Goal: Task Accomplishment & Management: Manage account settings

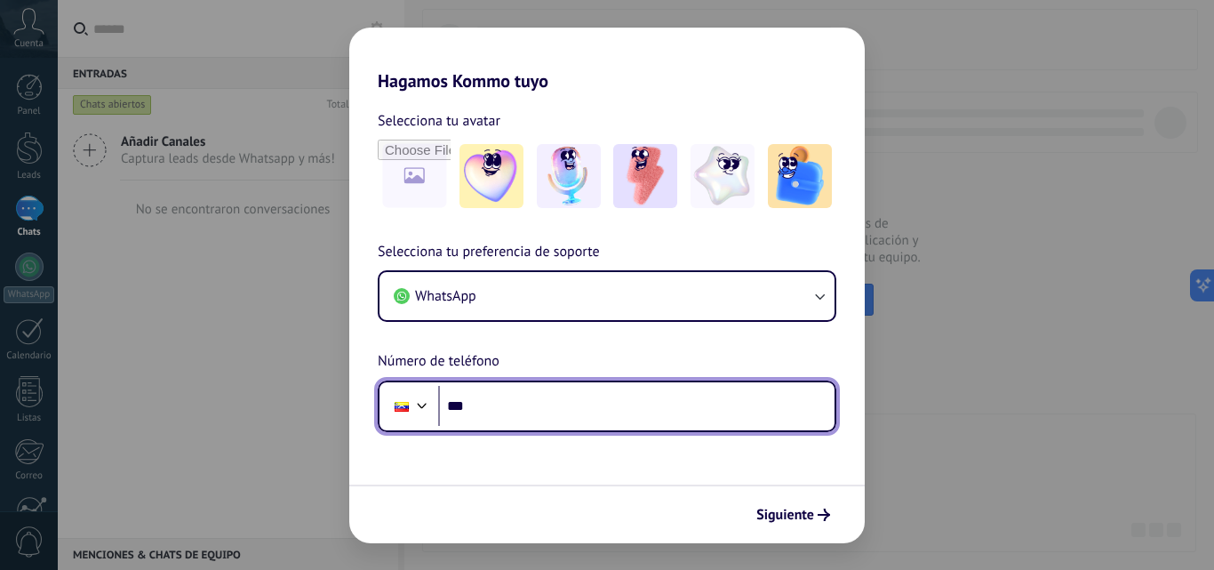
click at [688, 393] on input "***" at bounding box center [636, 406] width 397 height 41
type input "**********"
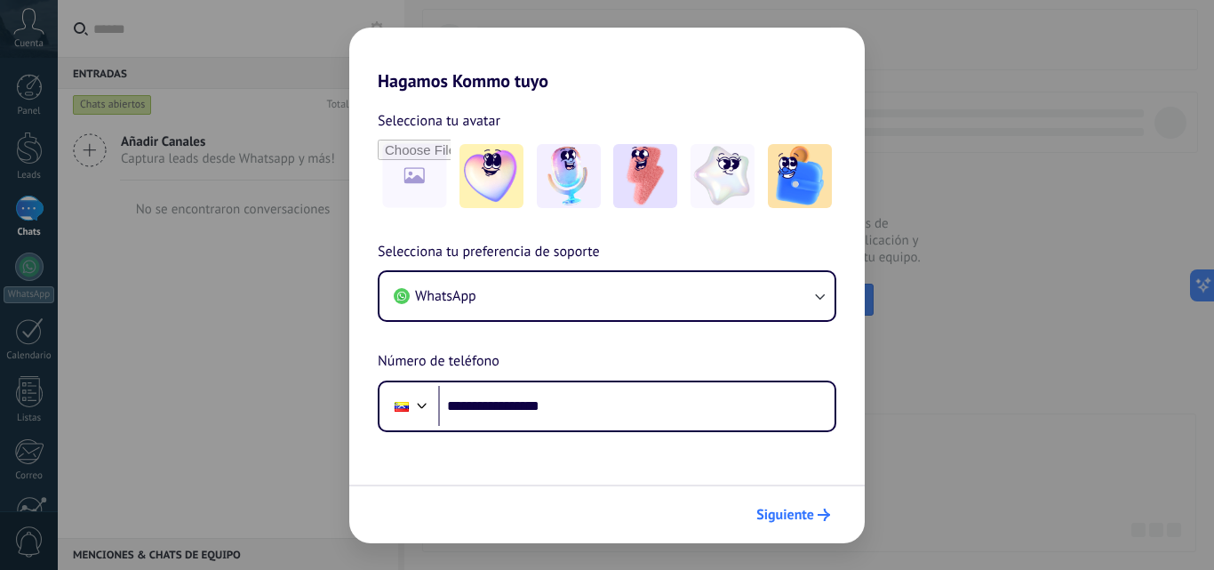
click at [813, 518] on span "Siguiente" at bounding box center [786, 515] width 58 height 12
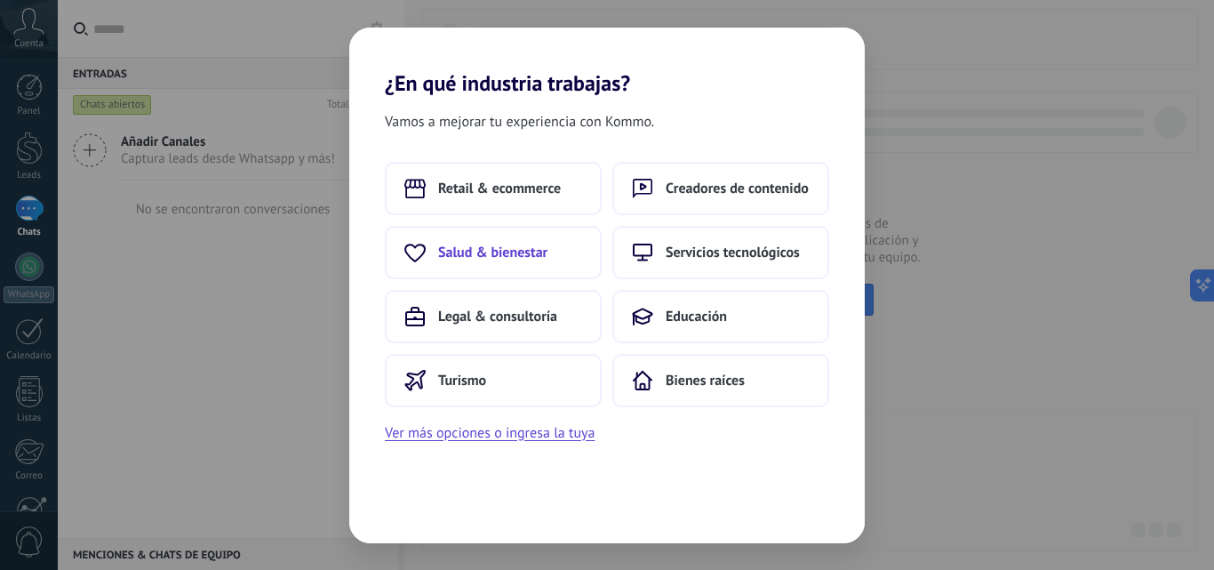
click at [512, 256] on span "Salud & bienestar" at bounding box center [492, 253] width 109 height 18
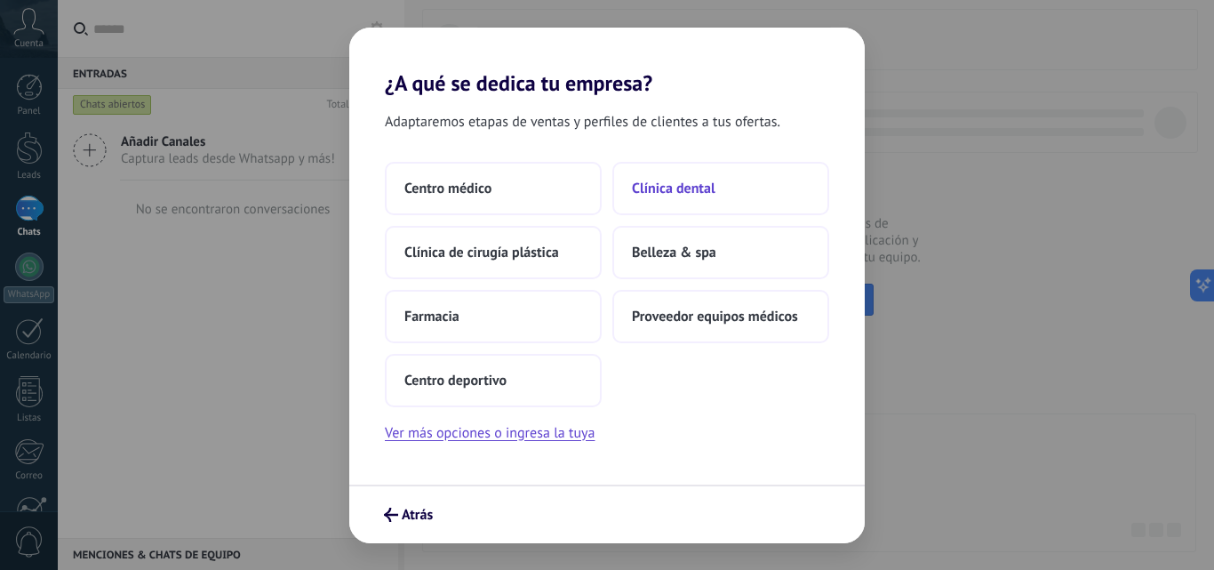
click at [701, 196] on span "Clínica dental" at bounding box center [674, 189] width 84 height 18
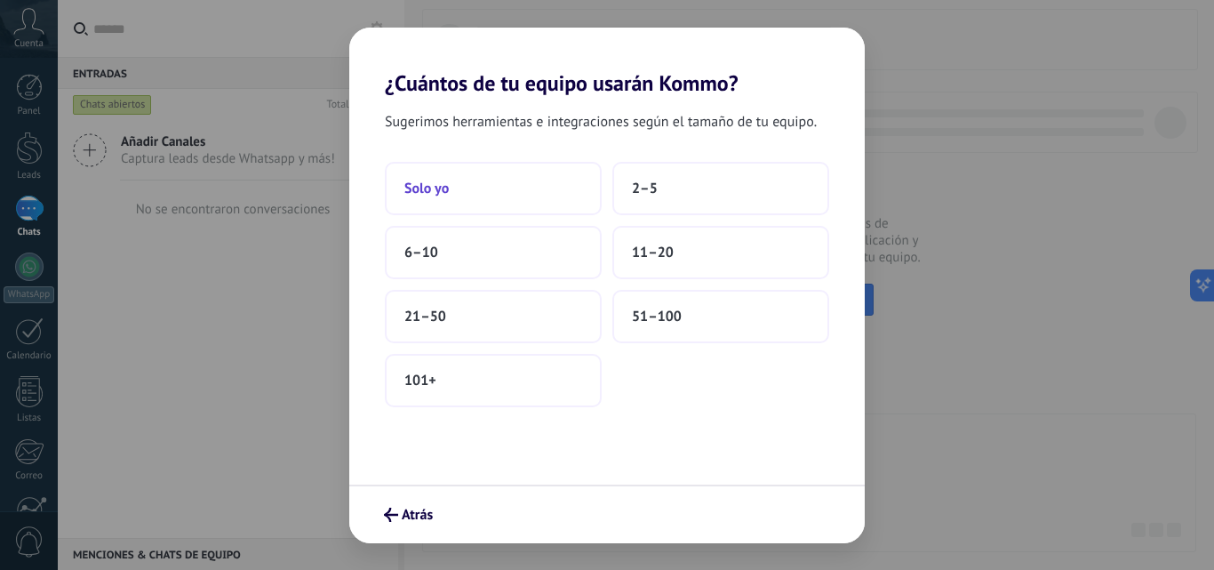
click at [466, 193] on button "Solo yo" at bounding box center [493, 188] width 217 height 53
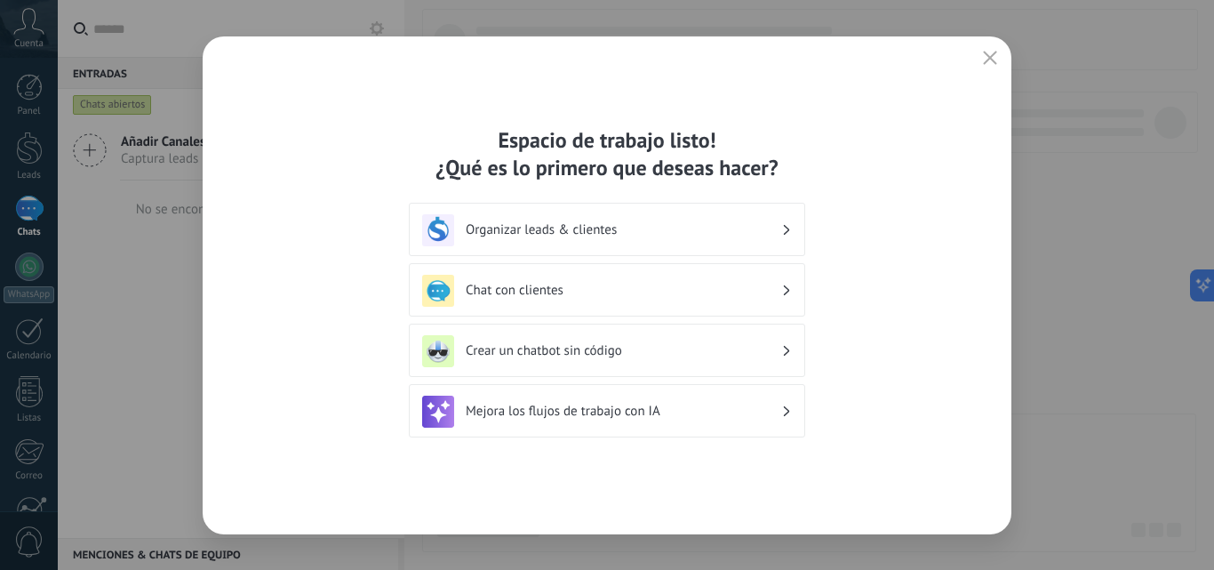
click at [791, 234] on div "Organizar leads & clientes" at bounding box center [607, 230] width 370 height 32
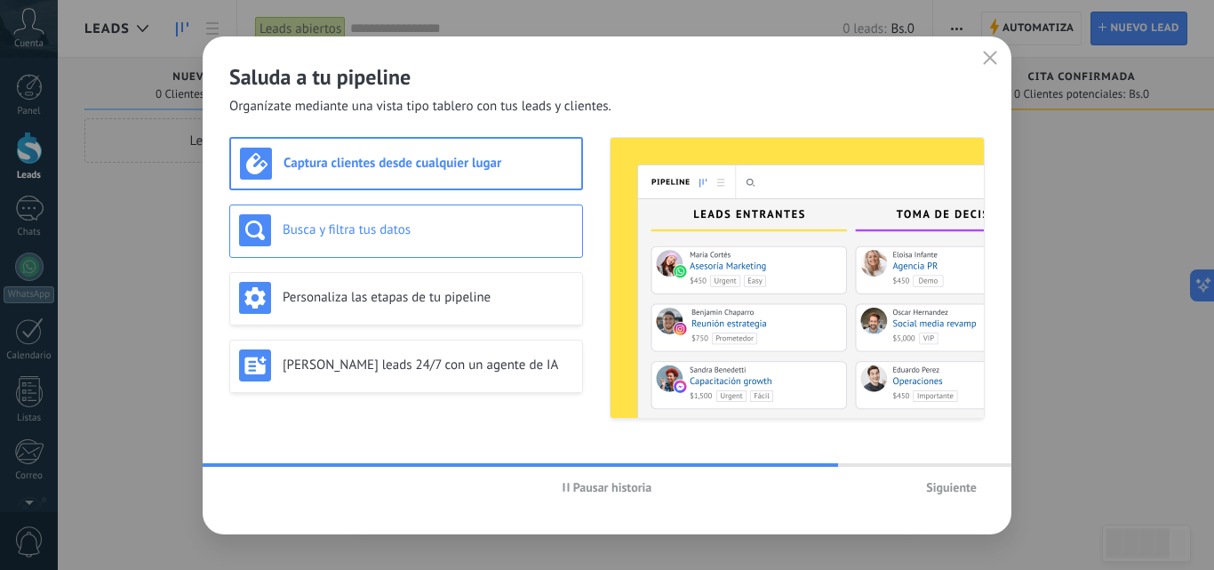
click at [403, 217] on div "Busca y filtra tus datos" at bounding box center [406, 230] width 334 height 32
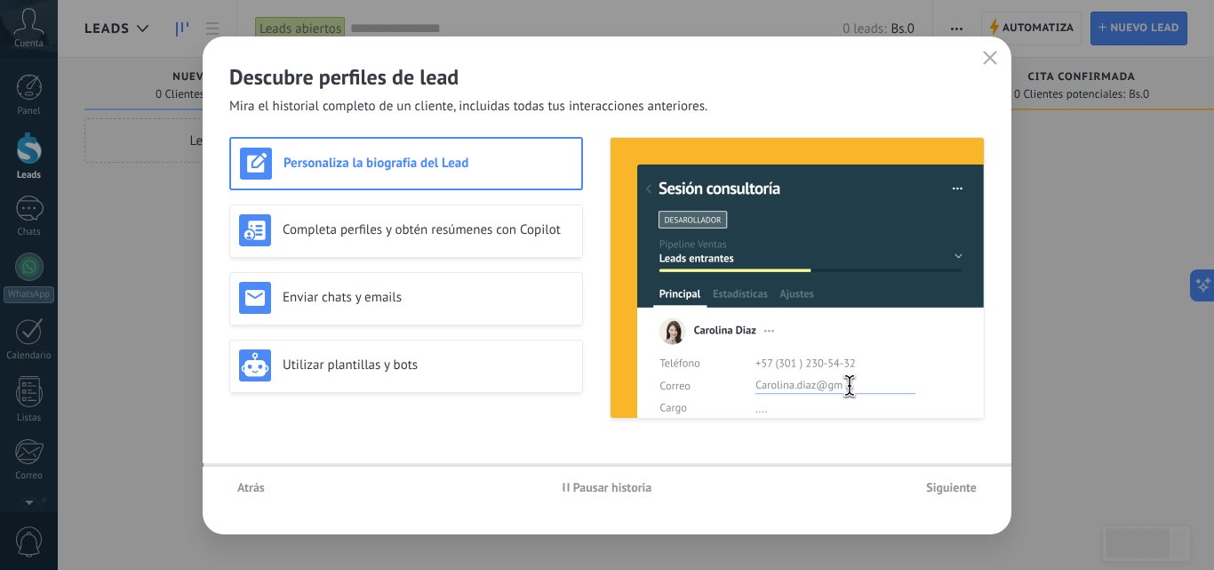
click at [435, 289] on h3 "Enviar chats y emails" at bounding box center [428, 297] width 291 height 17
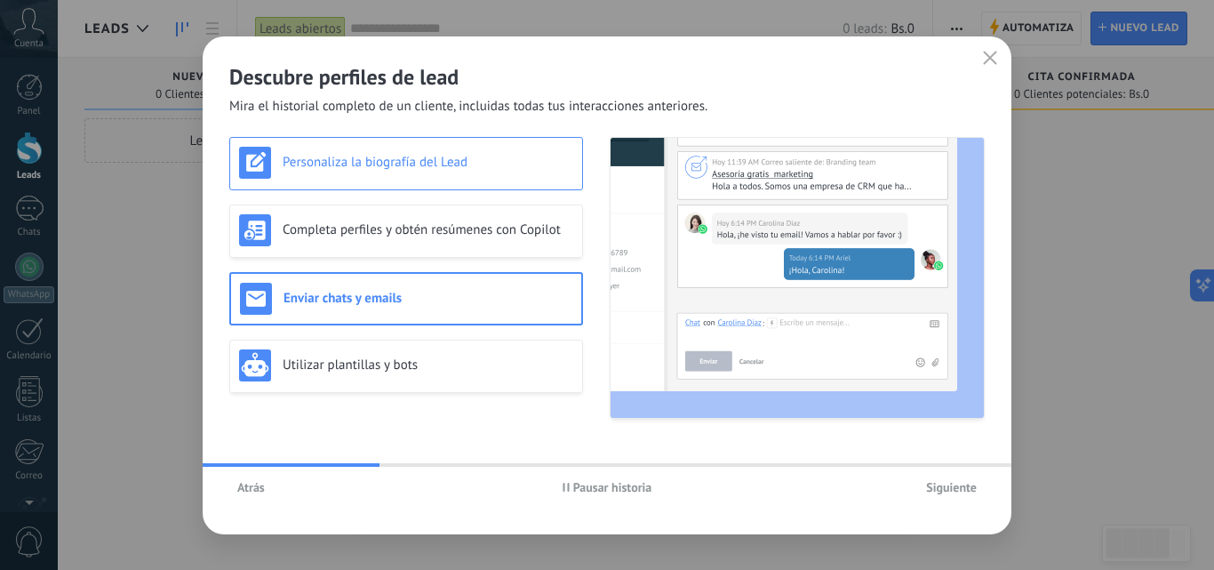
click at [430, 164] on h3 "Personaliza la biografía del Lead" at bounding box center [428, 162] width 291 height 17
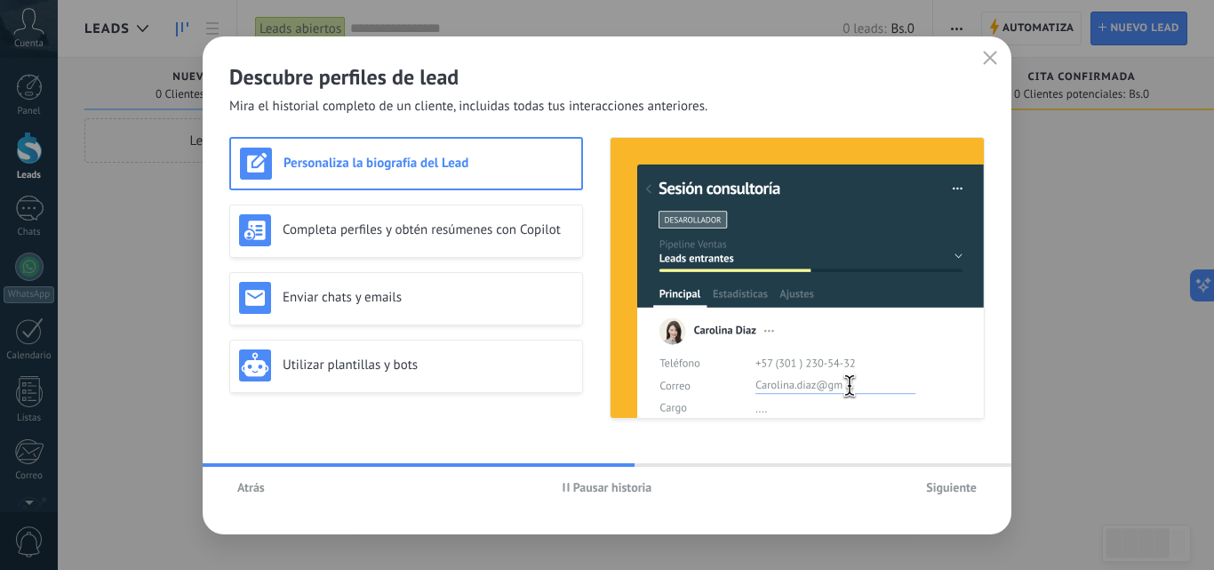
click at [957, 487] on span "Siguiente" at bounding box center [951, 487] width 51 height 12
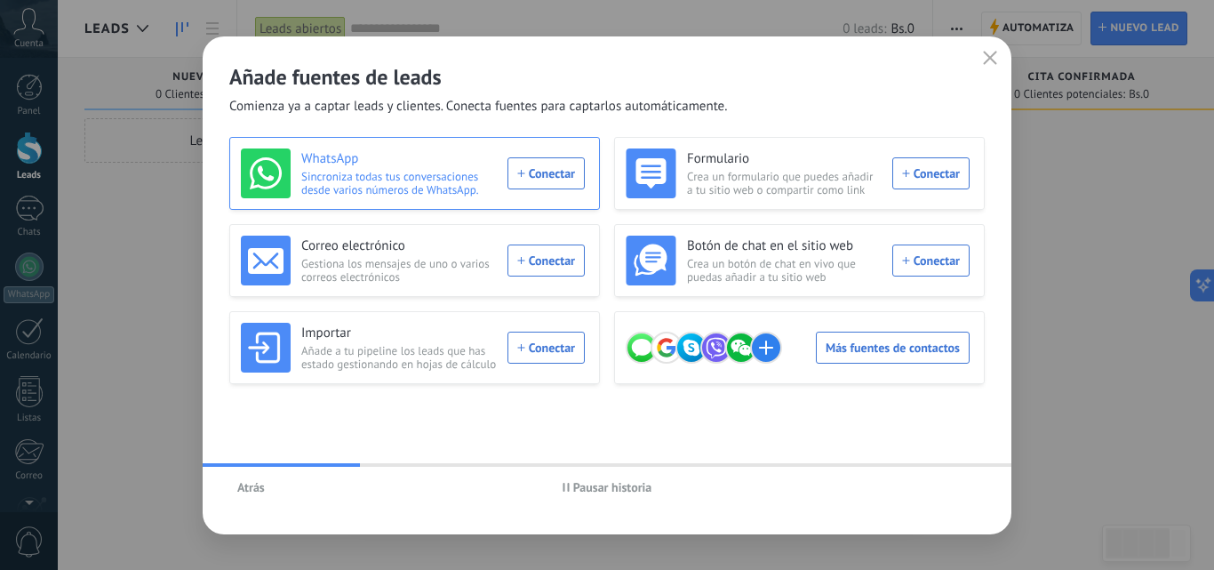
click at [555, 176] on div "WhatsApp Sincroniza todas tus conversaciones desde varios números de WhatsApp. …" at bounding box center [413, 173] width 344 height 50
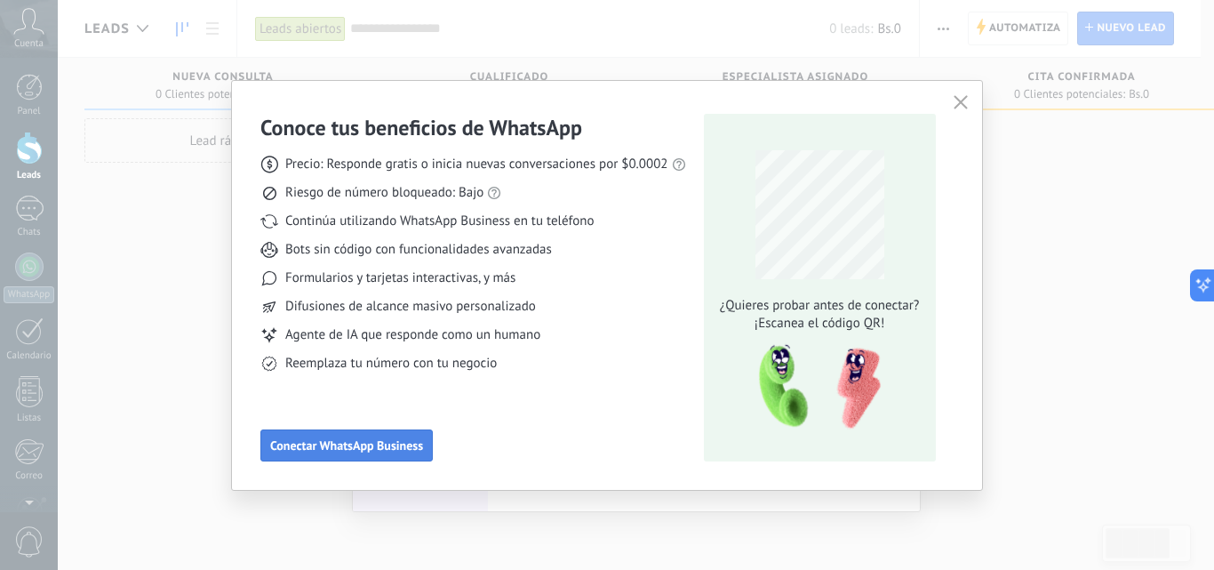
click at [362, 449] on span "Conectar WhatsApp Business" at bounding box center [346, 445] width 153 height 12
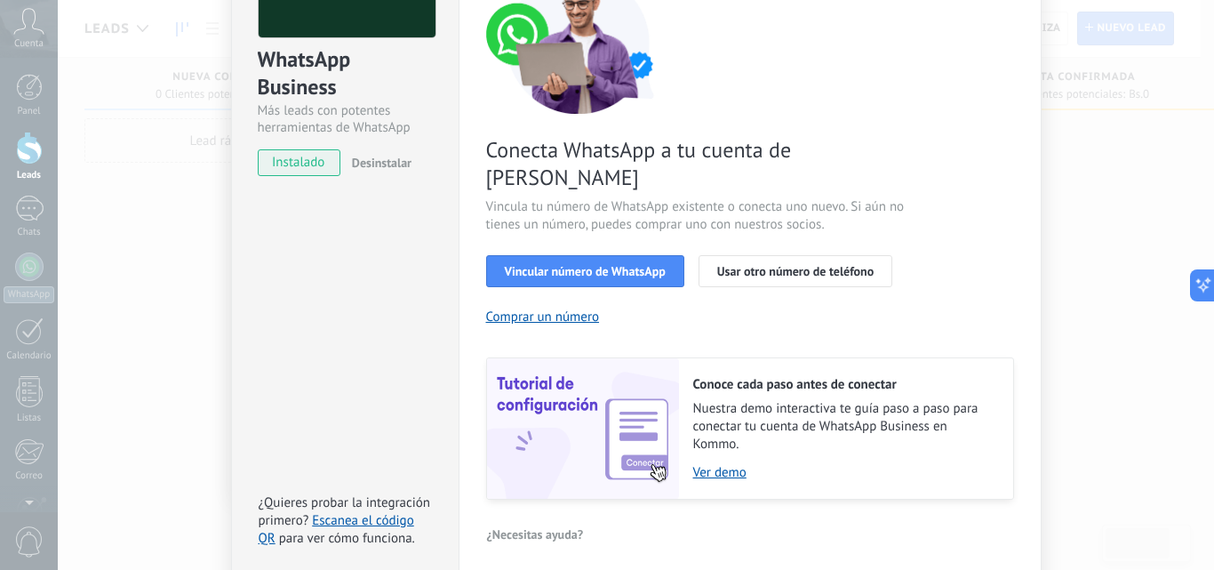
scroll to position [178, 0]
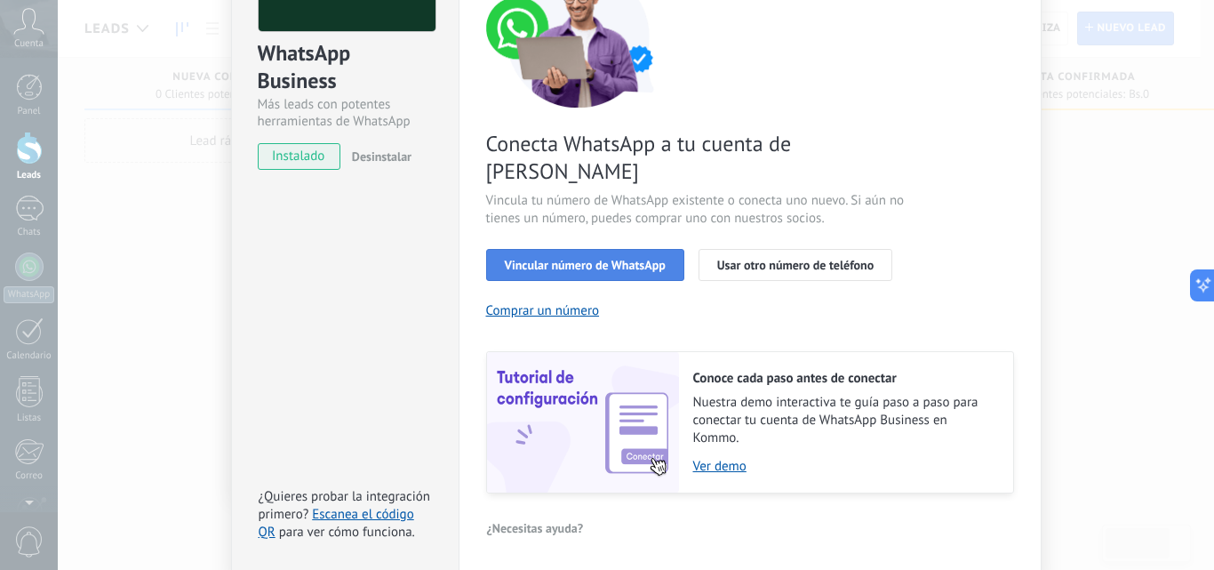
click at [575, 259] on span "Vincular número de WhatsApp" at bounding box center [585, 265] width 161 height 12
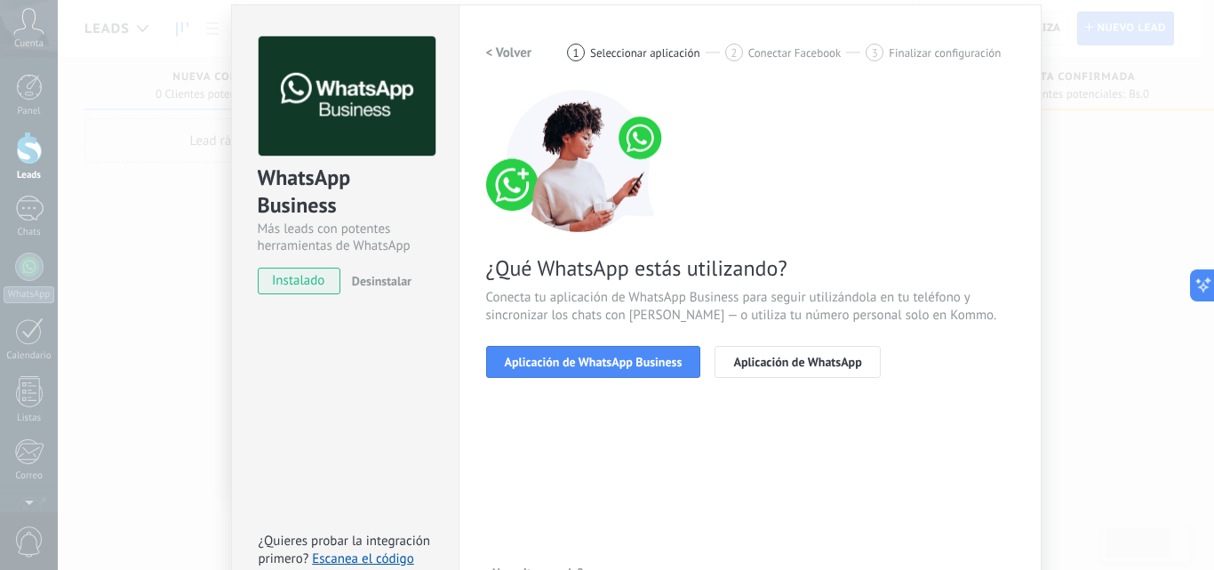
scroll to position [89, 0]
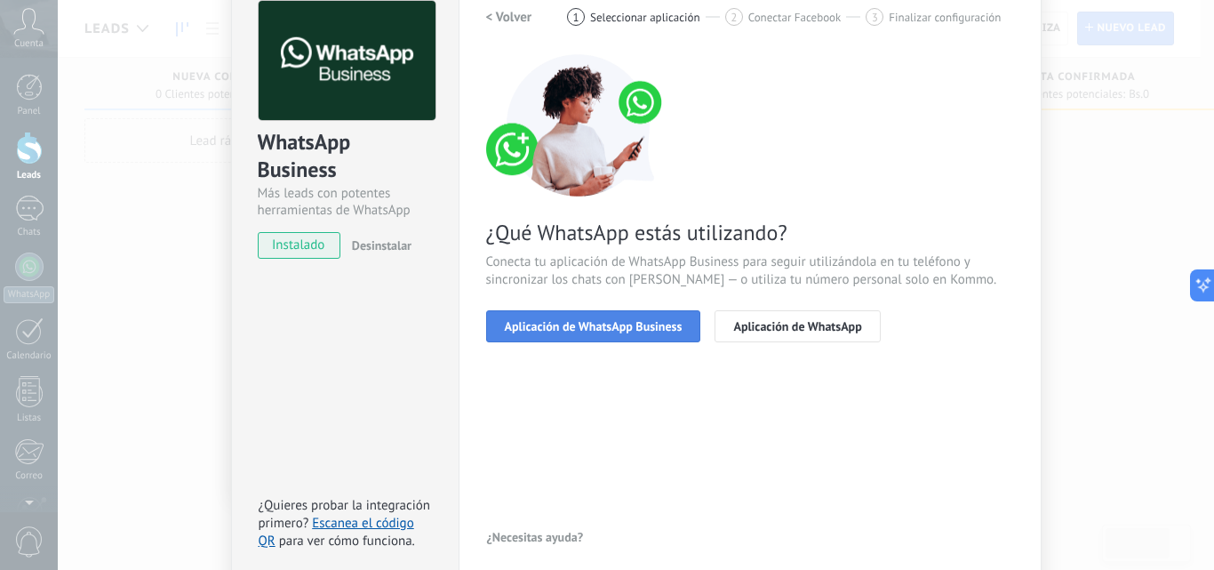
click at [604, 325] on span "Aplicación de WhatsApp Business" at bounding box center [594, 326] width 178 height 12
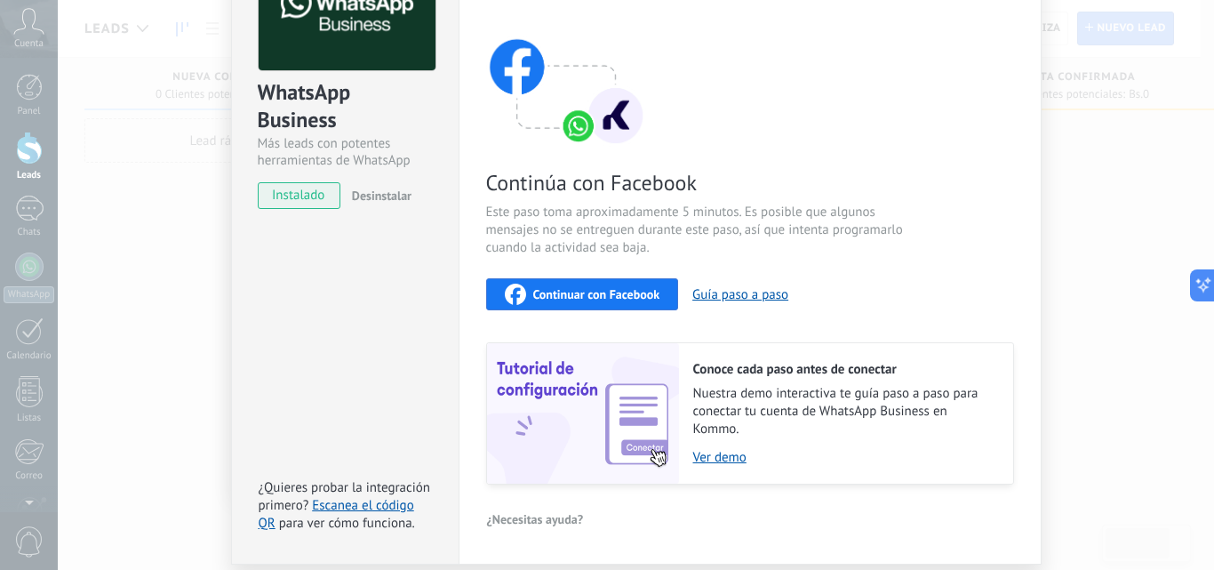
scroll to position [110, 0]
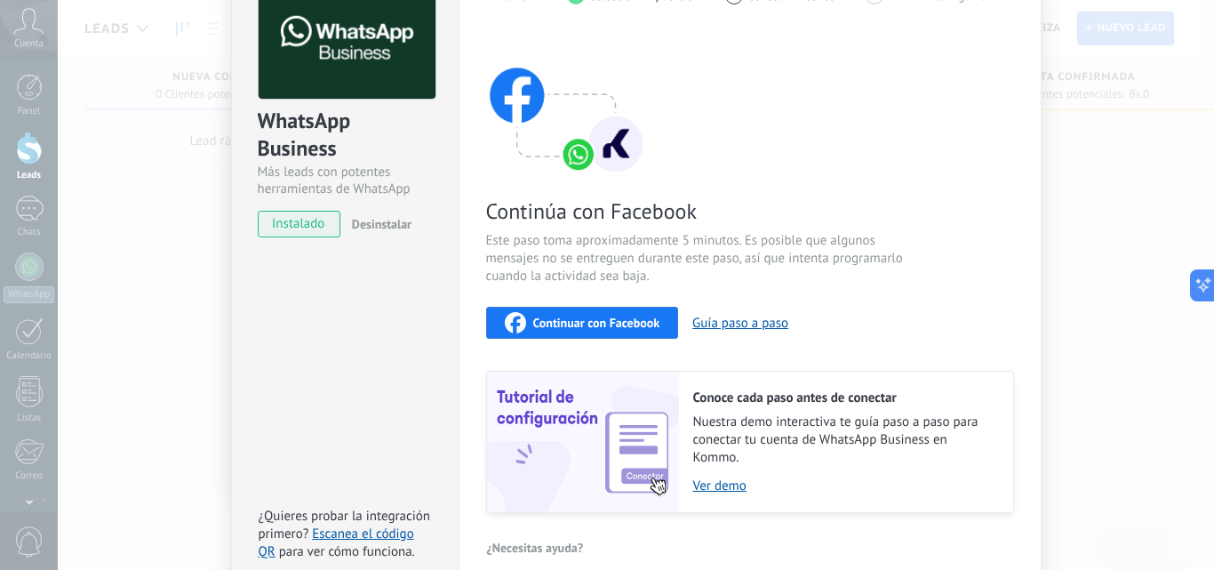
click at [581, 317] on span "Continuar con Facebook" at bounding box center [596, 323] width 127 height 12
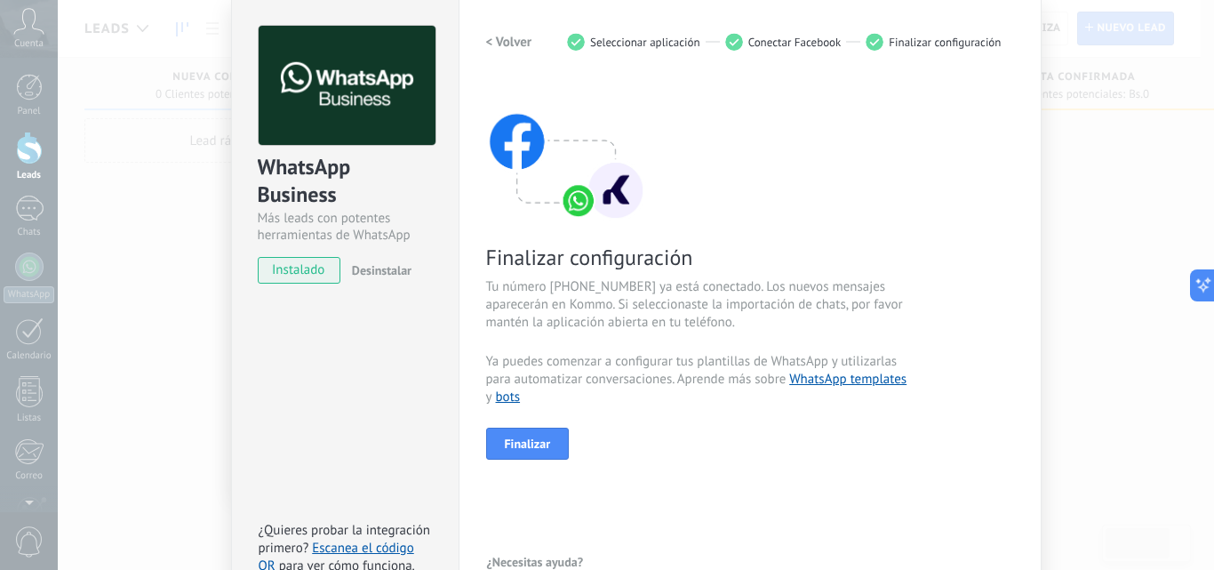
scroll to position [89, 0]
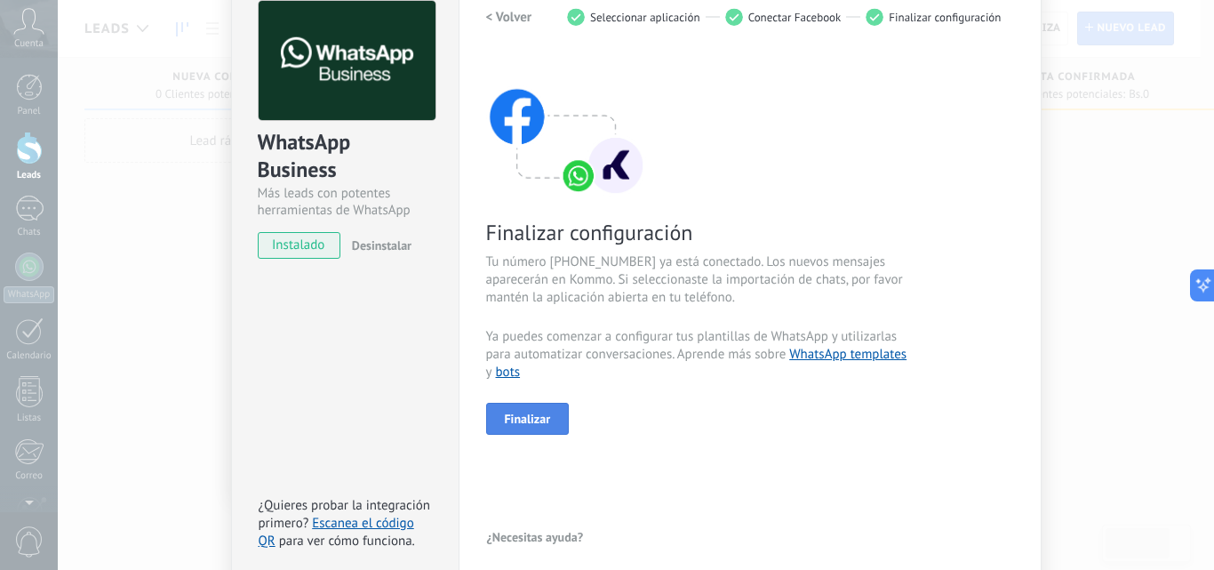
click at [537, 409] on button "Finalizar" at bounding box center [528, 419] width 84 height 32
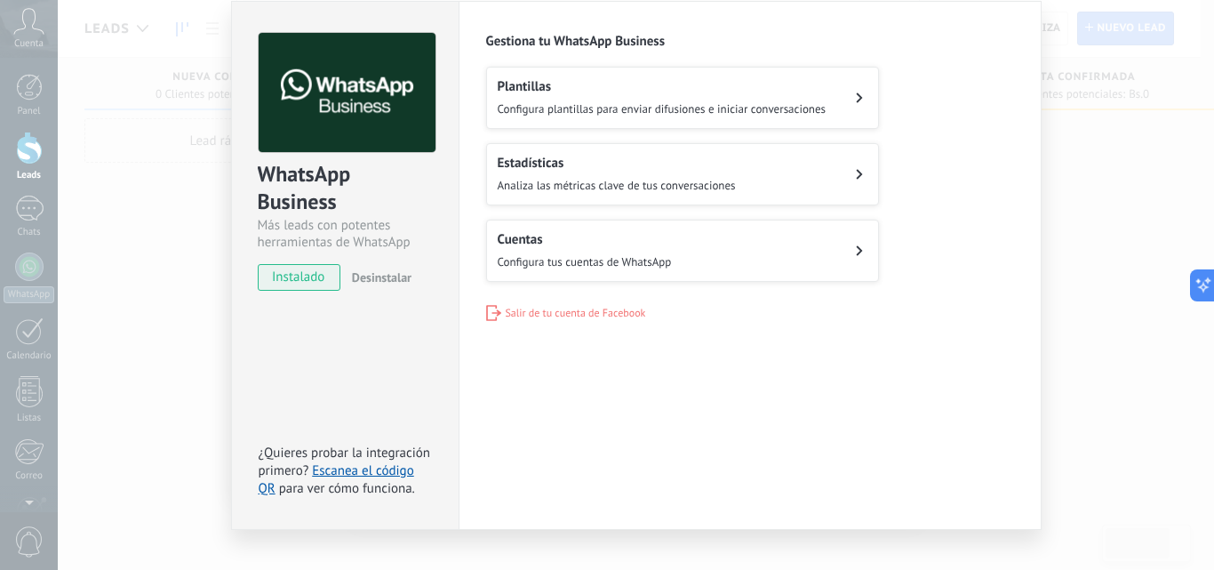
scroll to position [84, 0]
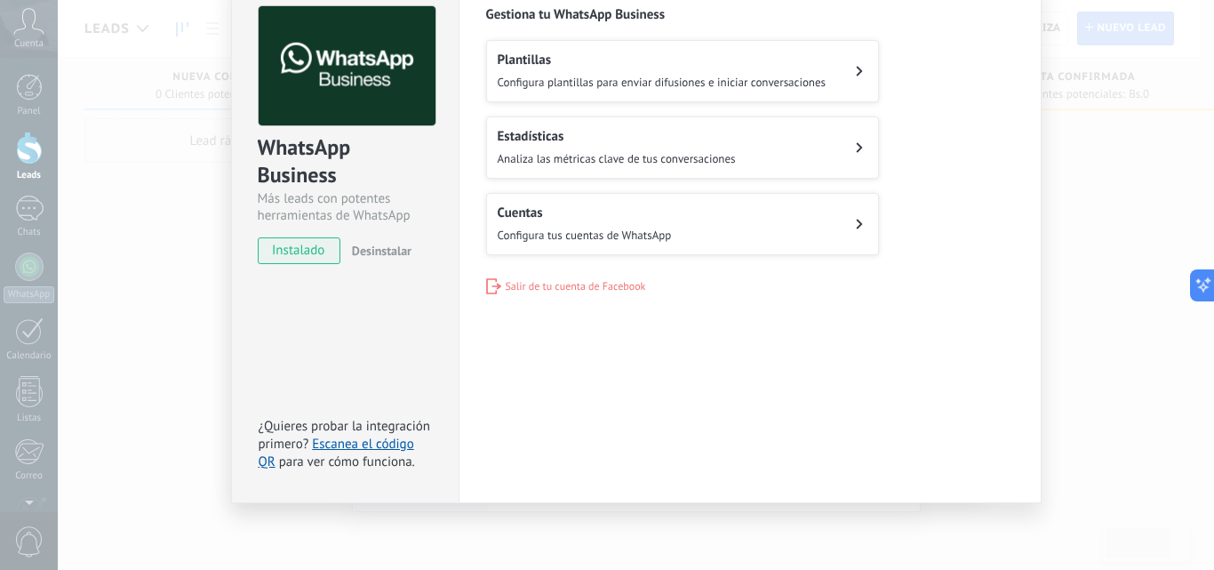
click at [1124, 229] on div "WhatsApp Business Más leads con potentes herramientas de WhatsApp instalado Des…" at bounding box center [636, 285] width 1157 height 570
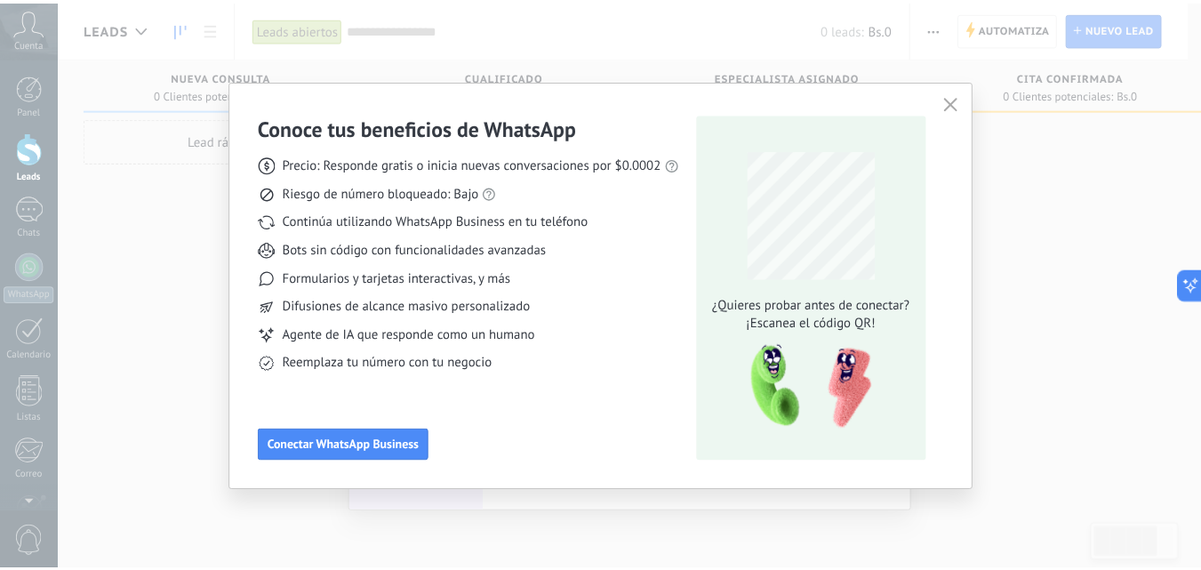
scroll to position [0, 0]
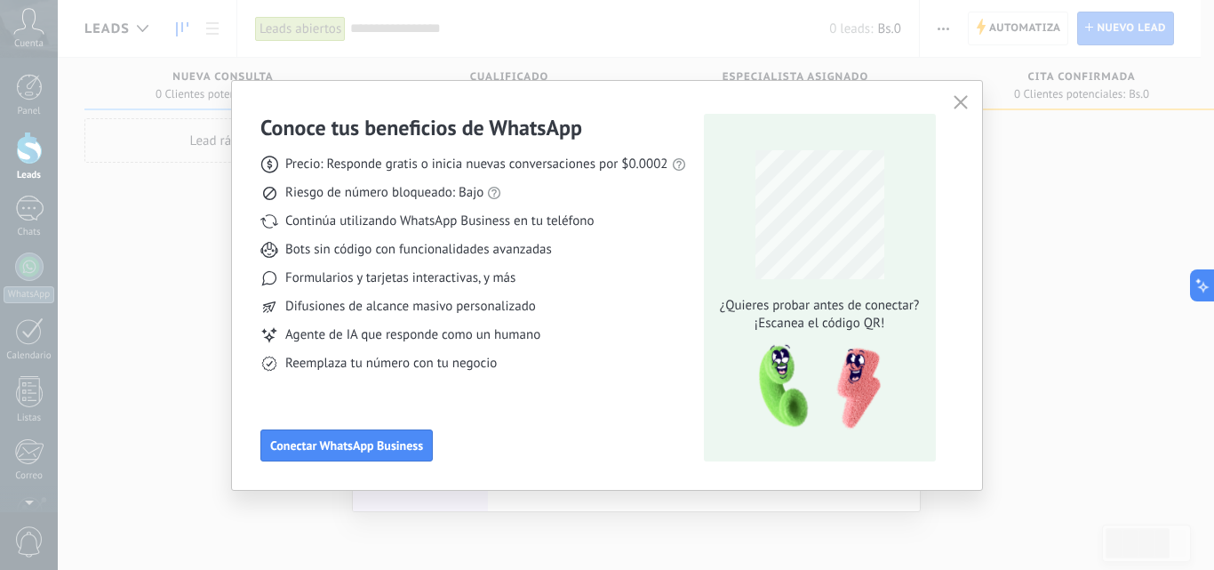
click at [1092, 240] on div "Conoce tus beneficios de WhatsApp Precio: Responde gratis o inicia nuevas conve…" at bounding box center [607, 285] width 1214 height 570
click at [961, 105] on icon "button" at bounding box center [961, 102] width 14 height 14
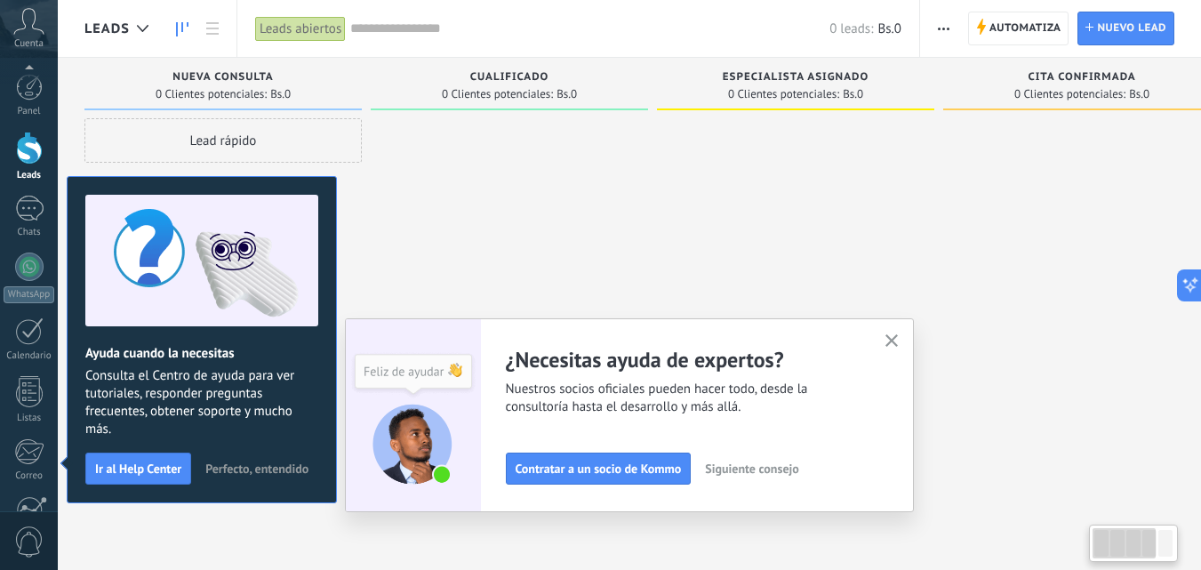
scroll to position [170, 0]
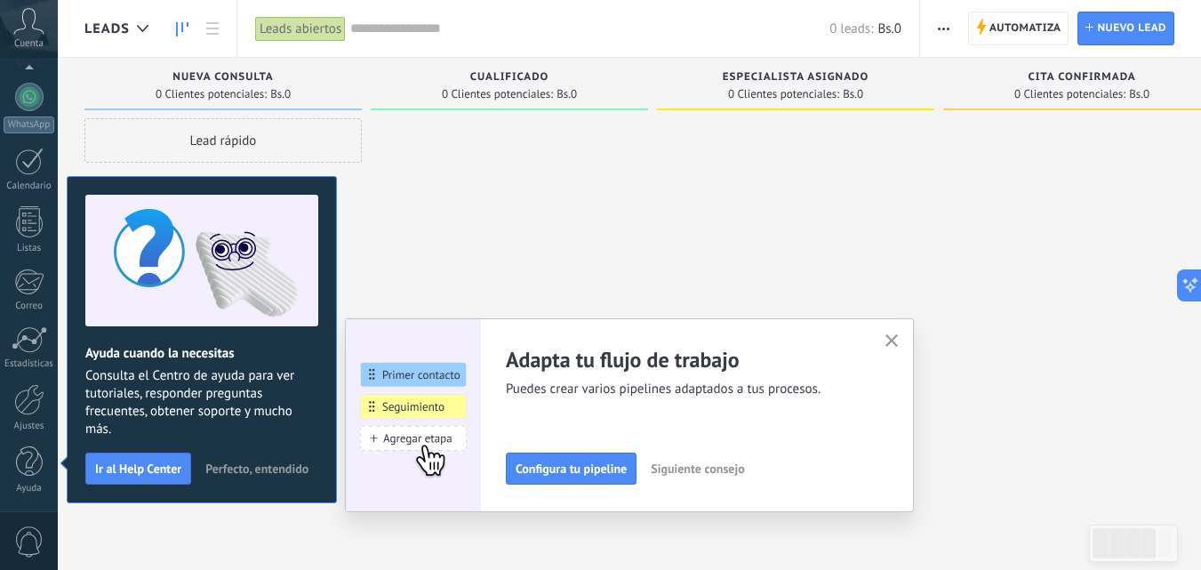
click at [903, 340] on button "button" at bounding box center [892, 342] width 22 height 24
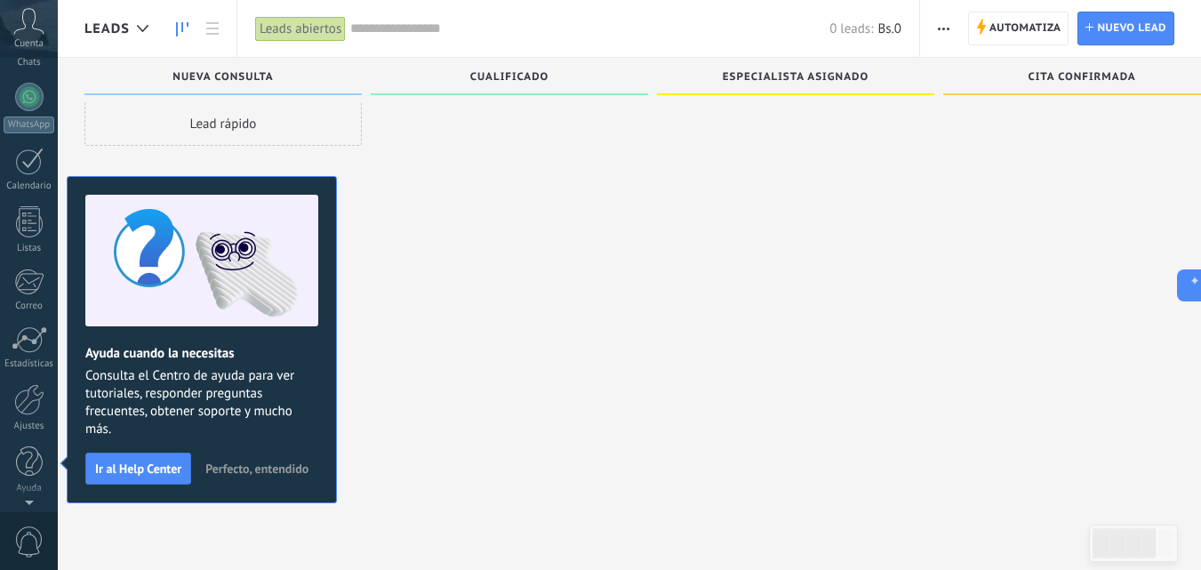
scroll to position [0, 0]
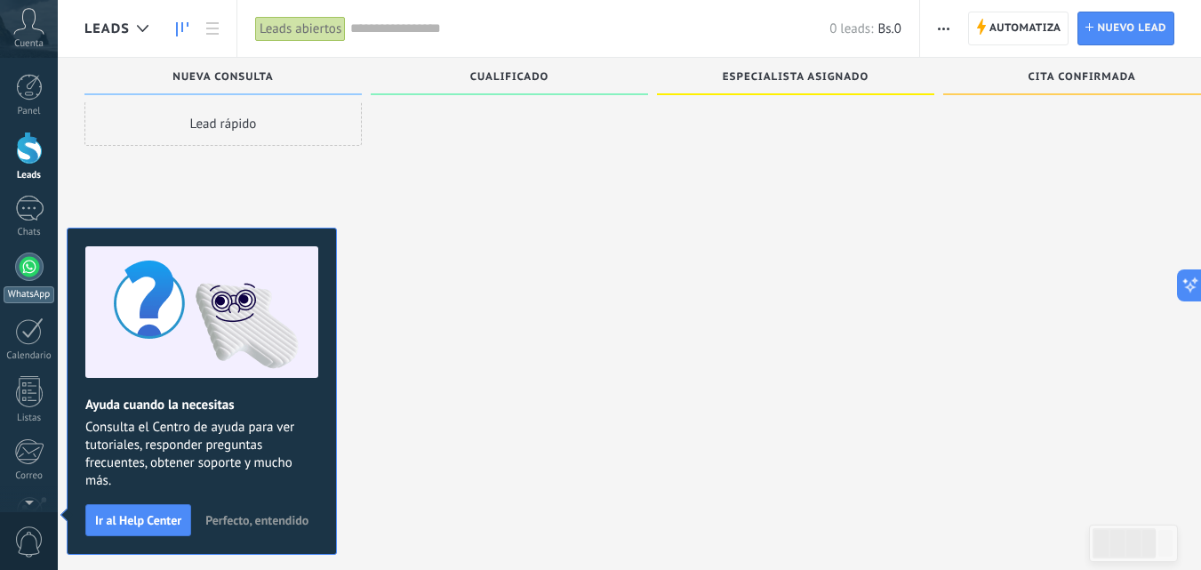
click at [29, 266] on div at bounding box center [29, 266] width 28 height 28
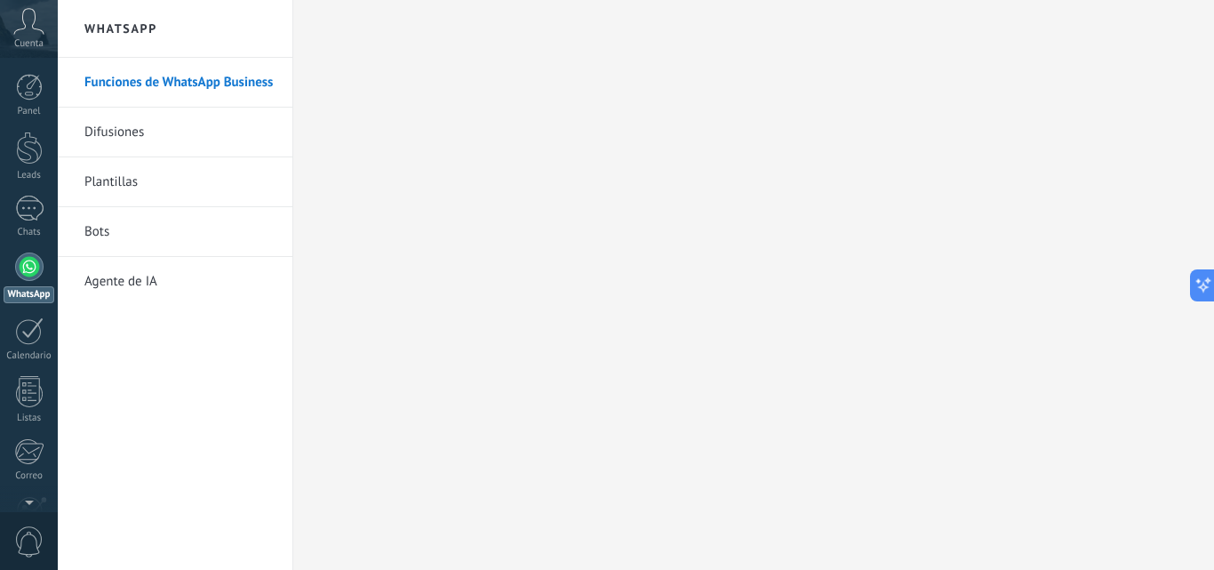
click at [36, 267] on div at bounding box center [29, 266] width 28 height 28
click at [225, 88] on link "Funciones de WhatsApp Business" at bounding box center [179, 83] width 190 height 50
click at [159, 32] on body ".abccls-1,.abccls-2{fill-rule:evenodd}.abccls-2{fill:#fff} .abfcls-1{fill:none}…" at bounding box center [607, 285] width 1214 height 570
click at [31, 73] on div "Panel Leads Chats WhatsApp Clientes" at bounding box center [58, 285] width 116 height 454
click at [32, 83] on div at bounding box center [29, 87] width 27 height 27
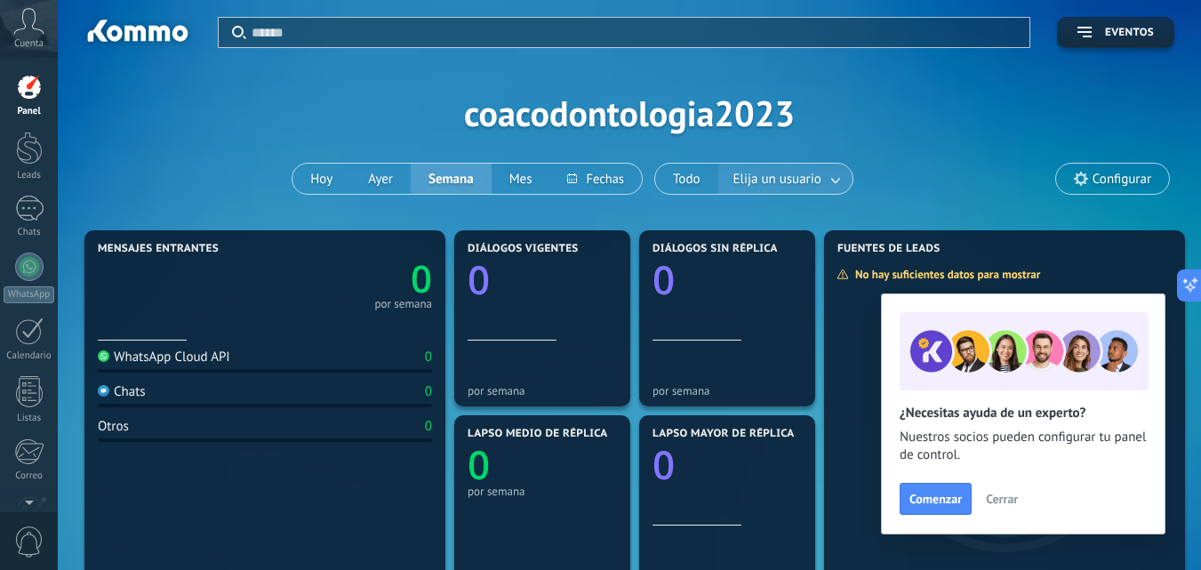
click at [833, 181] on link at bounding box center [837, 178] width 32 height 29
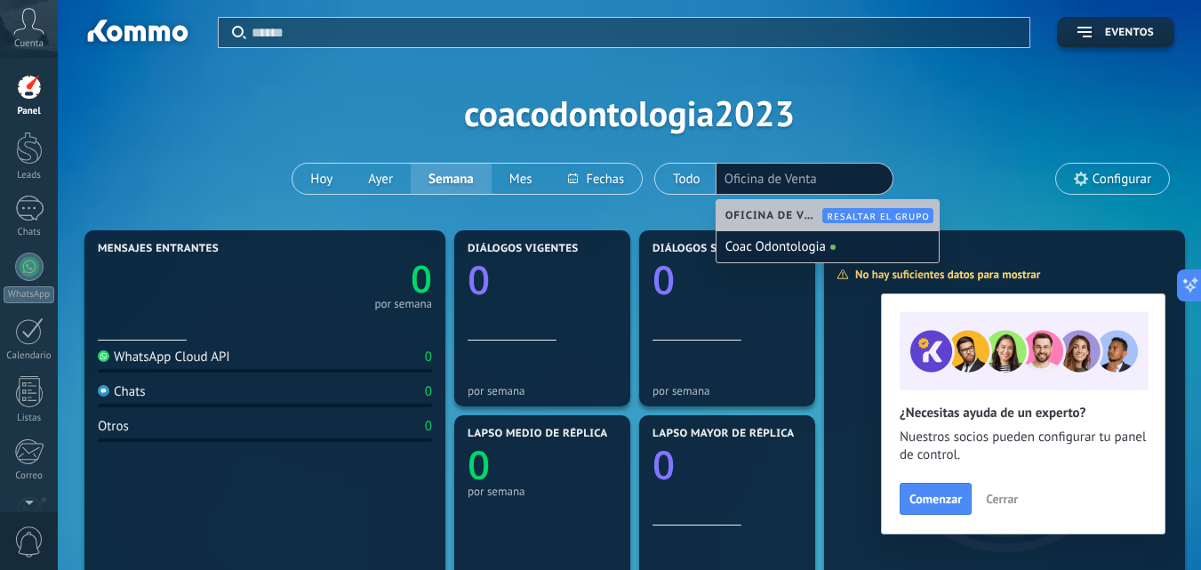
click at [929, 153] on div "Aplicar Eventos coacodontologia2023 Hoy Ayer Semana Mes Todo Elija un usuario O…" at bounding box center [629, 113] width 1090 height 226
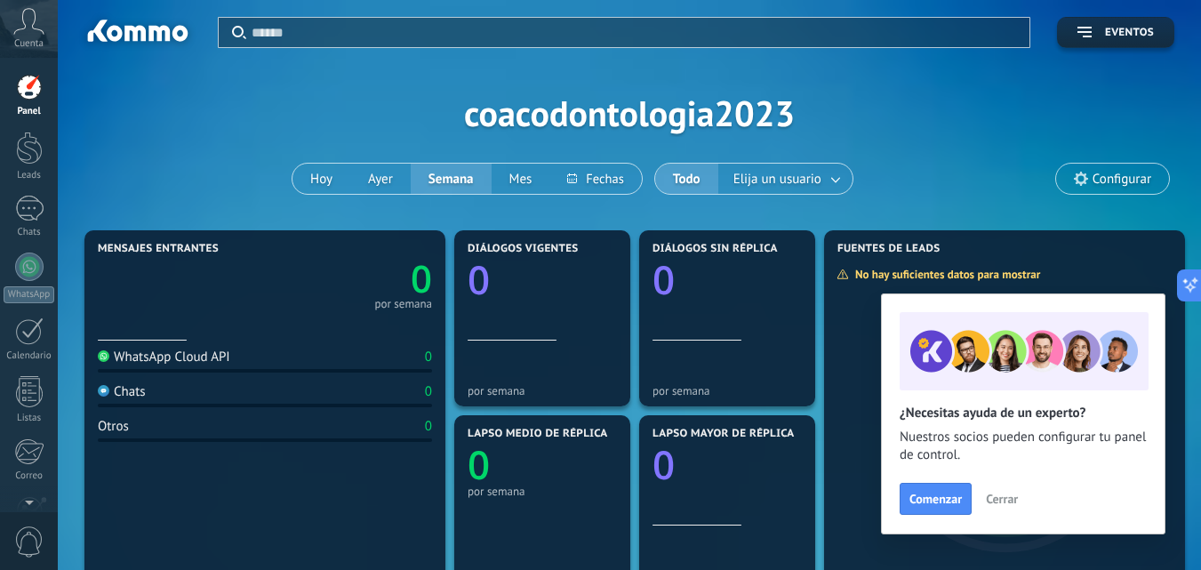
click at [209, 128] on div "Aplicar Eventos coacodontologia2023 Hoy Ayer Semana Mes Todo Elija un usuario C…" at bounding box center [629, 113] width 1090 height 226
click at [317, 172] on button "Hoy" at bounding box center [322, 179] width 58 height 30
click at [181, 359] on div "WhatsApp Cloud API" at bounding box center [164, 357] width 132 height 17
click at [120, 355] on div "WhatsApp Cloud API" at bounding box center [164, 357] width 132 height 17
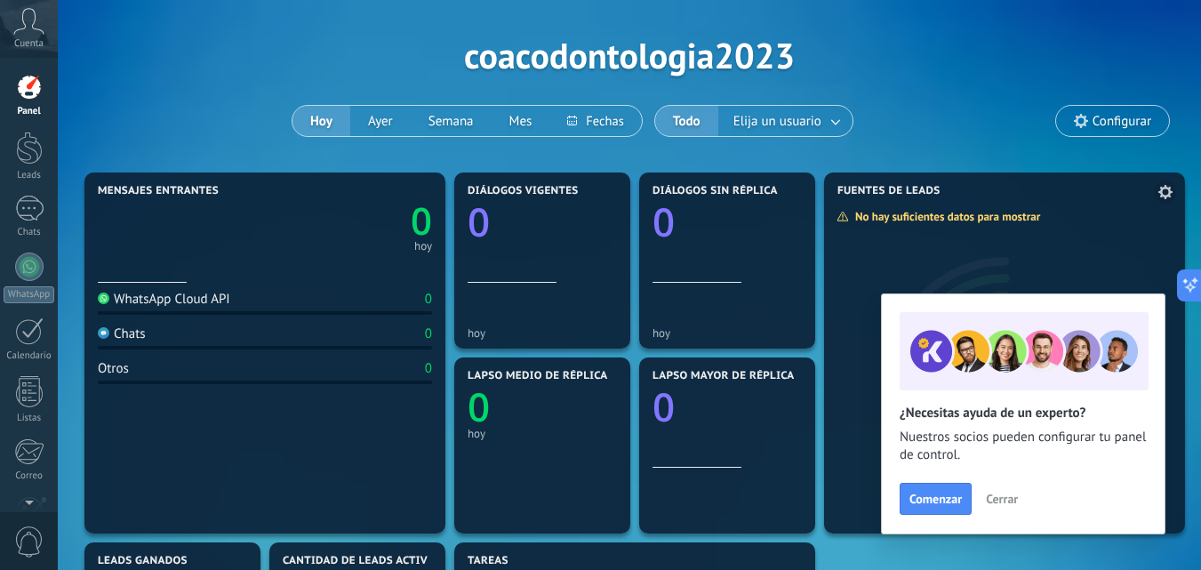
scroll to position [89, 0]
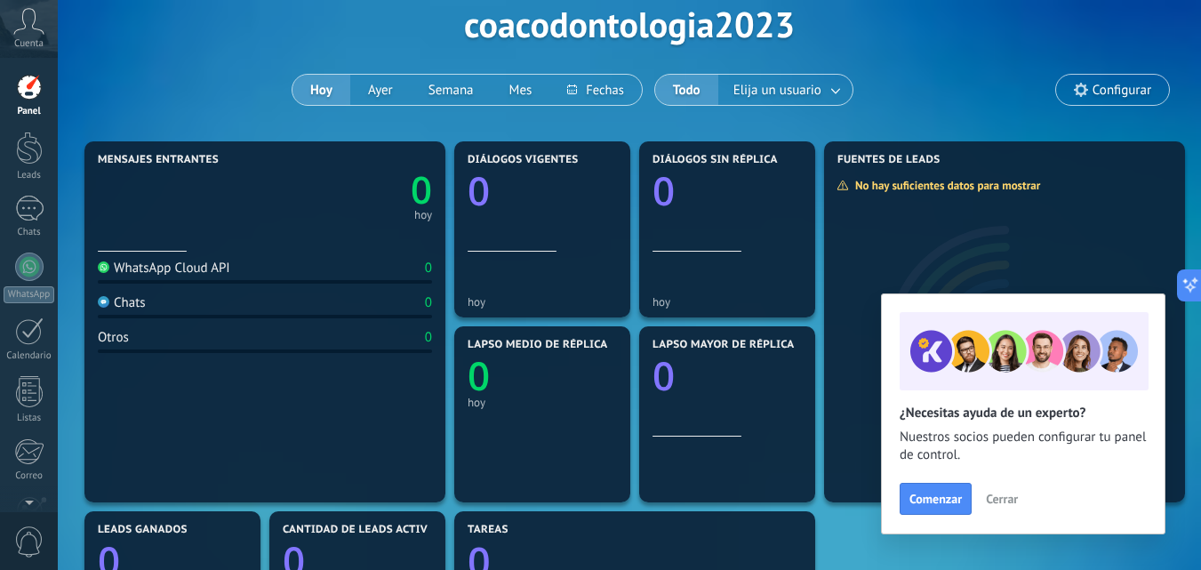
click at [192, 160] on span "Mensajes entrantes" at bounding box center [158, 160] width 121 height 12
click at [12, 265] on link "WhatsApp" at bounding box center [29, 277] width 58 height 51
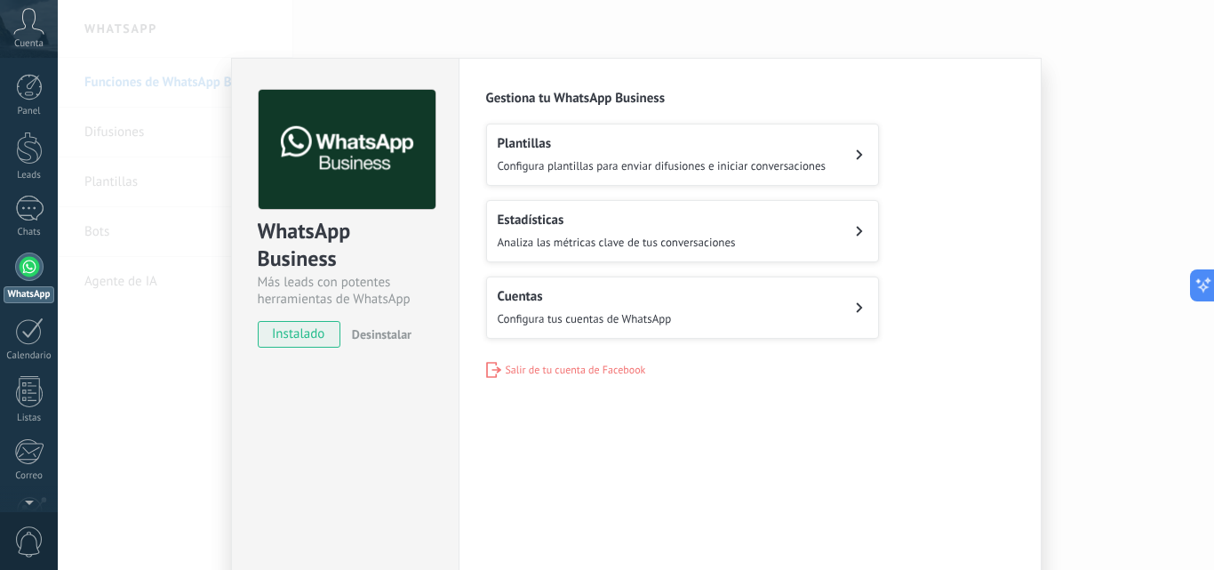
scroll to position [84, 0]
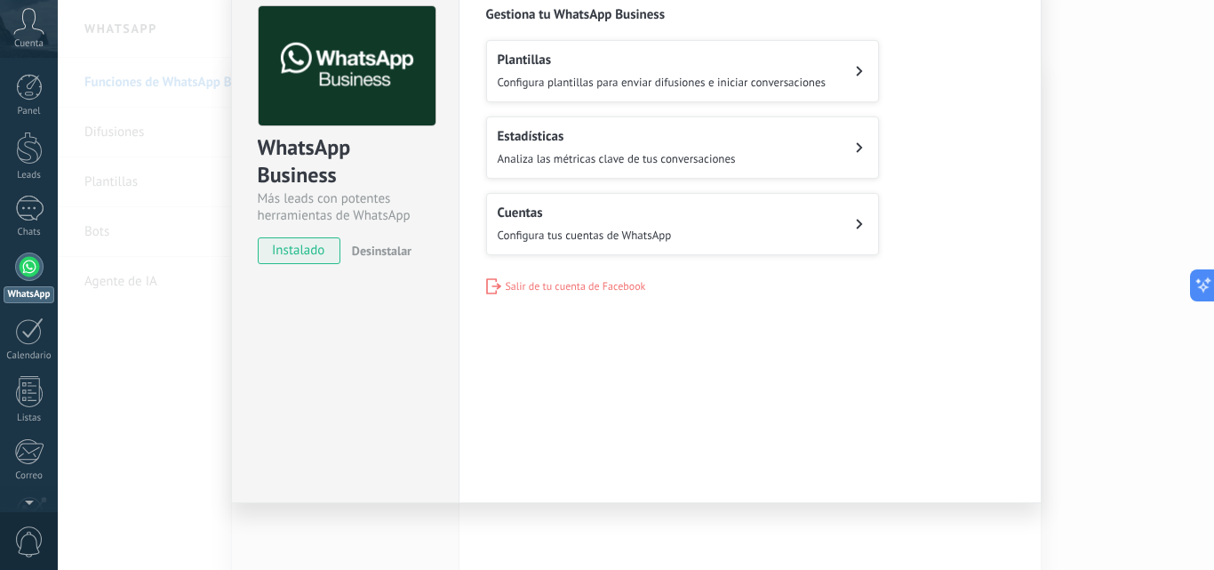
click at [317, 252] on span "instalado" at bounding box center [299, 250] width 81 height 27
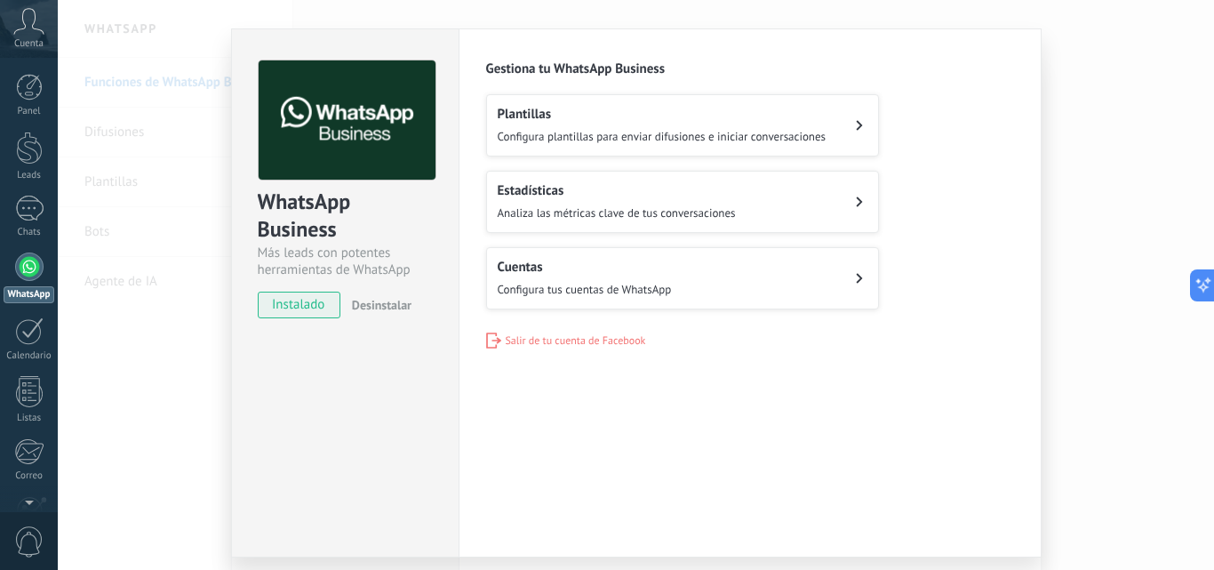
scroll to position [0, 0]
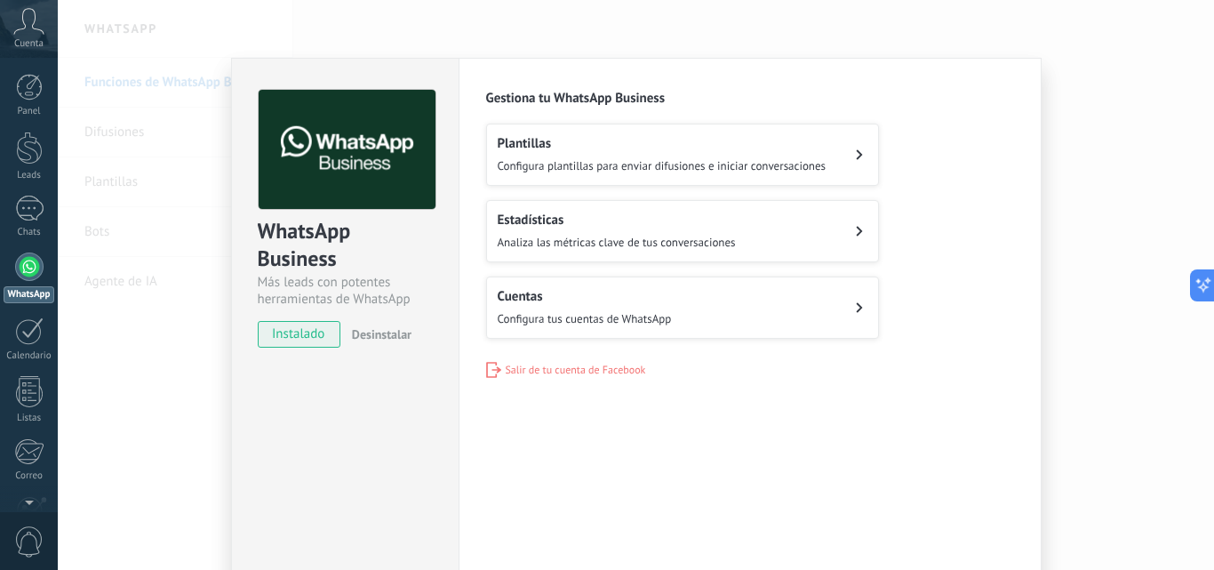
click at [630, 307] on div "Cuentas Configura tus cuentas de WhatsApp" at bounding box center [585, 307] width 174 height 39
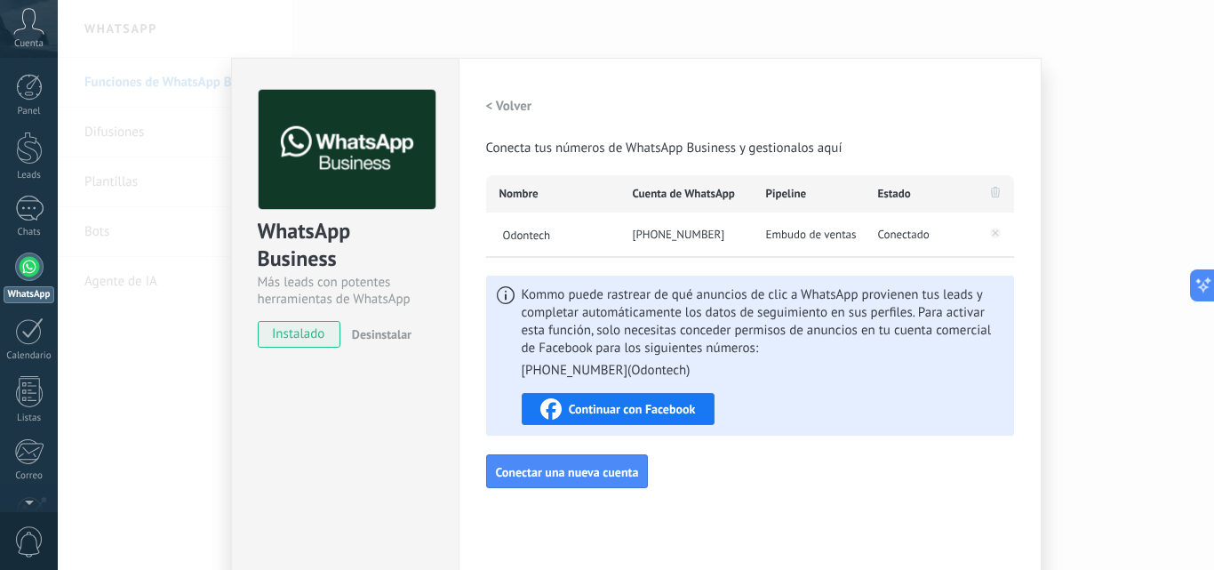
click at [607, 405] on span "Continuar con Facebook" at bounding box center [632, 409] width 127 height 12
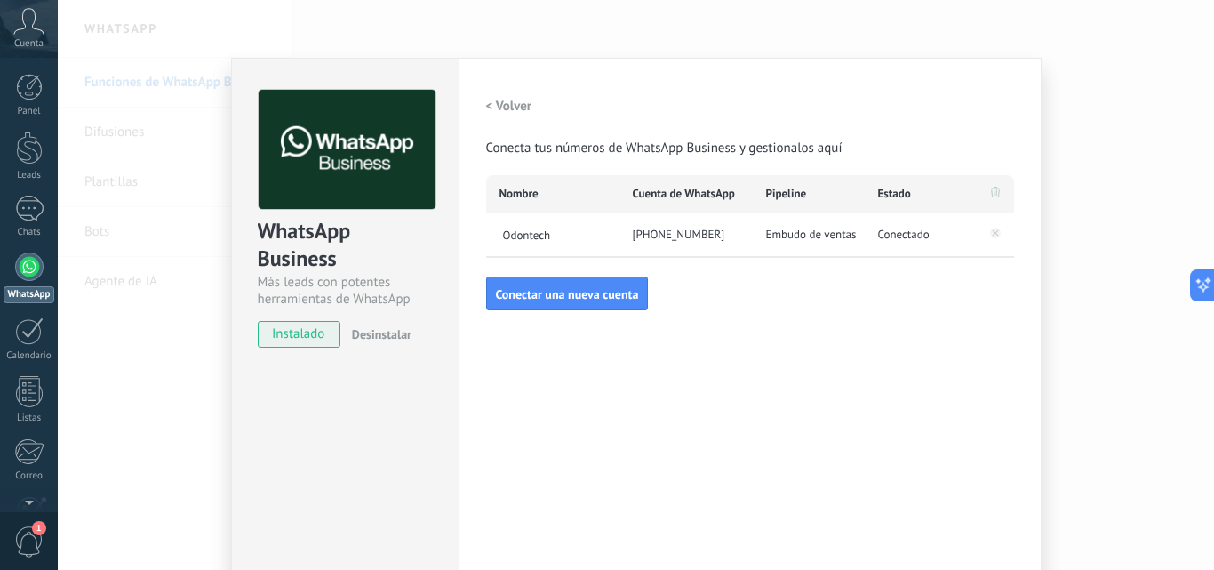
click at [1070, 286] on div "WhatsApp Business Más leads con potentes herramientas de WhatsApp instalado Des…" at bounding box center [636, 285] width 1157 height 570
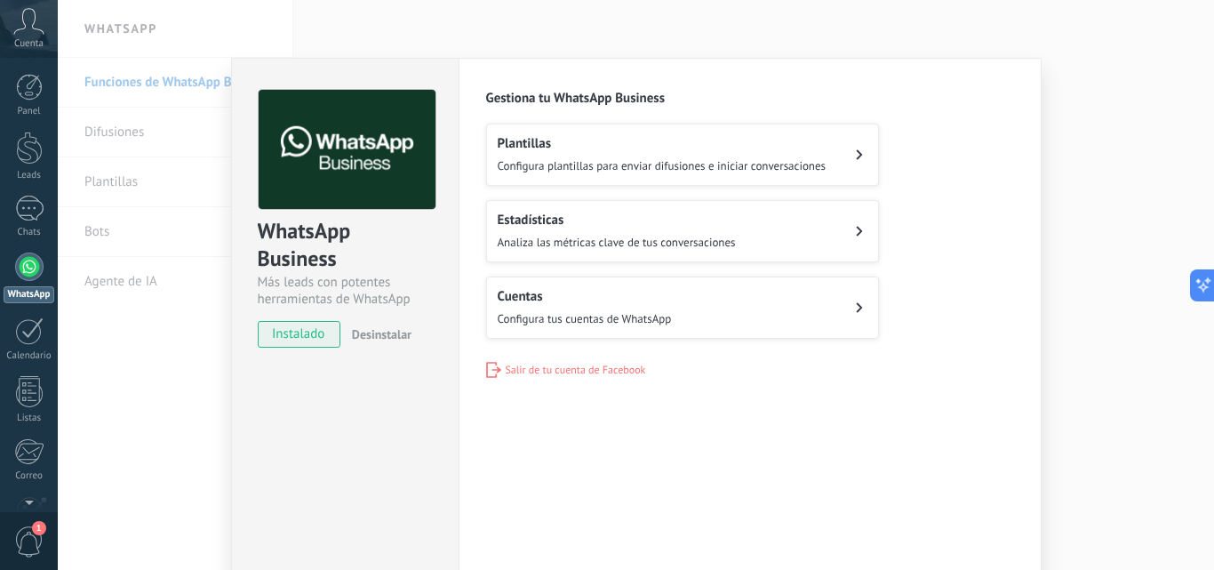
scroll to position [84, 0]
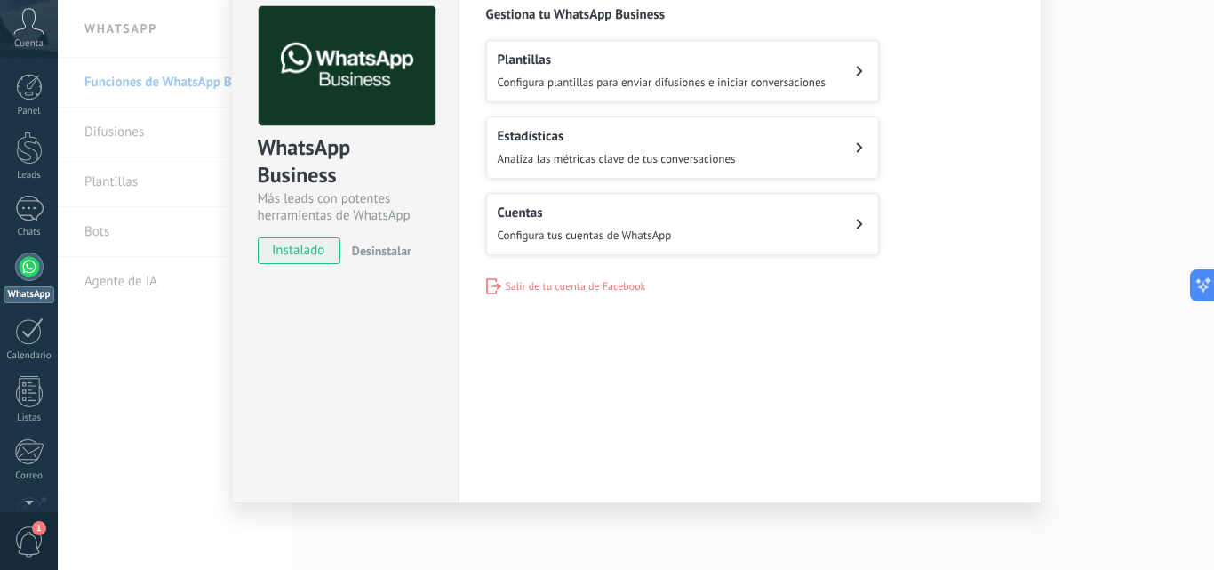
click at [1093, 287] on div "WhatsApp Business Más leads con potentes herramientas de WhatsApp instalado Des…" at bounding box center [636, 285] width 1157 height 570
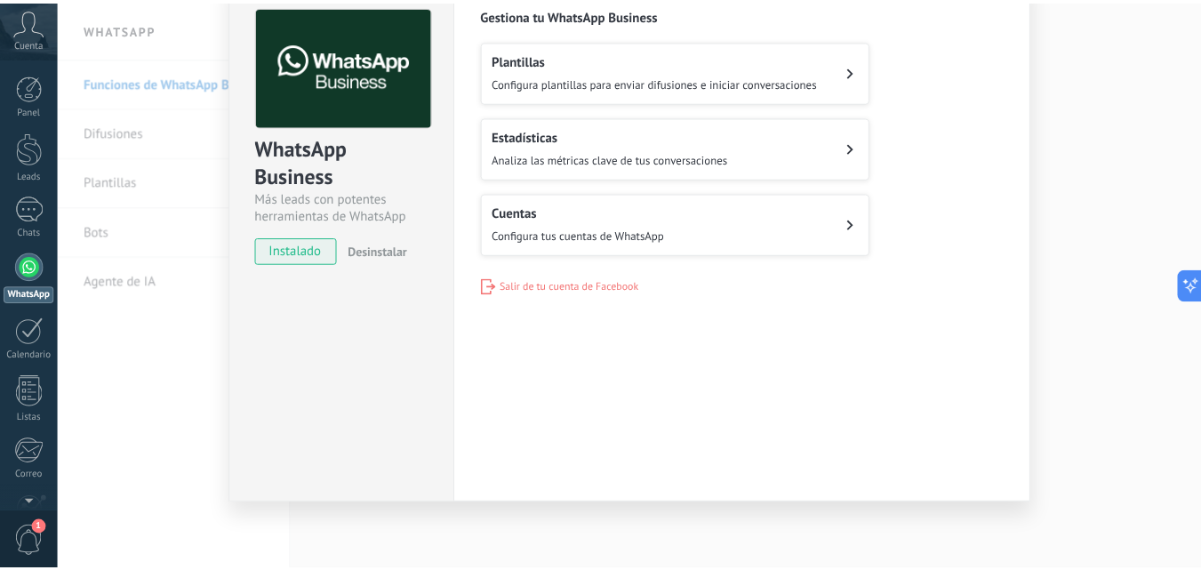
scroll to position [0, 0]
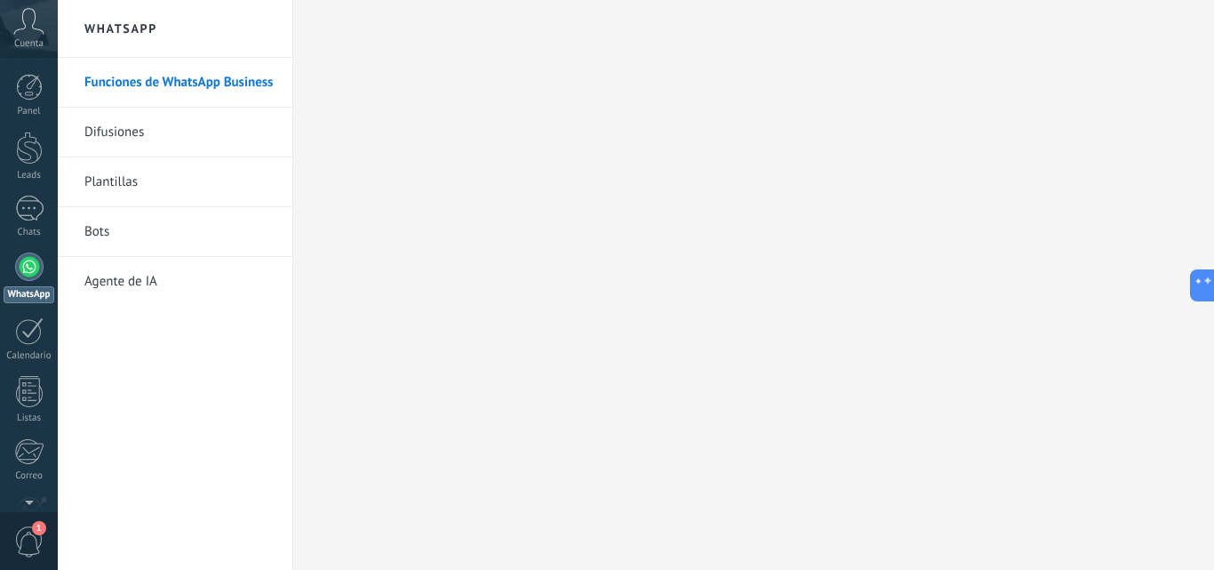
click at [26, 266] on div at bounding box center [29, 266] width 28 height 28
click at [27, 97] on div at bounding box center [29, 87] width 27 height 27
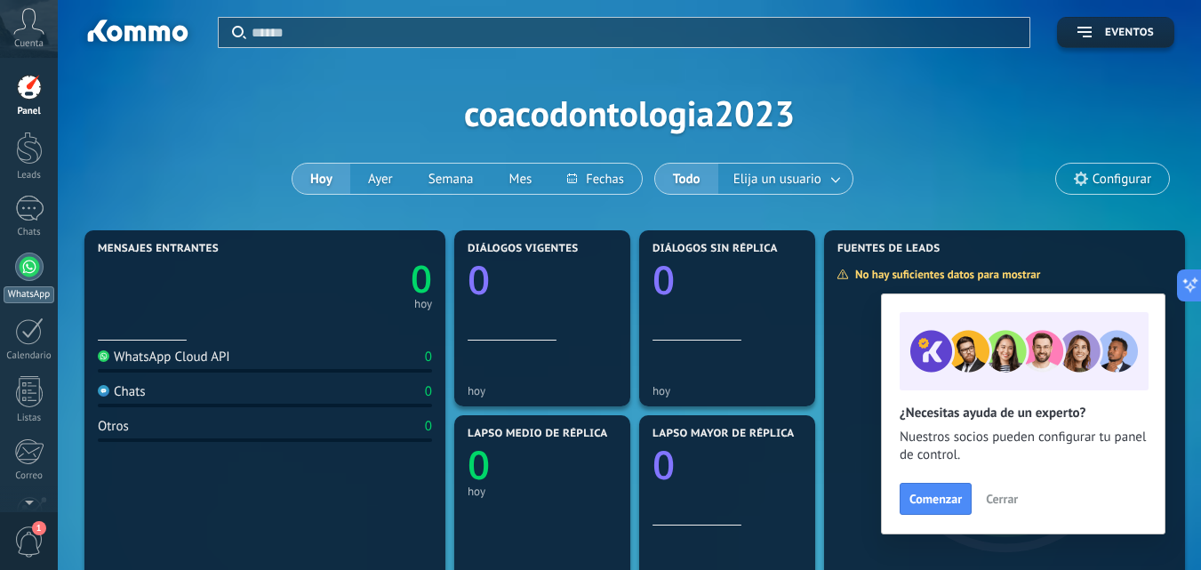
click at [27, 268] on div at bounding box center [29, 266] width 28 height 28
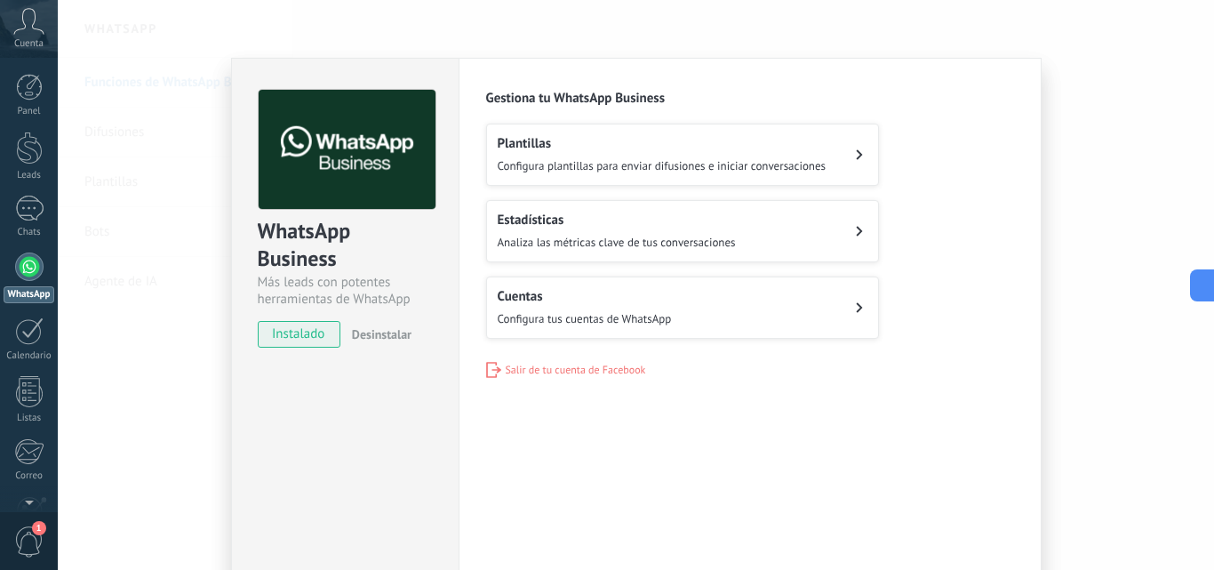
click at [661, 299] on h2 "Cuentas" at bounding box center [585, 296] width 174 height 17
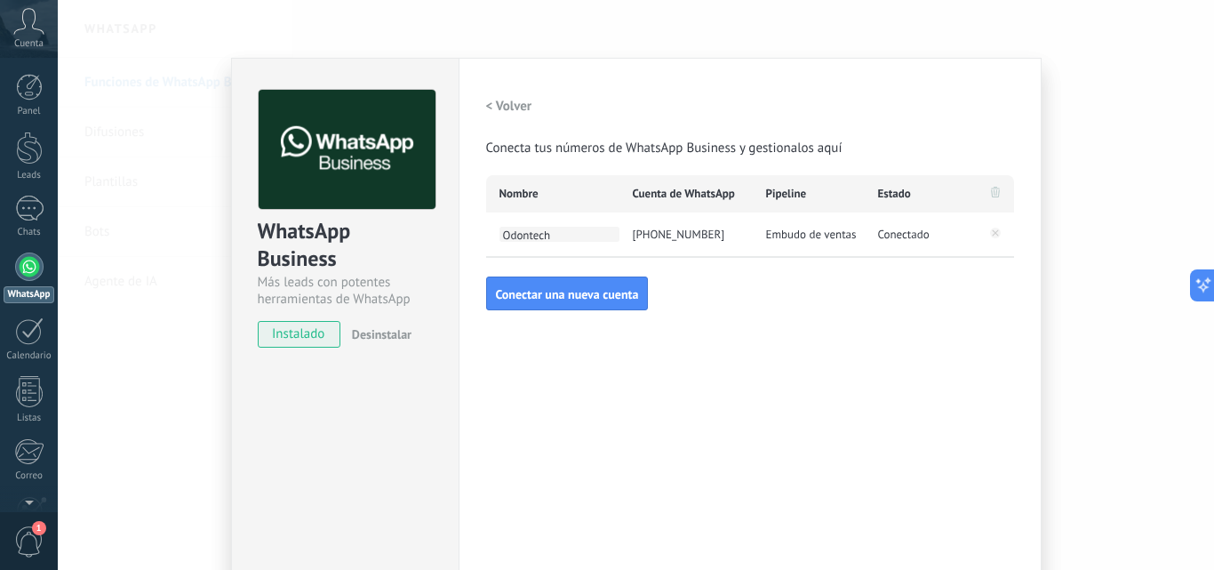
click at [515, 236] on span "Odontech" at bounding box center [560, 234] width 120 height 15
click at [671, 235] on div "+58 414-2558298" at bounding box center [686, 234] width 133 height 44
drag, startPoint x: 802, startPoint y: 234, endPoint x: 847, endPoint y: 234, distance: 45.3
click at [805, 234] on span "Embudo de ventas" at bounding box center [811, 235] width 91 height 18
click at [572, 294] on span "Conectar una nueva cuenta" at bounding box center [567, 294] width 143 height 12
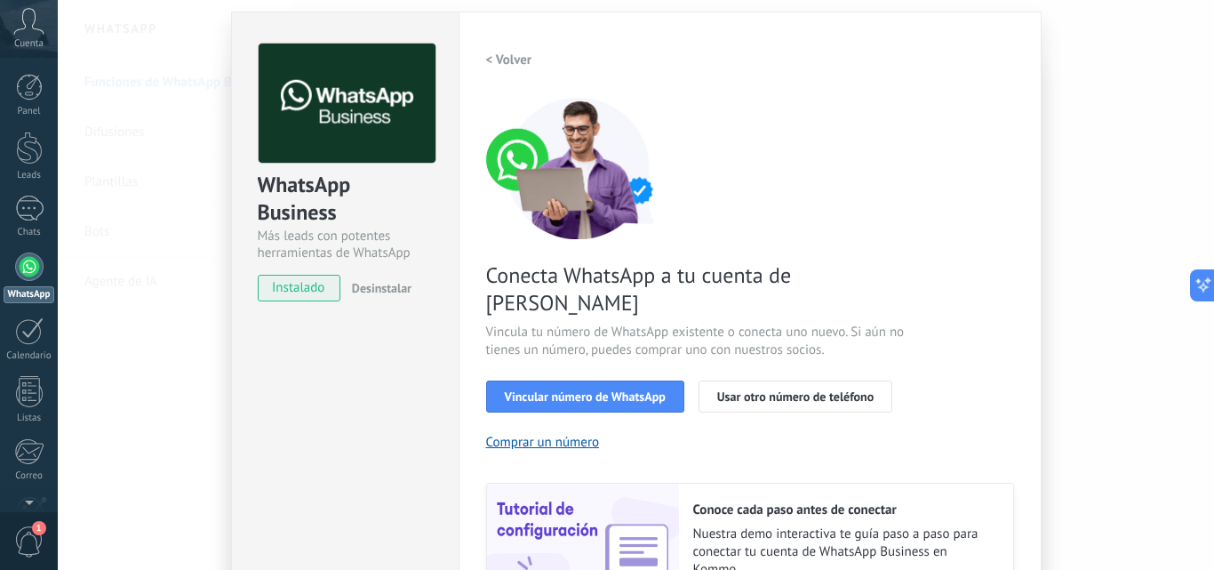
scroll to position [89, 0]
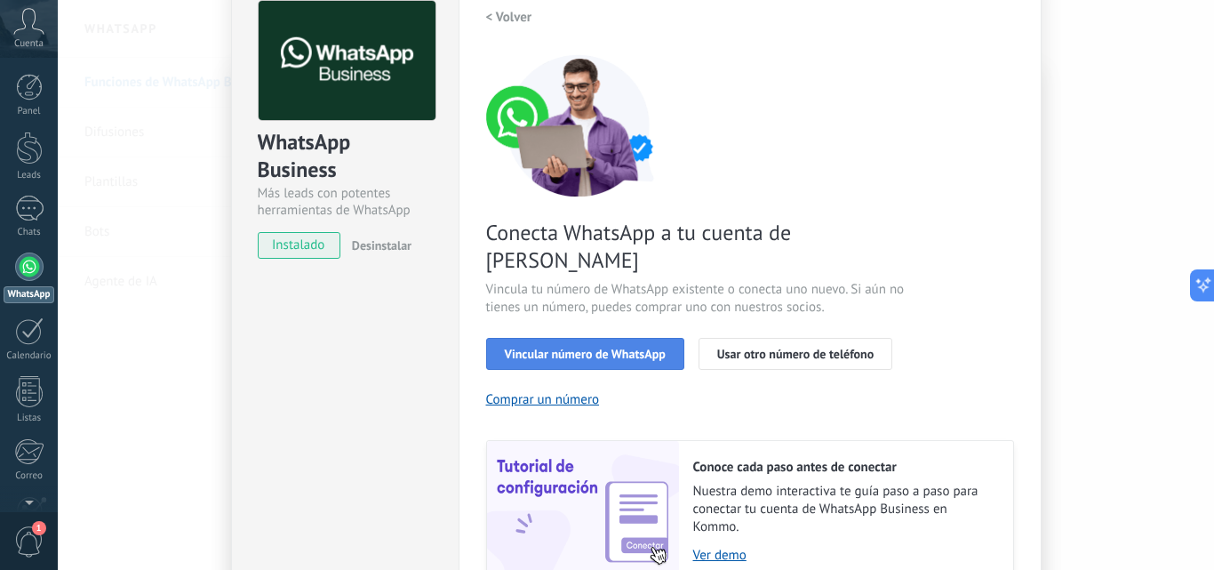
click at [607, 348] on span "Vincular número de WhatsApp" at bounding box center [585, 354] width 161 height 12
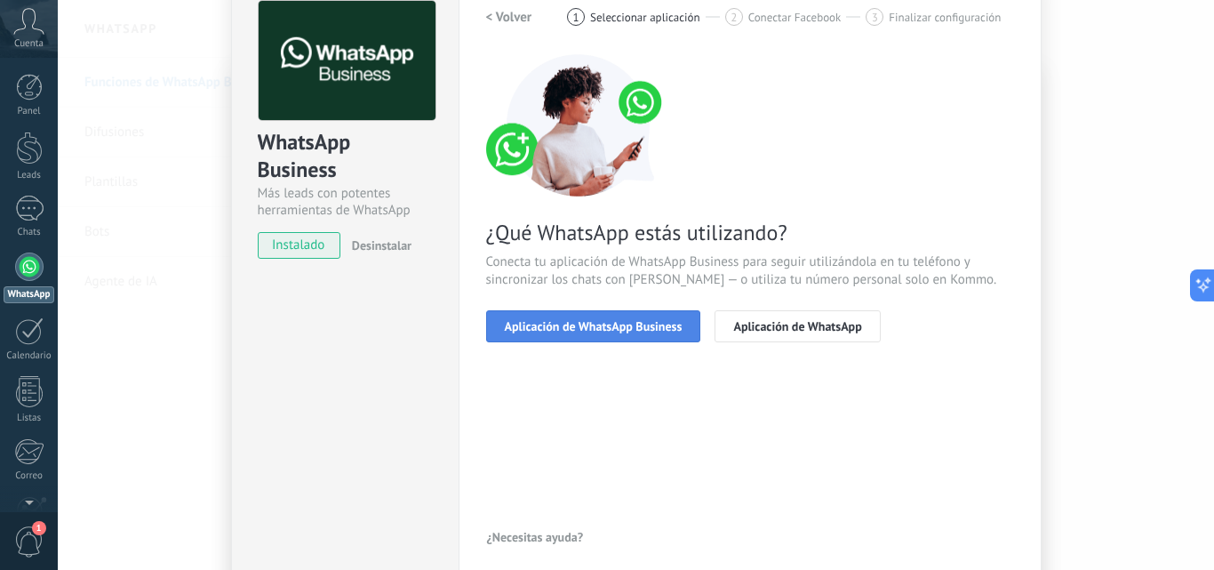
click at [653, 320] on span "Aplicación de WhatsApp Business" at bounding box center [594, 326] width 178 height 12
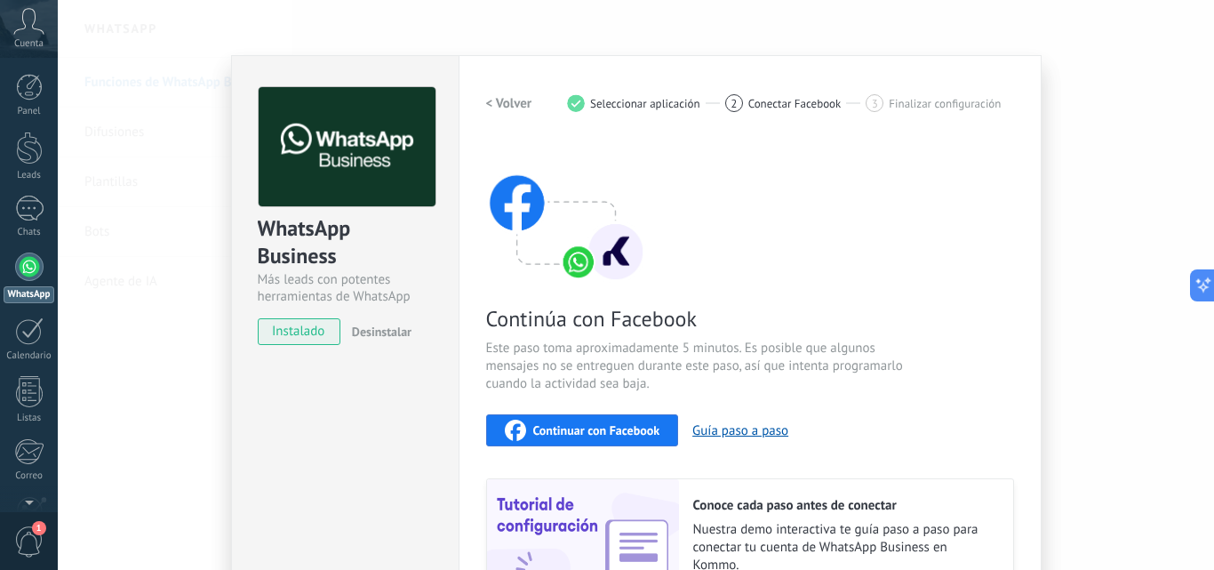
scroll to position [0, 0]
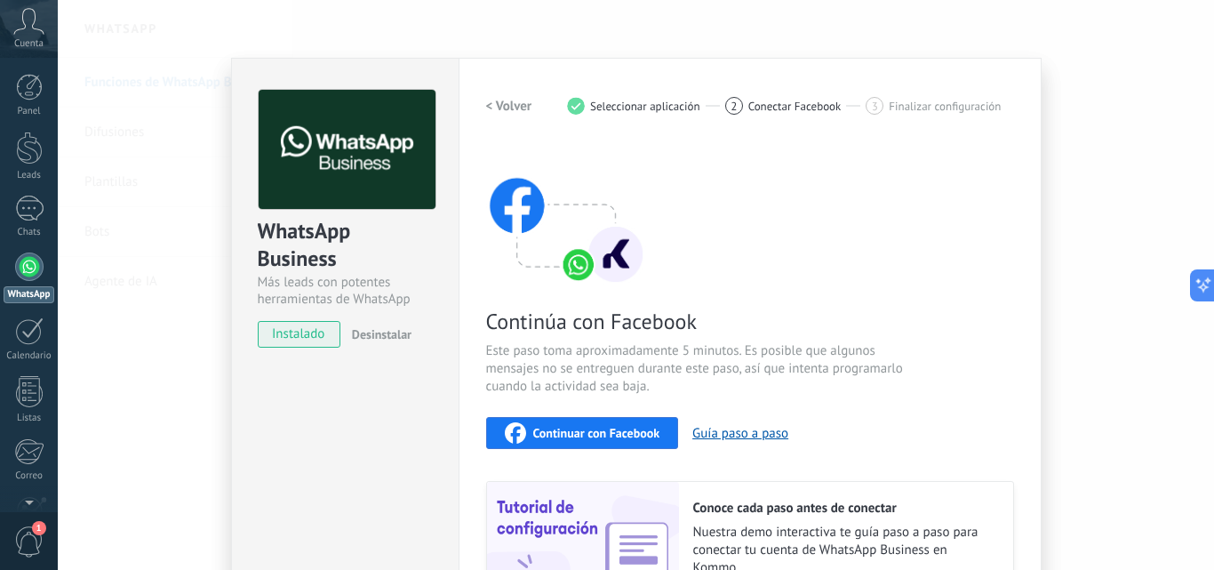
click at [1069, 200] on div "WhatsApp Business Más leads con potentes herramientas de WhatsApp instalado Des…" at bounding box center [636, 285] width 1157 height 570
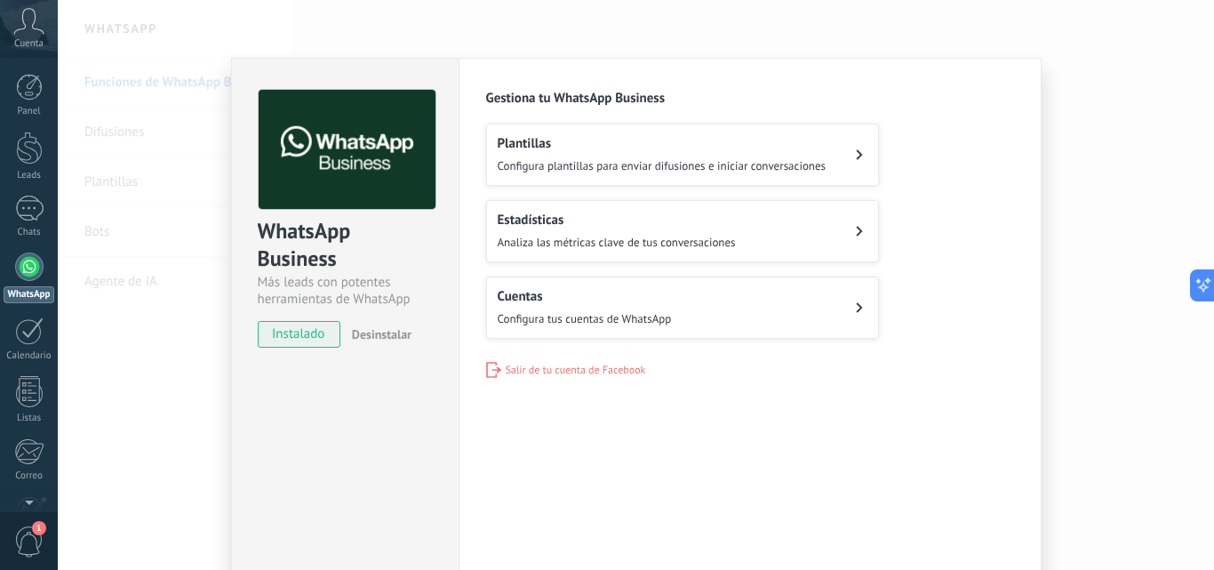
click at [653, 150] on h2 "Plantillas" at bounding box center [662, 143] width 329 height 17
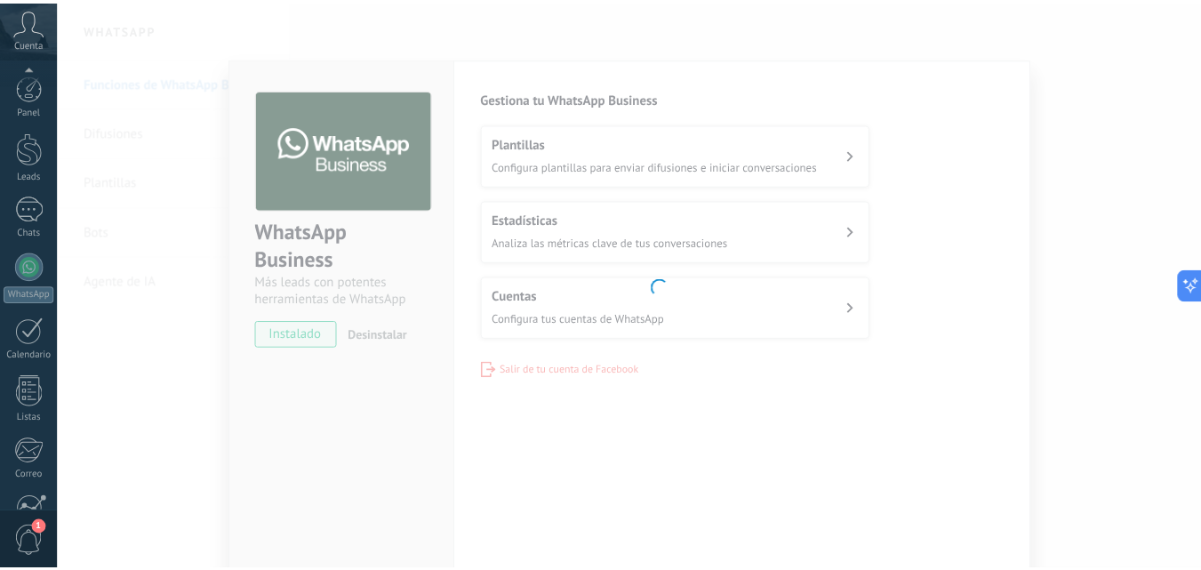
scroll to position [170, 0]
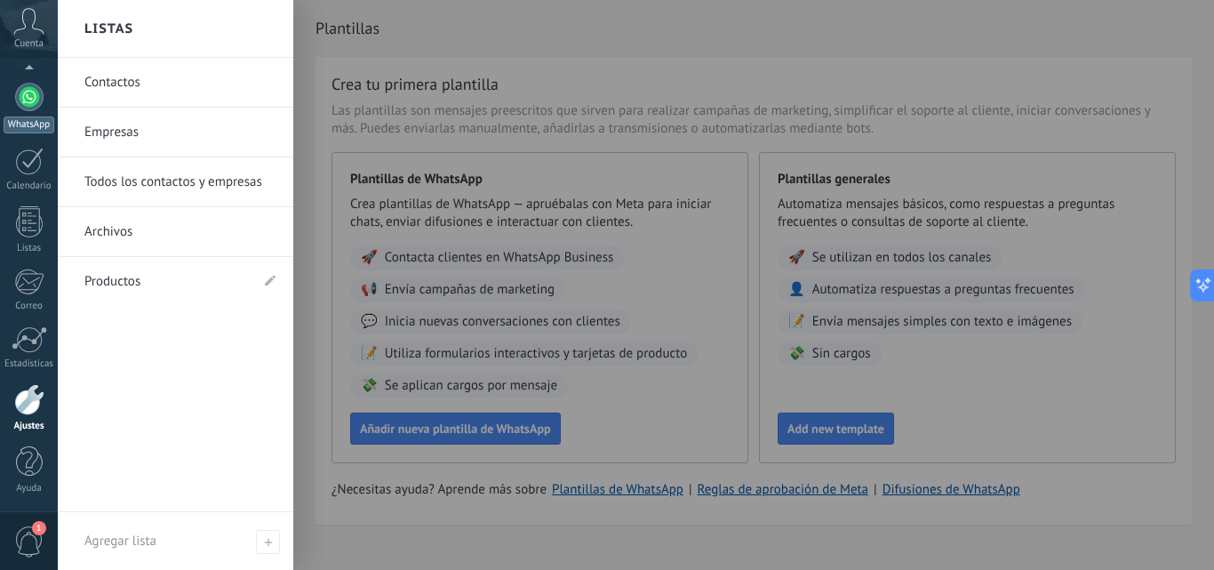
click at [20, 97] on div at bounding box center [29, 97] width 28 height 28
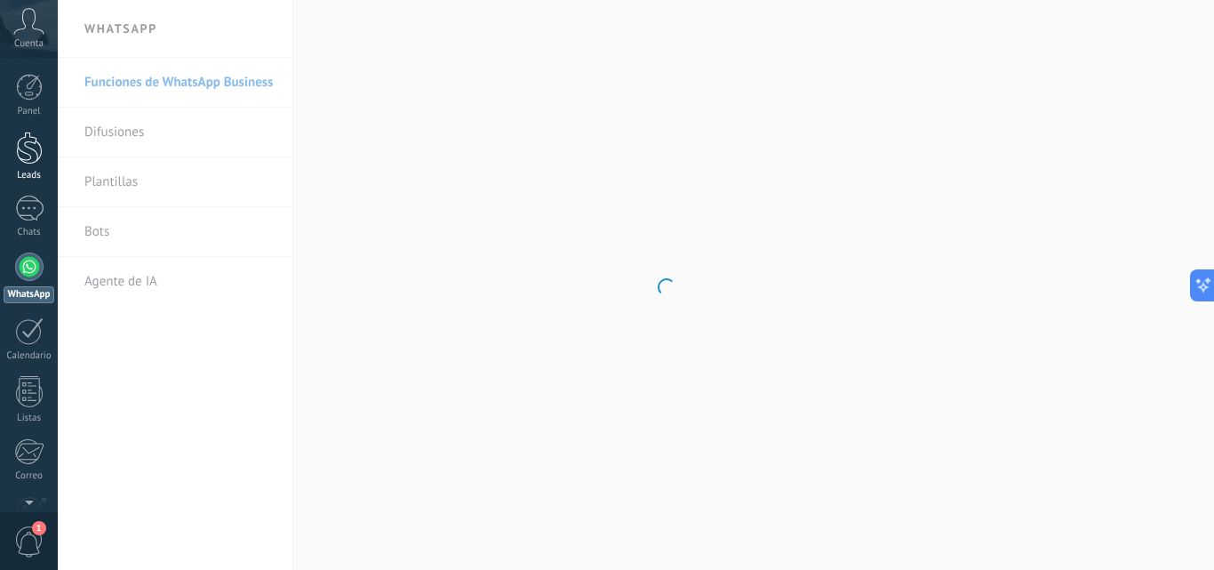
click at [38, 142] on div at bounding box center [29, 148] width 27 height 33
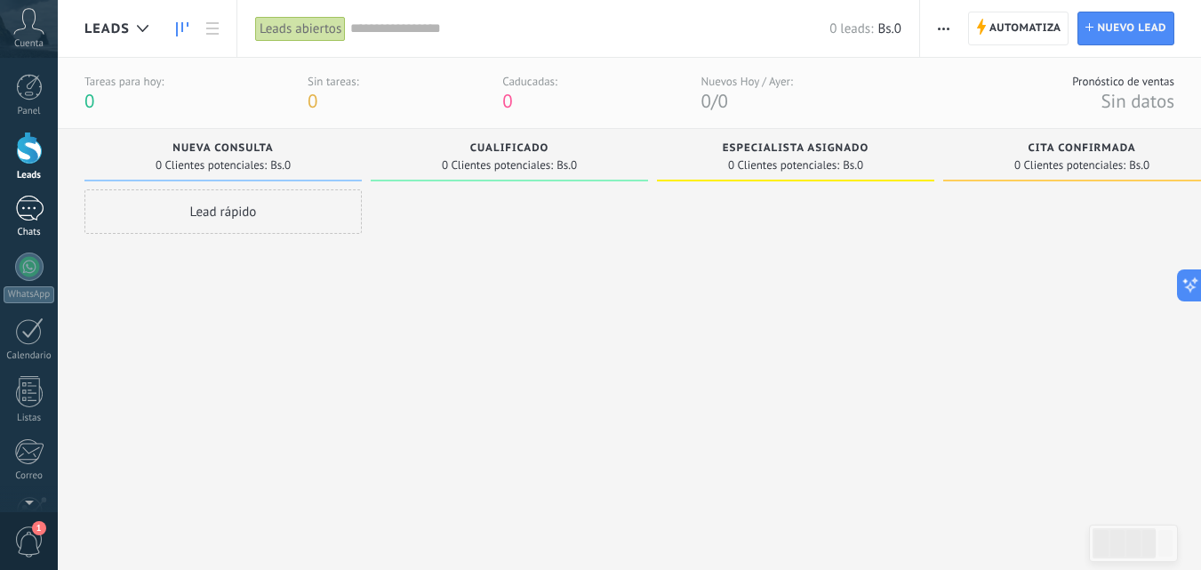
click at [20, 207] on div at bounding box center [29, 209] width 28 height 26
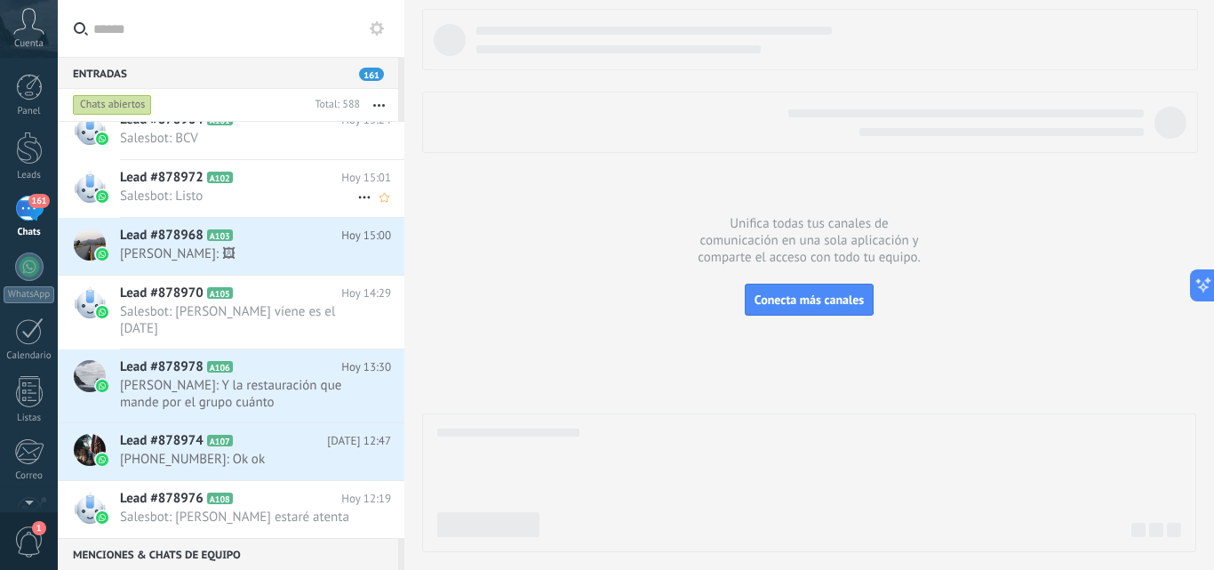
scroll to position [268, 0]
click at [37, 204] on span "161" at bounding box center [38, 201] width 20 height 14
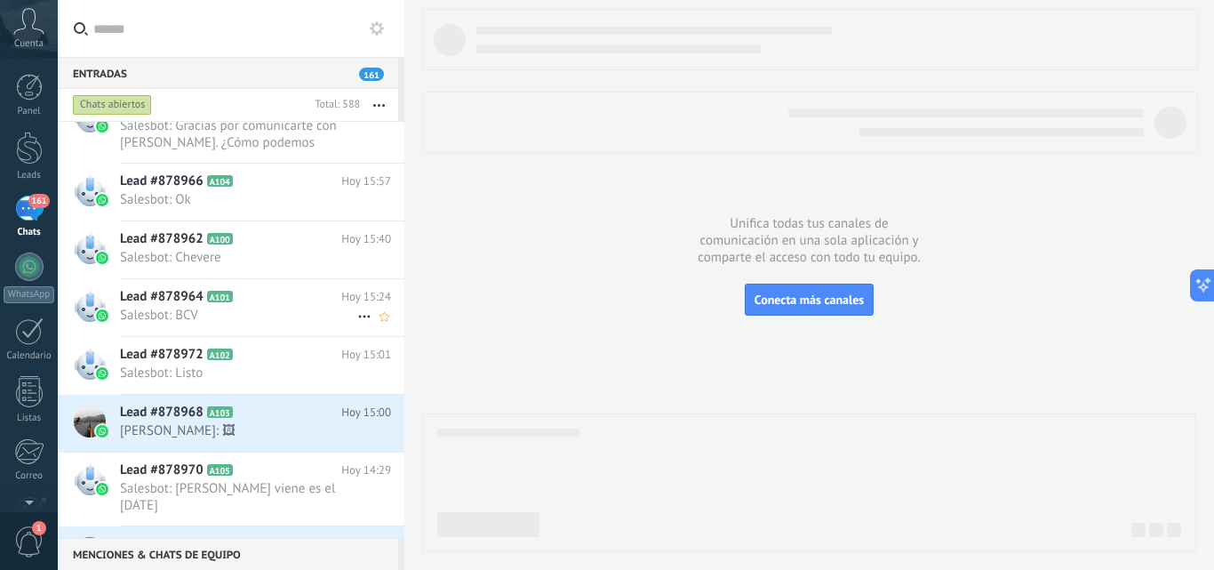
scroll to position [0, 0]
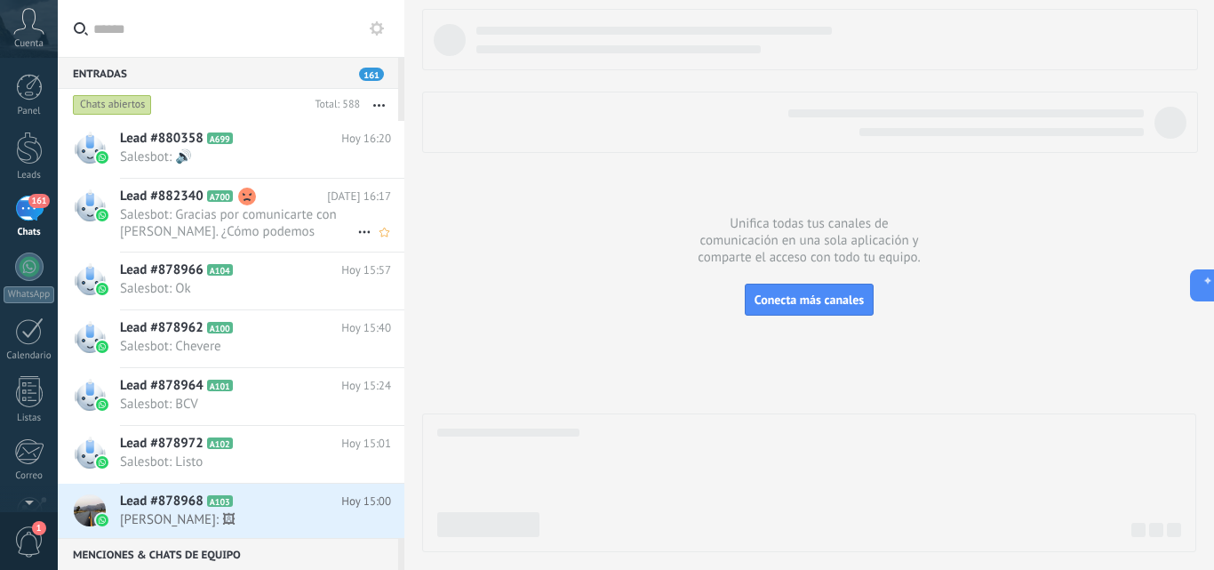
click at [195, 223] on span "Salesbot: Gracias por comunicarte con [PERSON_NAME]. ¿Cómo podemos ayudarte?" at bounding box center [238, 223] width 237 height 34
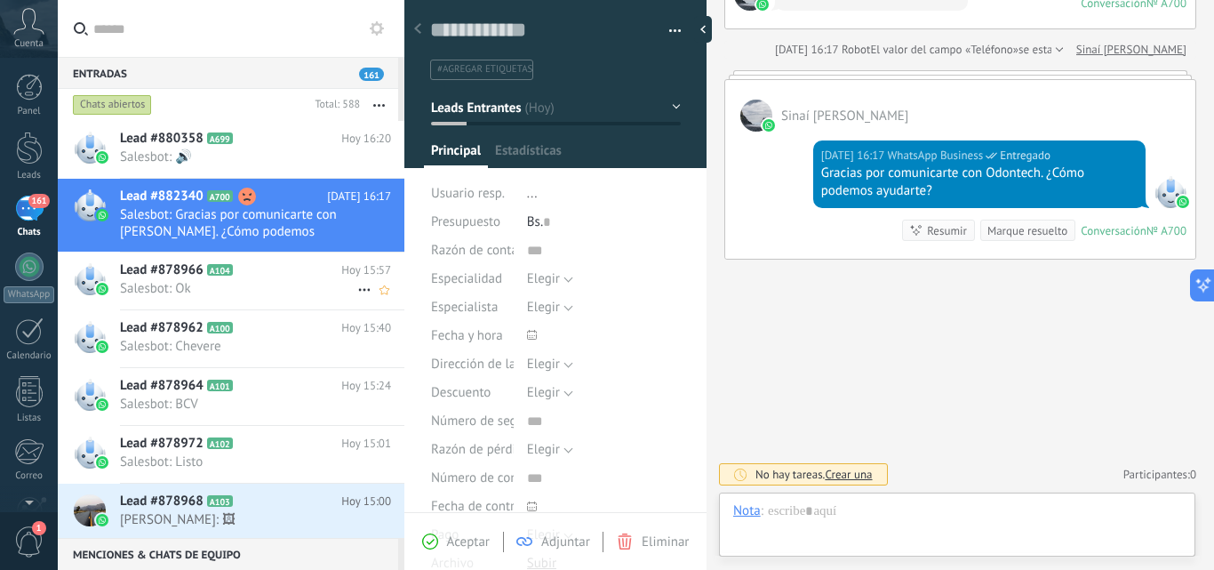
scroll to position [27, 0]
click at [183, 283] on span "Salesbot: Ok" at bounding box center [238, 288] width 237 height 17
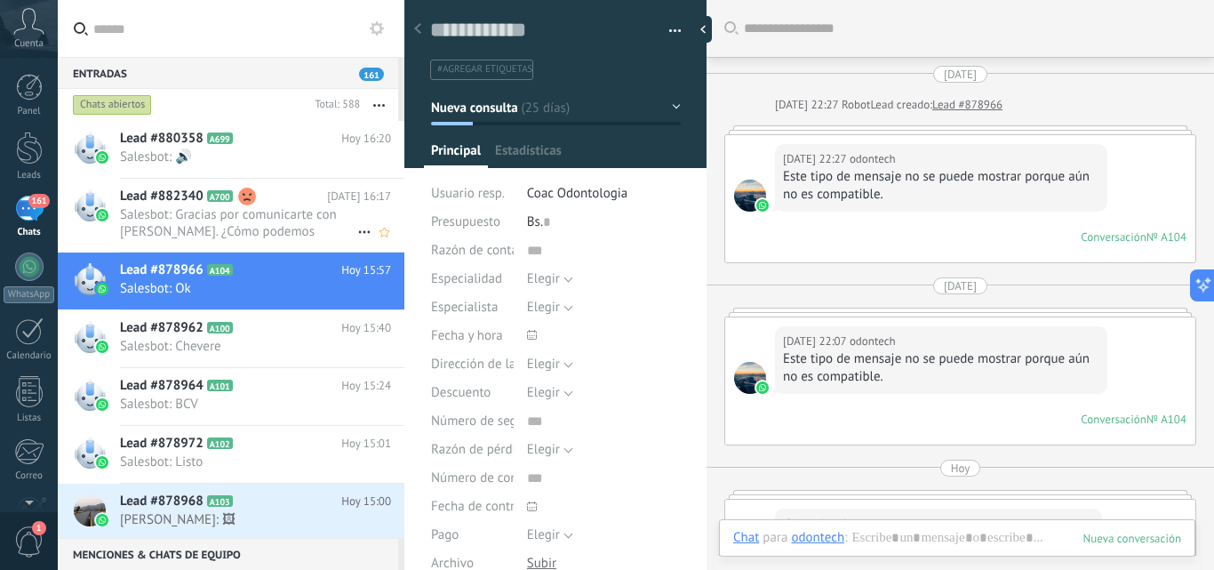
scroll to position [621, 0]
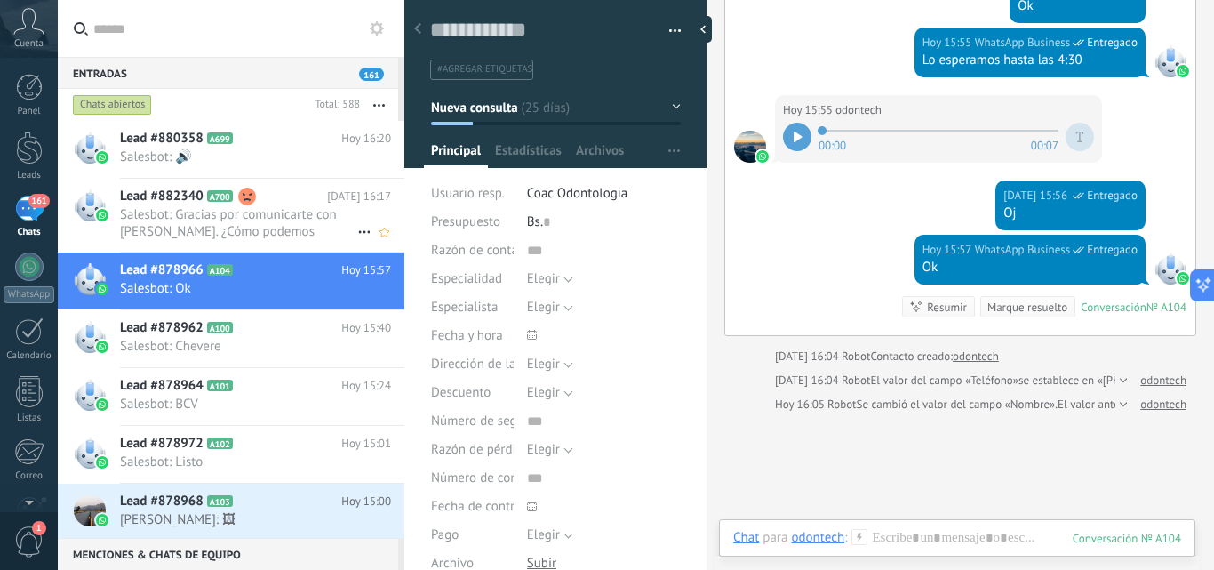
click at [223, 236] on span "Salesbot: Gracias por comunicarte con [PERSON_NAME]. ¿Cómo podemos ayudarte?" at bounding box center [238, 223] width 237 height 34
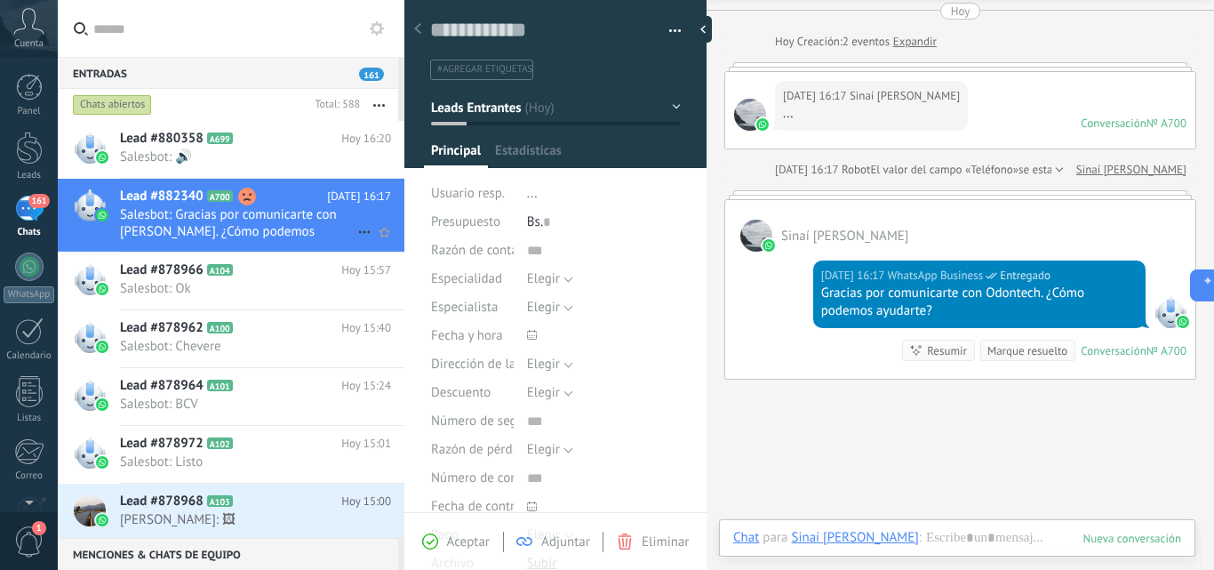
scroll to position [27, 0]
click at [214, 156] on span "Salesbot: 🔊" at bounding box center [238, 156] width 237 height 17
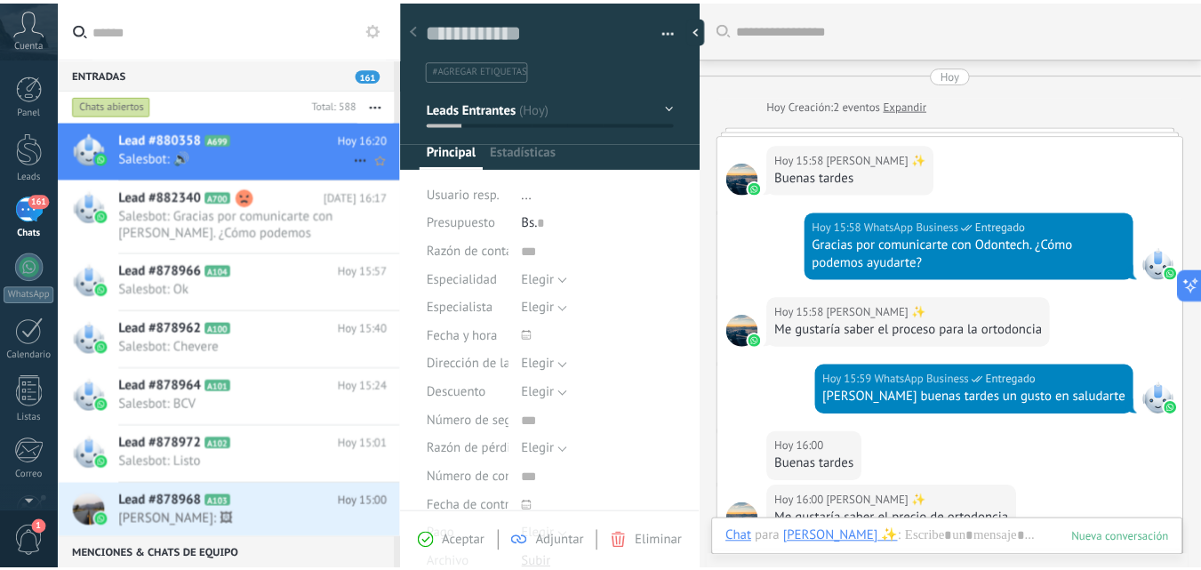
scroll to position [878, 0]
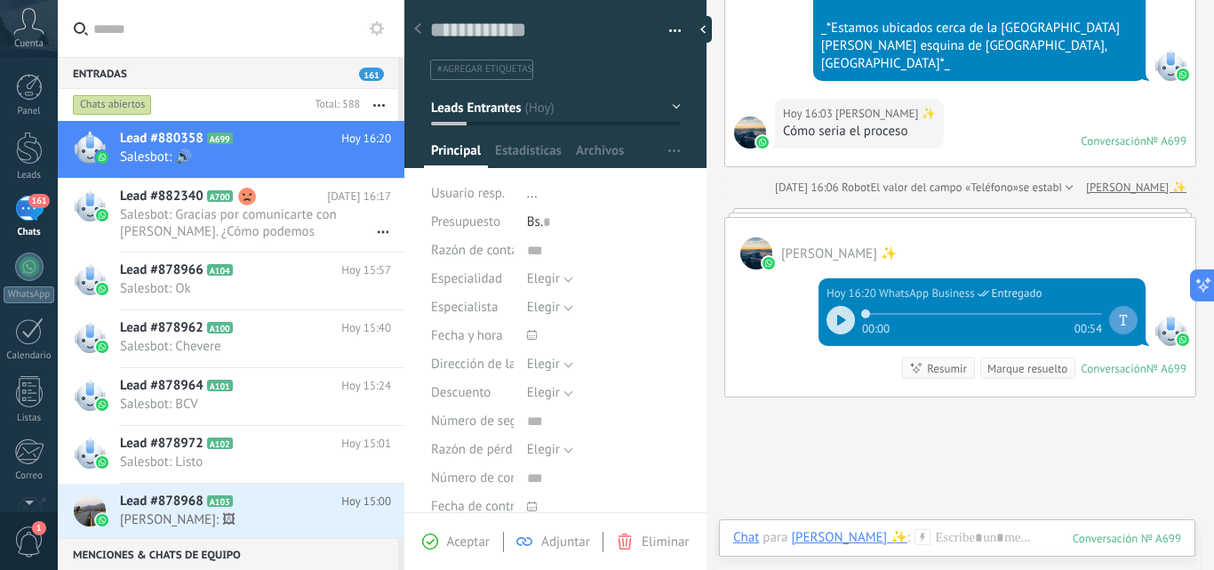
click at [122, 99] on div "Chats abiertos" at bounding box center [112, 104] width 79 height 21
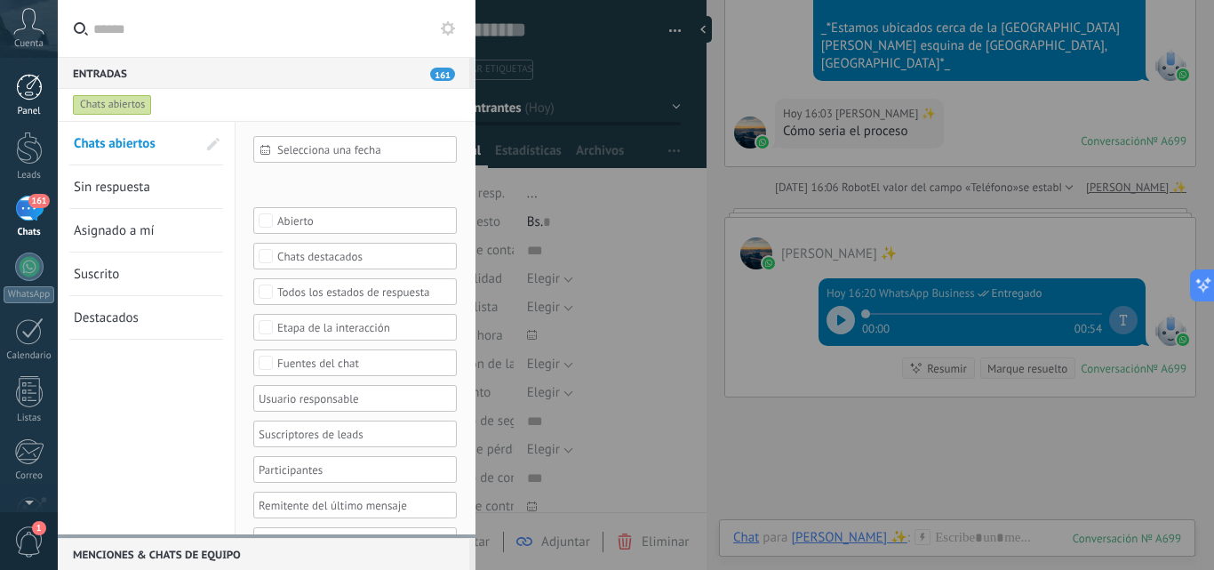
click at [38, 86] on div at bounding box center [29, 87] width 27 height 27
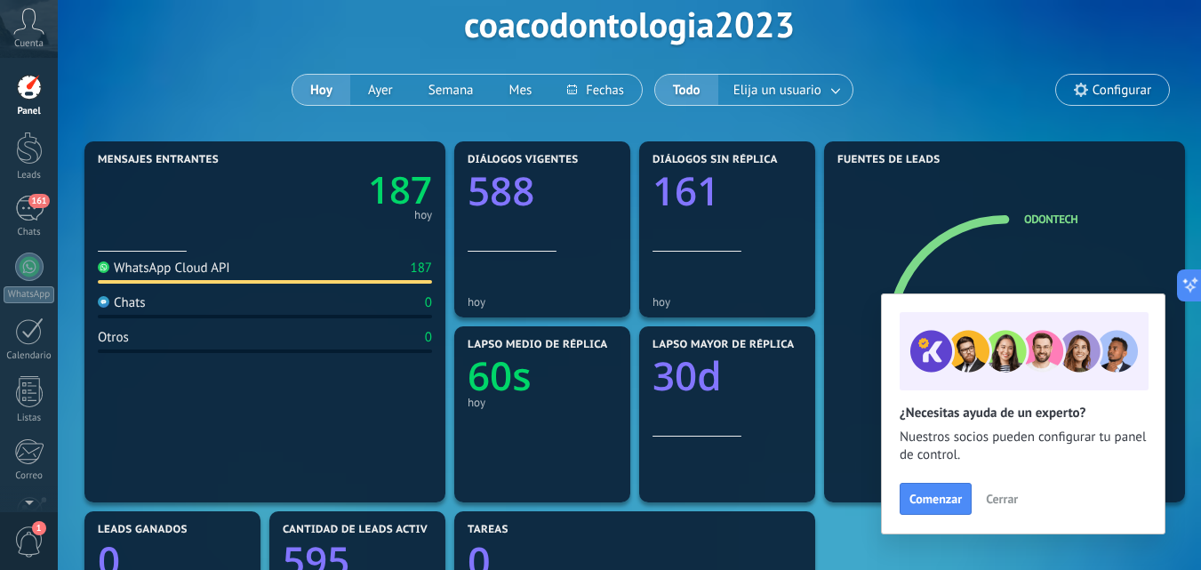
scroll to position [178, 0]
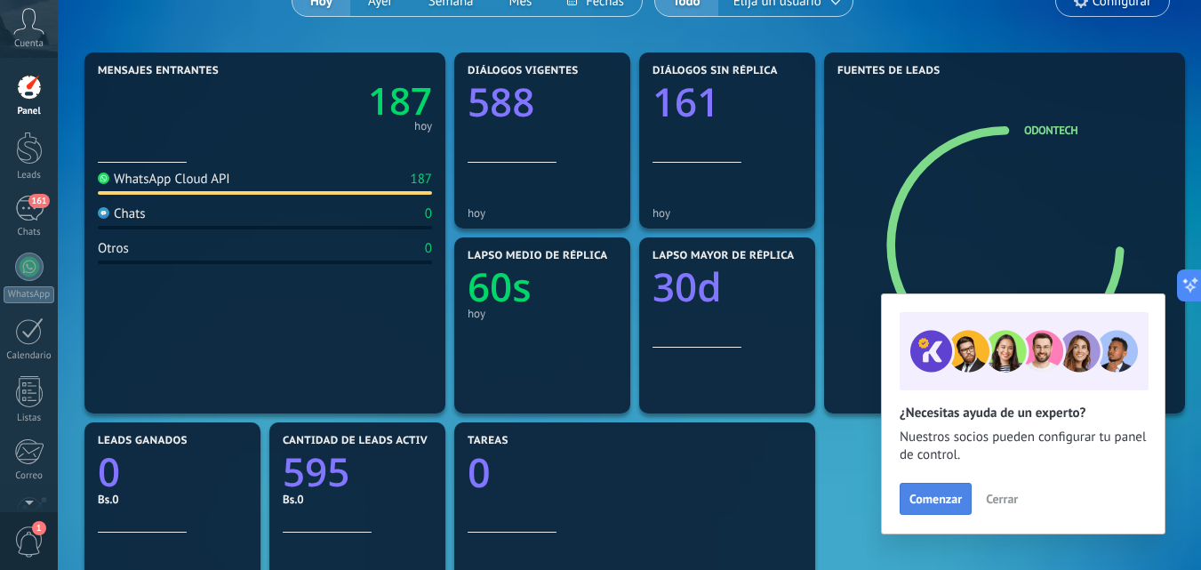
click at [955, 505] on span "Comenzar" at bounding box center [936, 499] width 52 height 12
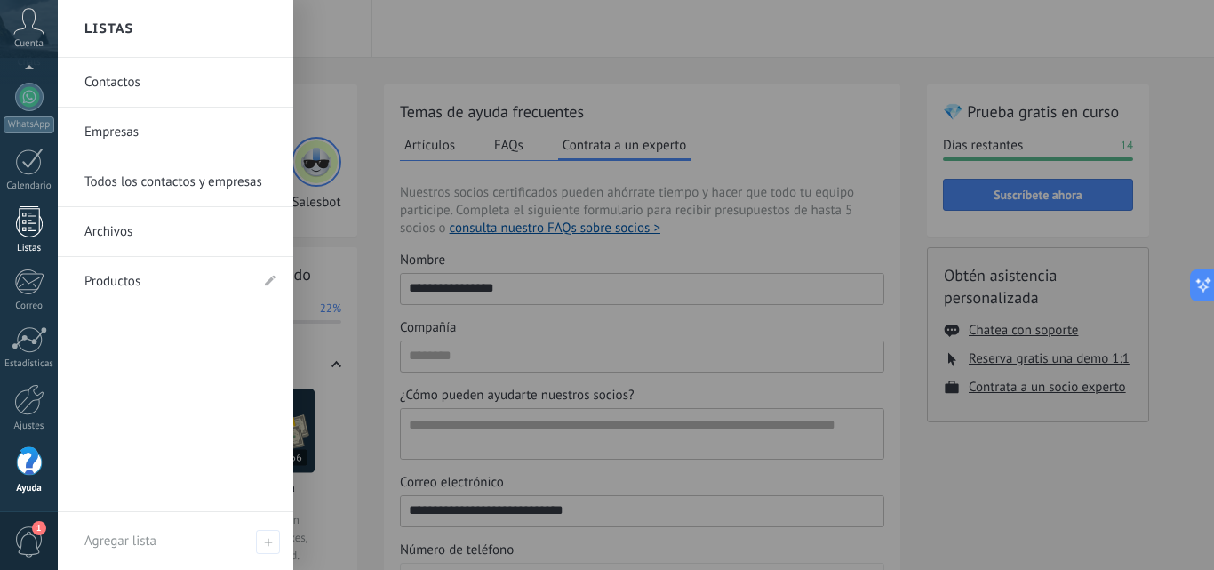
click at [31, 236] on div at bounding box center [29, 221] width 27 height 31
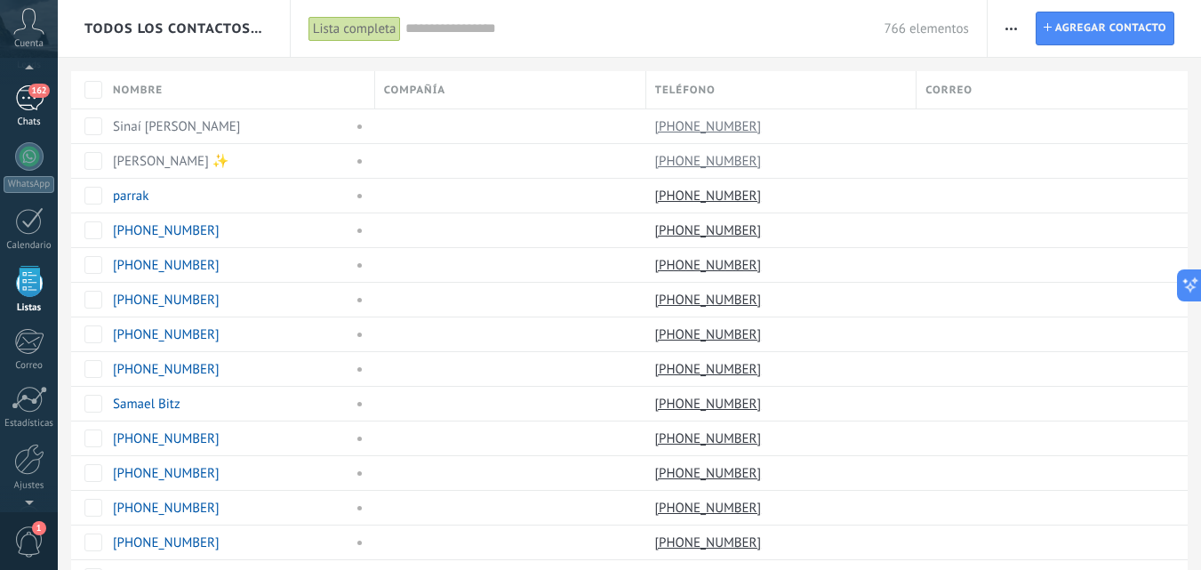
click at [28, 94] on div "162" at bounding box center [29, 98] width 28 height 26
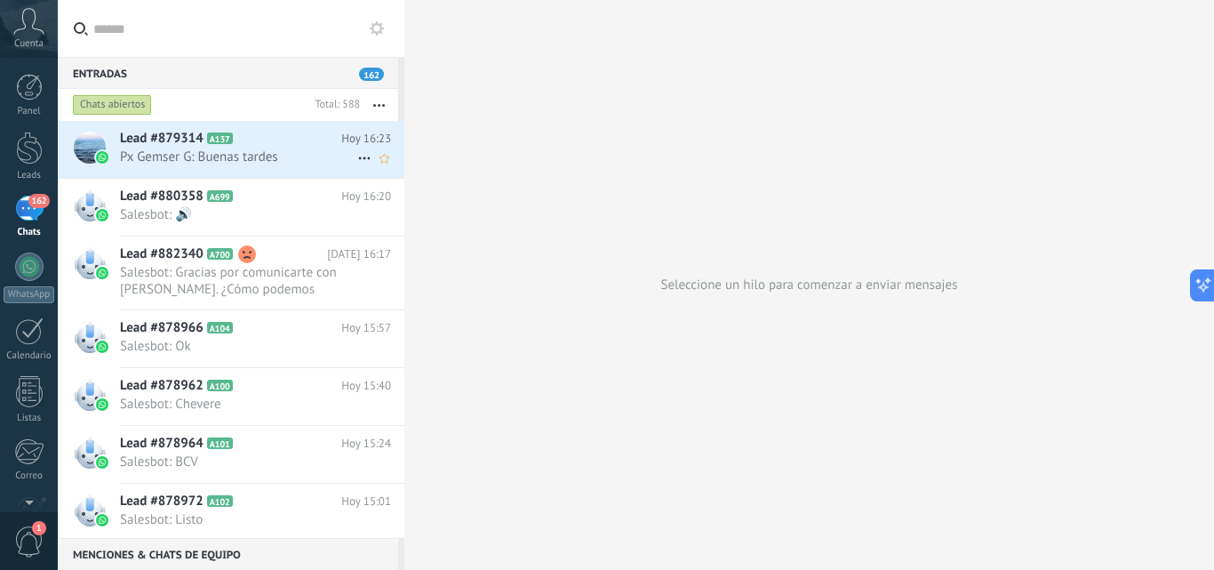
click at [243, 152] on span "Px Gemser G: Buenas tardes" at bounding box center [238, 156] width 237 height 17
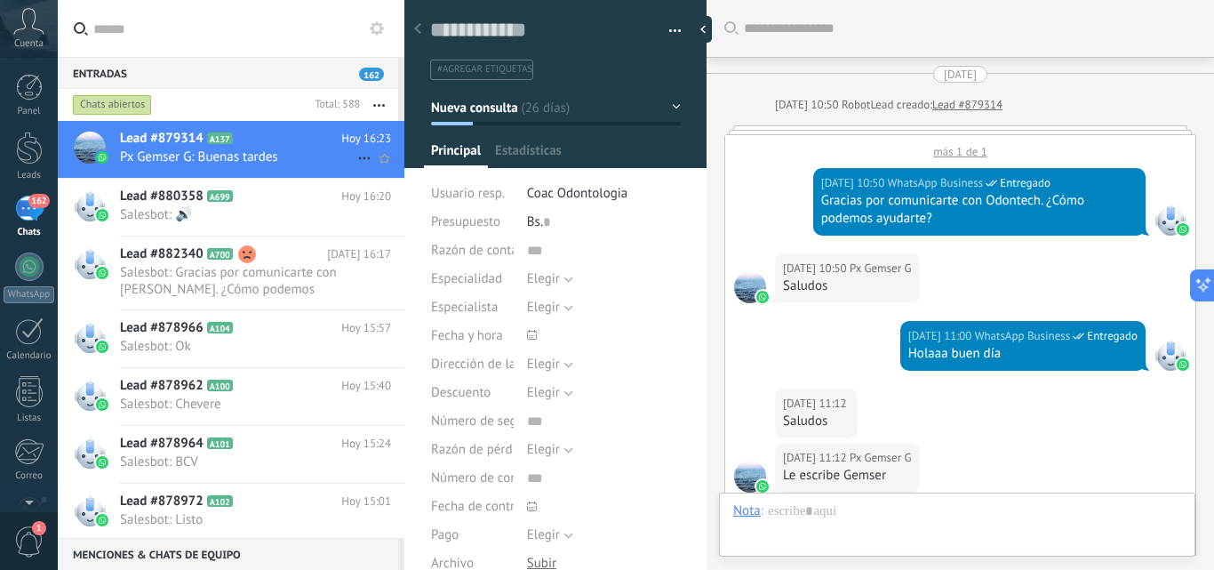
type textarea "**********"
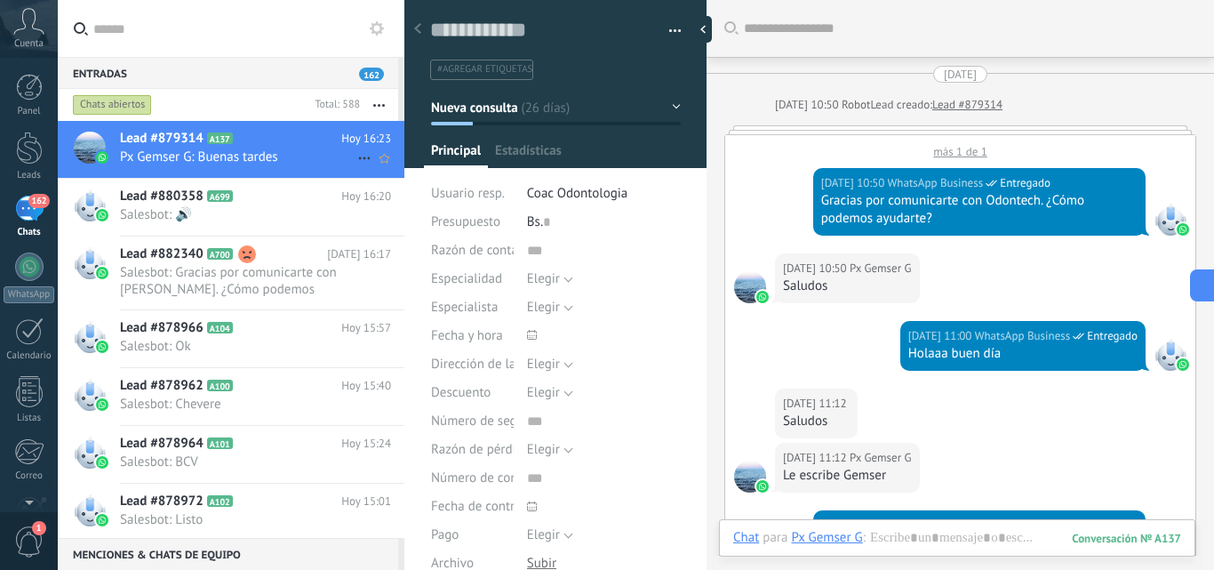
scroll to position [2176, 0]
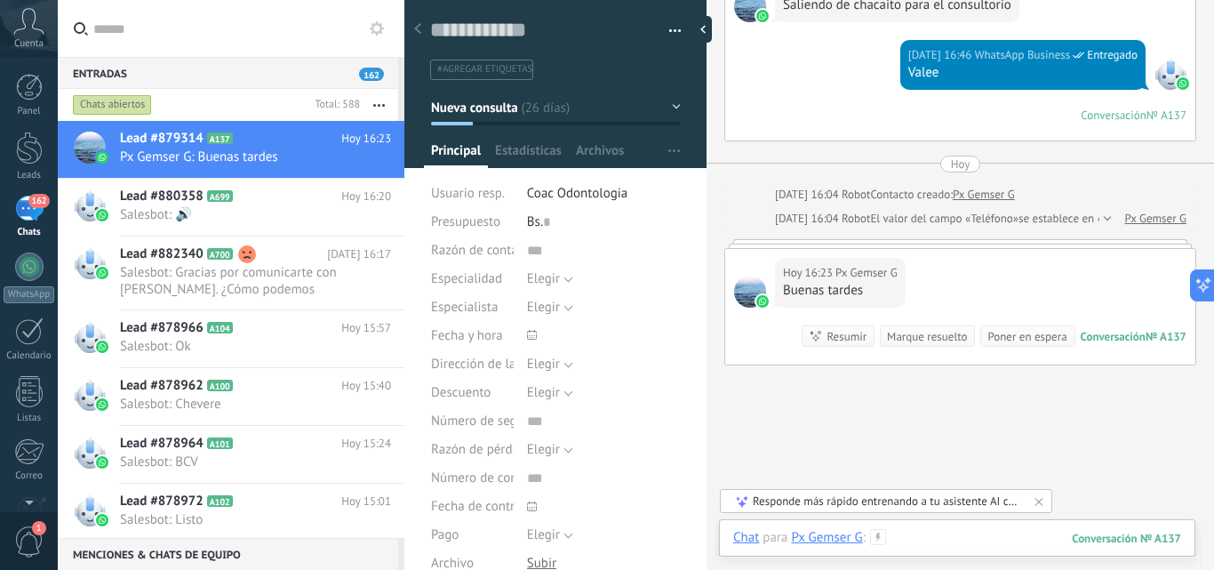
click at [963, 531] on div at bounding box center [957, 555] width 448 height 53
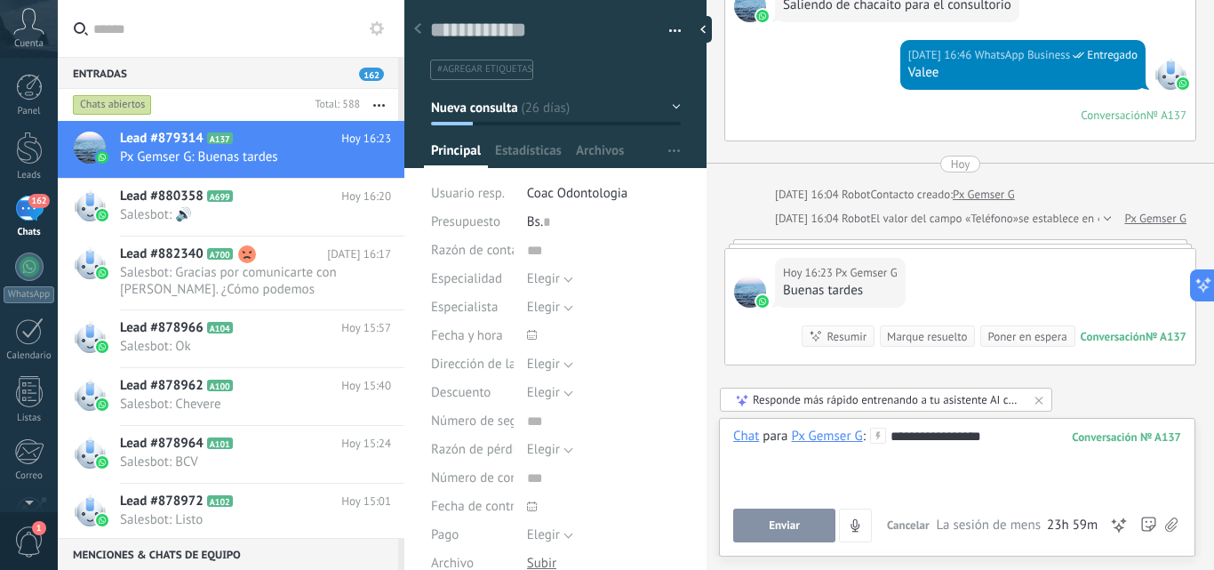
click at [804, 538] on button "Enviar" at bounding box center [784, 526] width 102 height 34
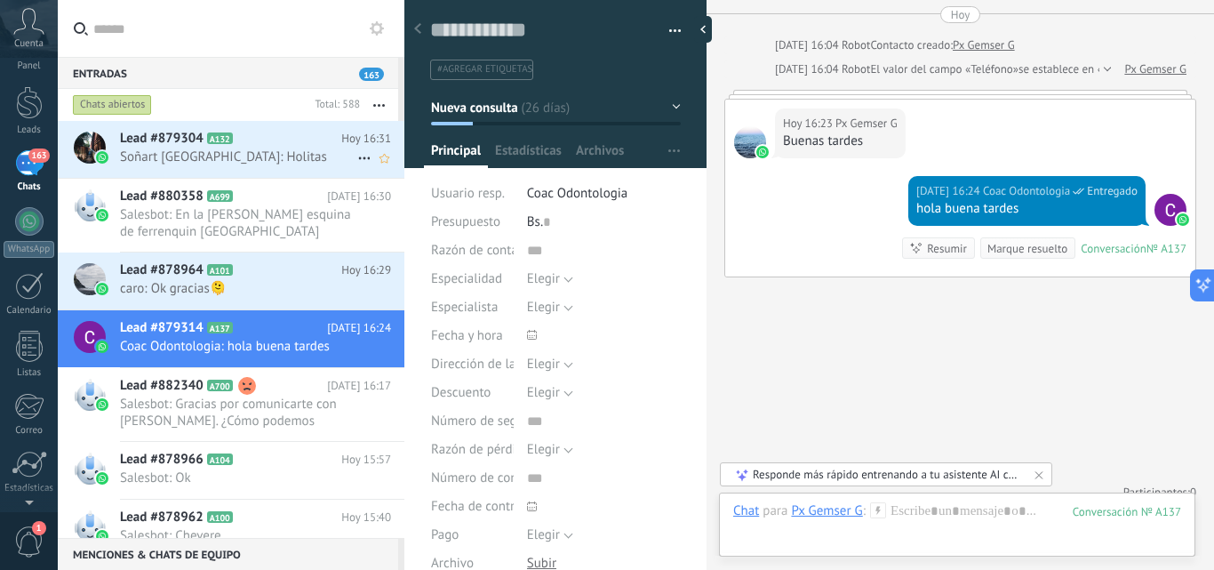
scroll to position [0, 0]
click at [183, 157] on span "Soñart Venezuela: Holitas" at bounding box center [238, 156] width 237 height 17
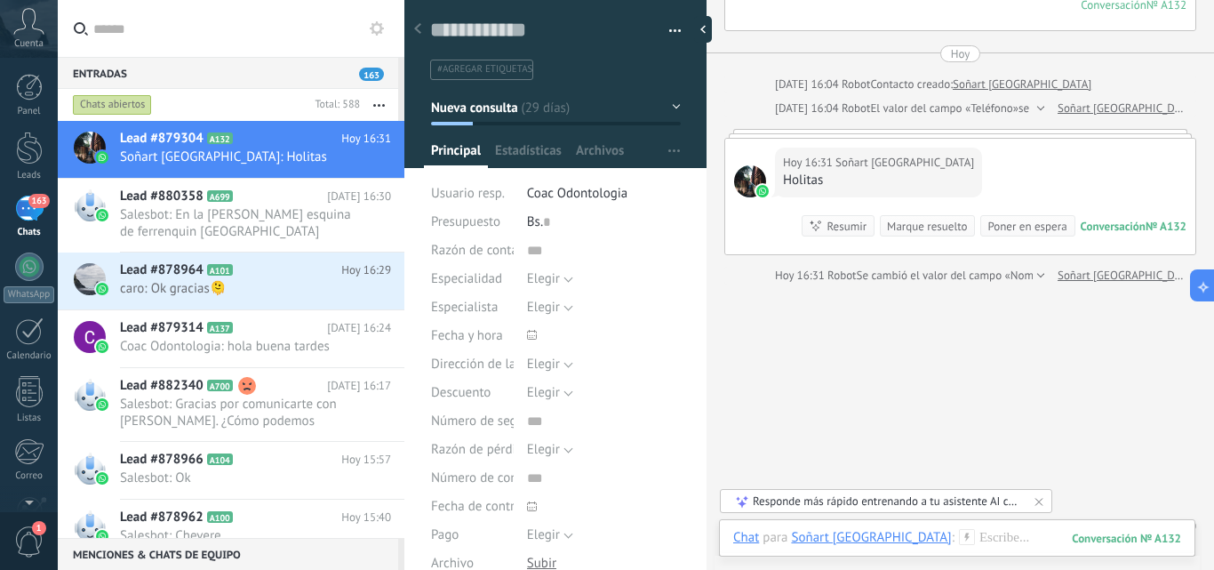
scroll to position [2868, 0]
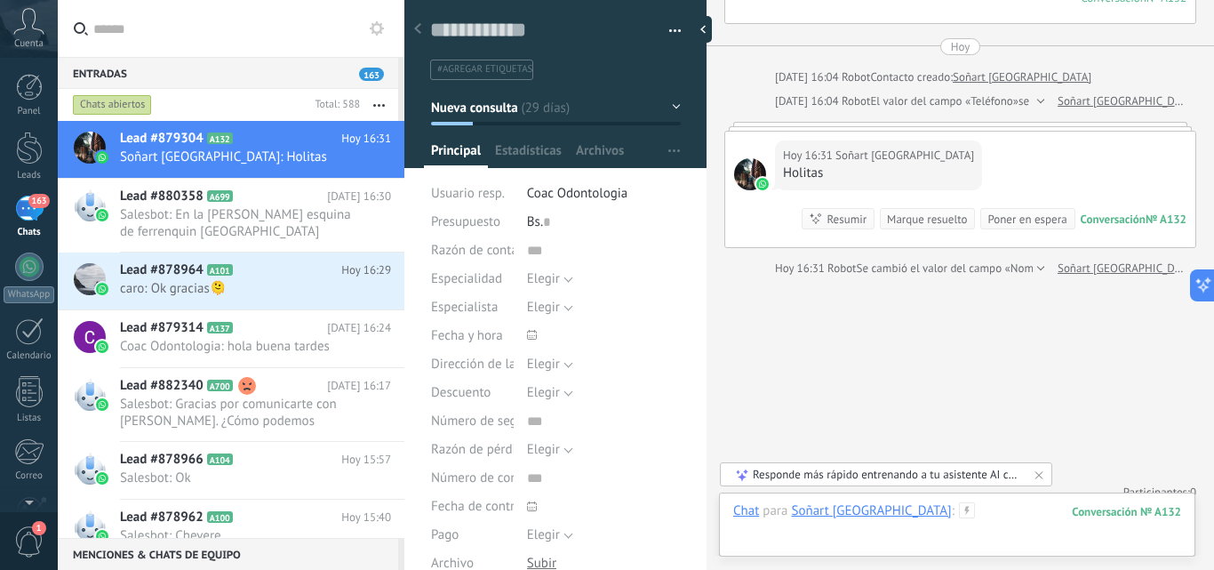
click at [1000, 531] on div at bounding box center [957, 528] width 448 height 53
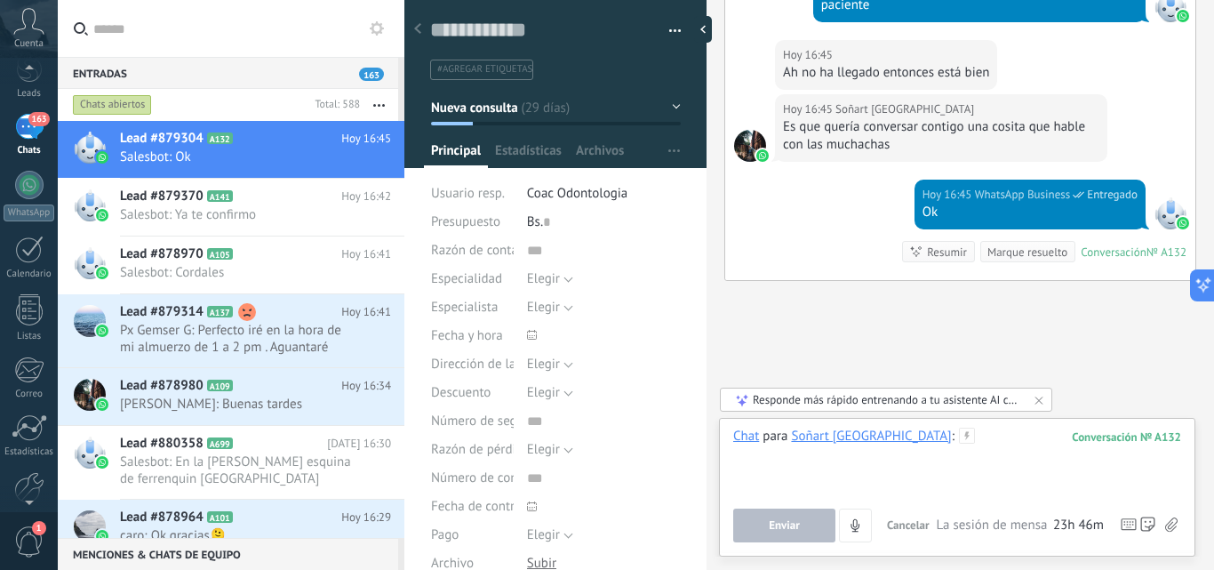
scroll to position [0, 0]
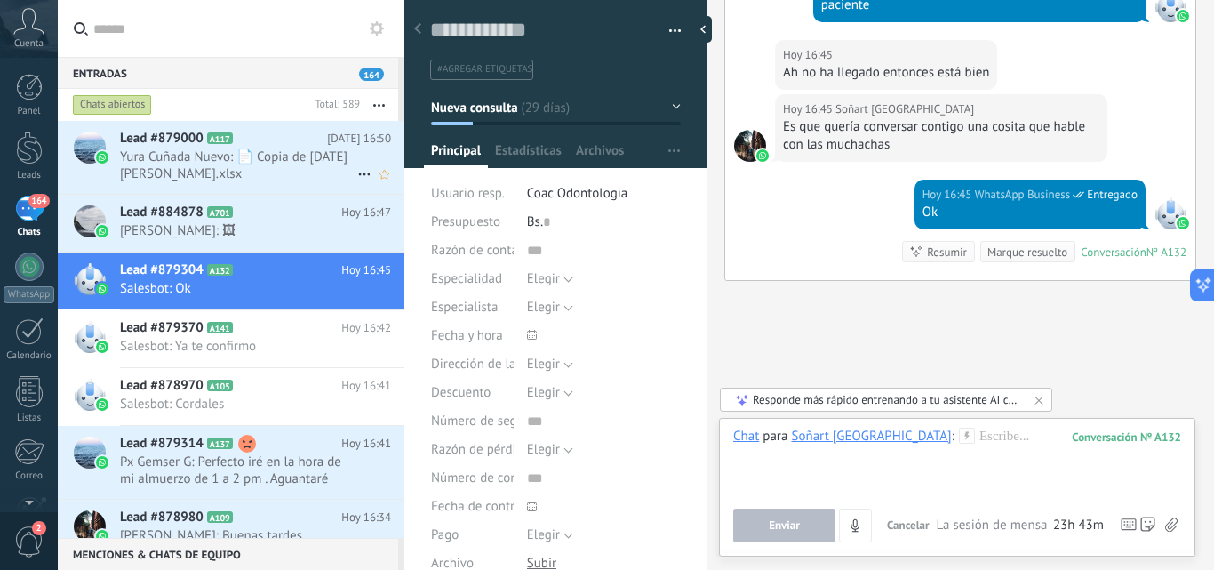
click at [202, 160] on span "Yura Cuñada Nuevo: 📄 Copia de [DATE][PERSON_NAME].xlsx" at bounding box center [238, 165] width 237 height 34
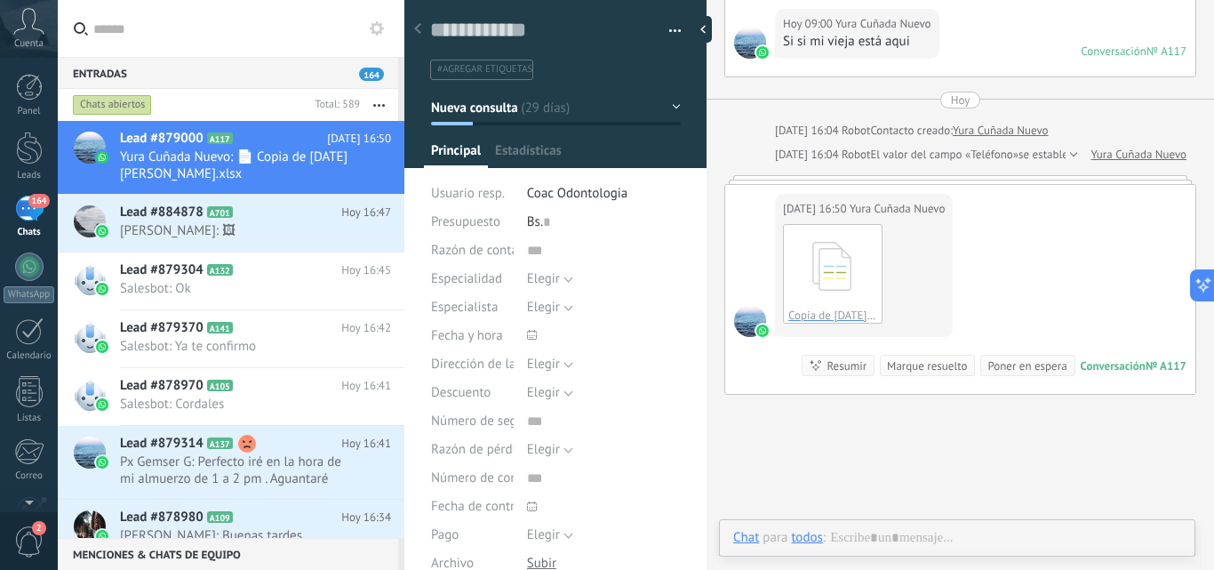
scroll to position [27, 0]
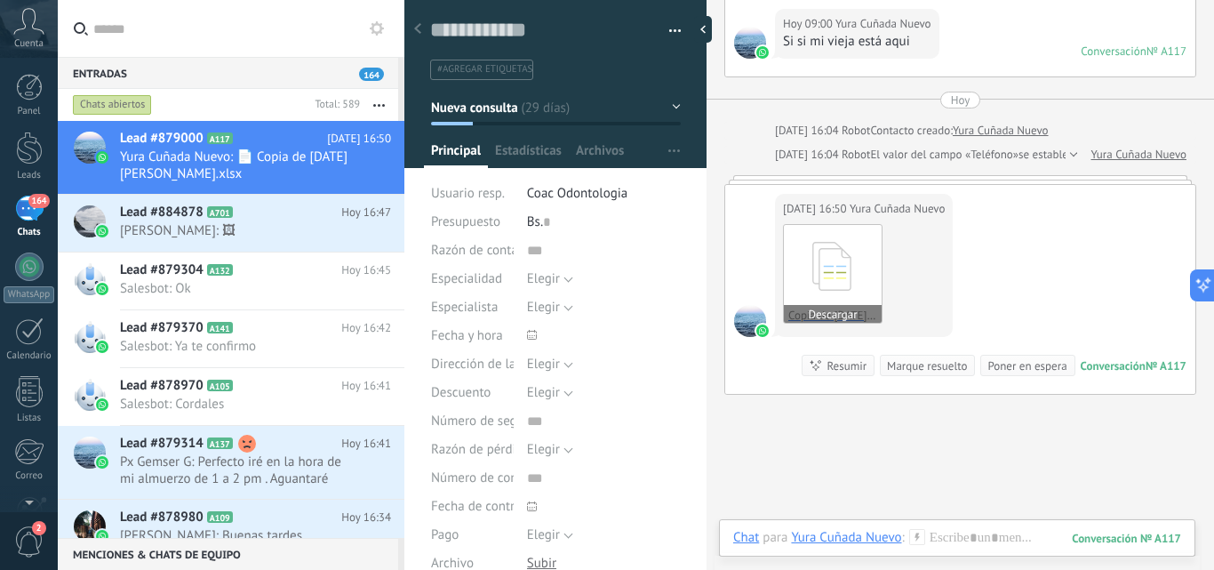
click at [823, 313] on button "Descargar" at bounding box center [833, 314] width 98 height 18
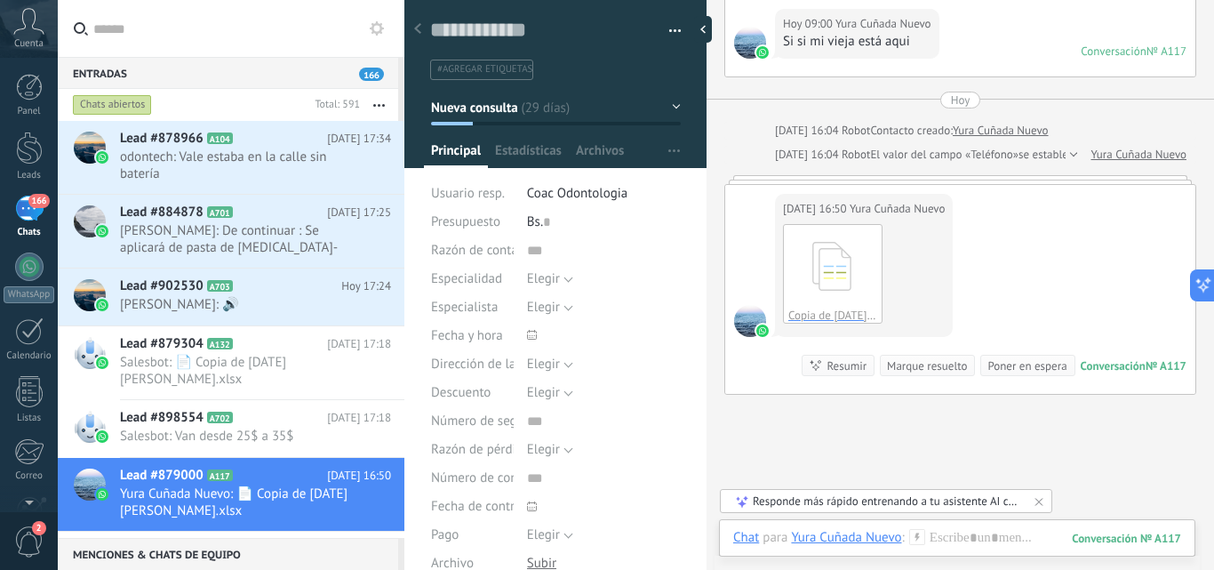
click at [204, 34] on input "text" at bounding box center [241, 28] width 297 height 57
click at [288, 286] on h2 "Lead #902530 A703" at bounding box center [230, 286] width 221 height 18
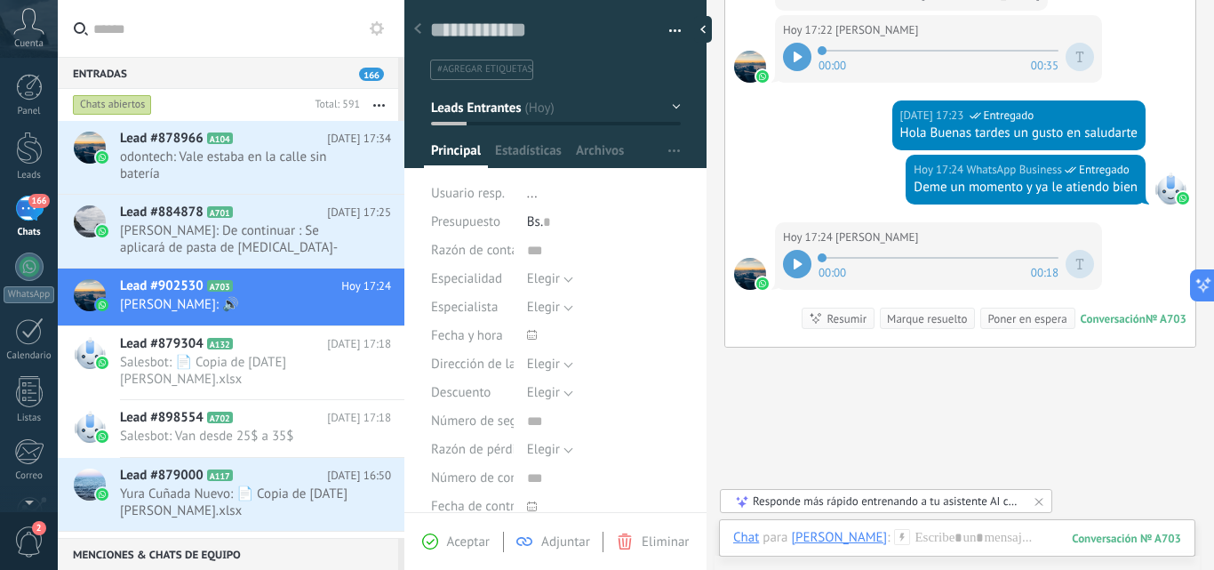
click at [328, 20] on input "text" at bounding box center [241, 28] width 297 height 57
click at [29, 29] on icon at bounding box center [28, 21] width 31 height 27
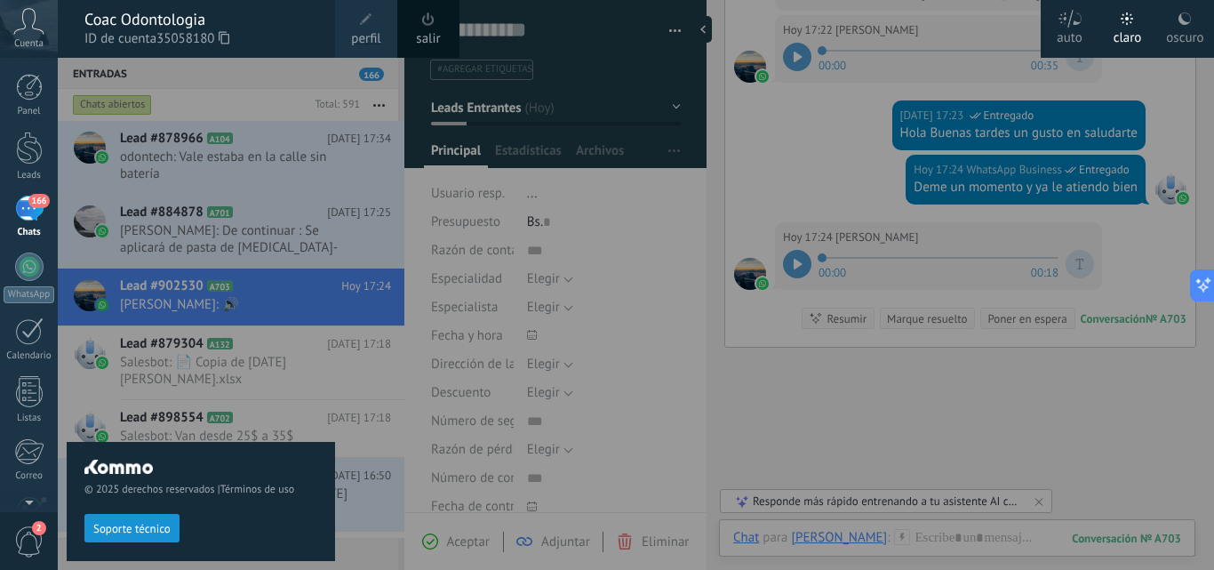
click at [847, 183] on div at bounding box center [665, 285] width 1214 height 570
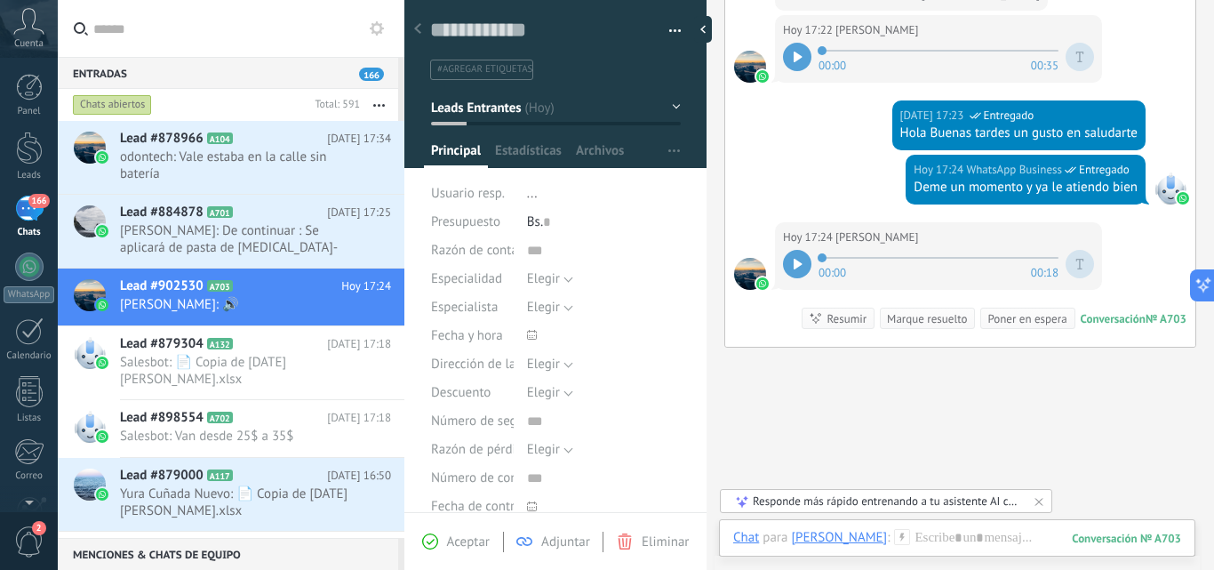
click at [272, 73] on div "Entradas 166" at bounding box center [228, 73] width 341 height 32
click at [262, 37] on input "text" at bounding box center [241, 28] width 297 height 57
click at [232, 158] on span "odontech: Vale estaba en la calle sin batería" at bounding box center [238, 165] width 237 height 34
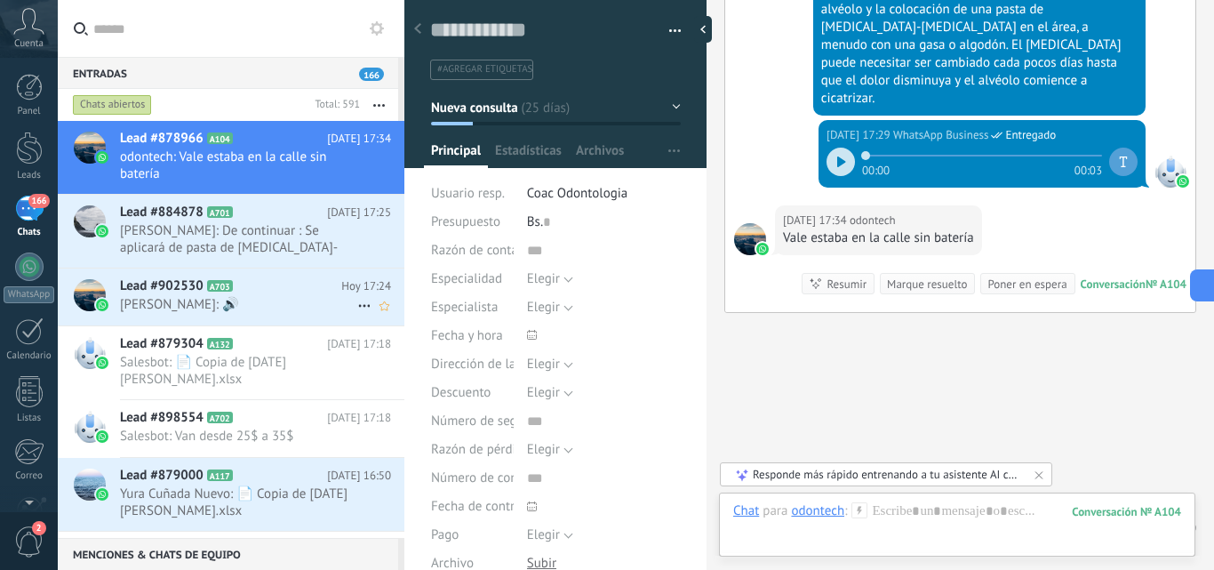
click at [158, 302] on span "[PERSON_NAME]: 🔊" at bounding box center [238, 304] width 237 height 17
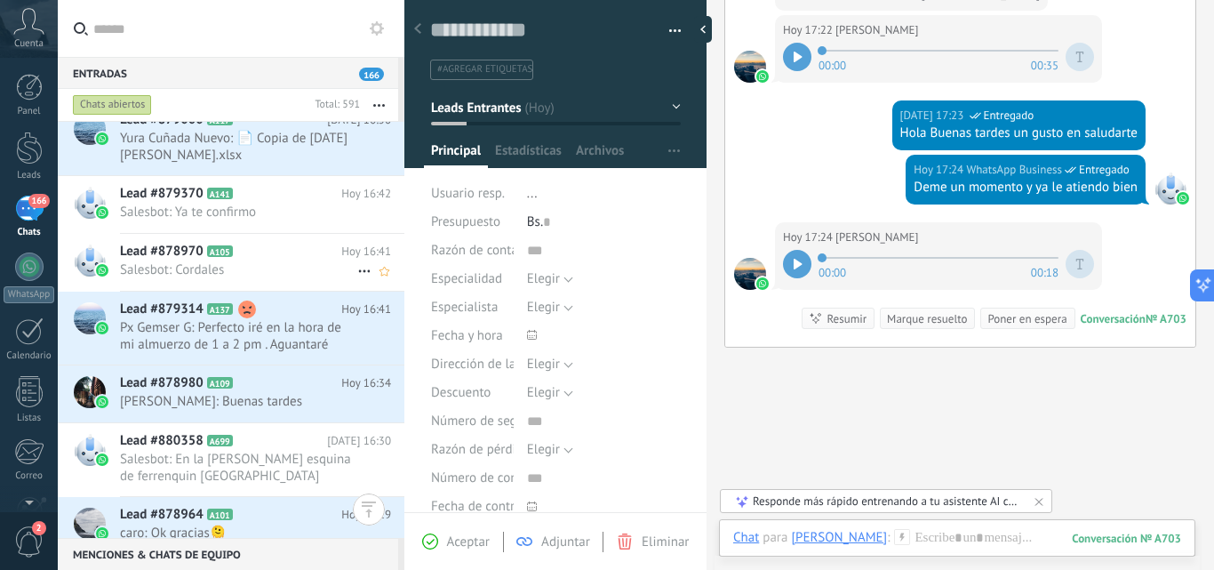
scroll to position [445, 0]
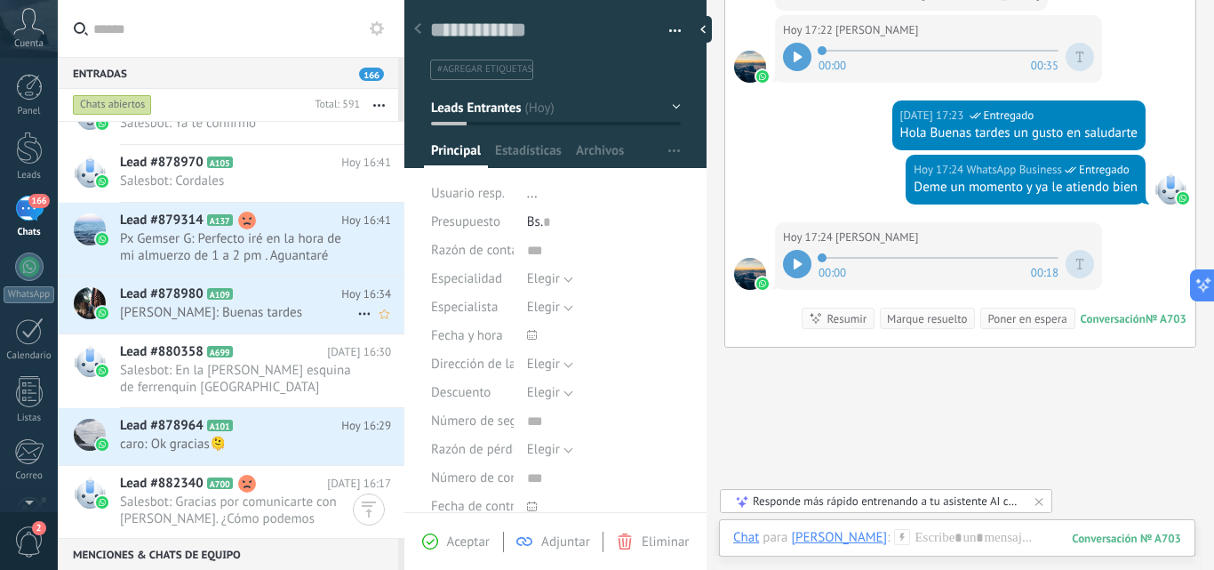
click at [216, 287] on div "Lead #878980 A109 Hoy 16:34 Carolina López: Buenas tardes" at bounding box center [262, 304] width 284 height 56
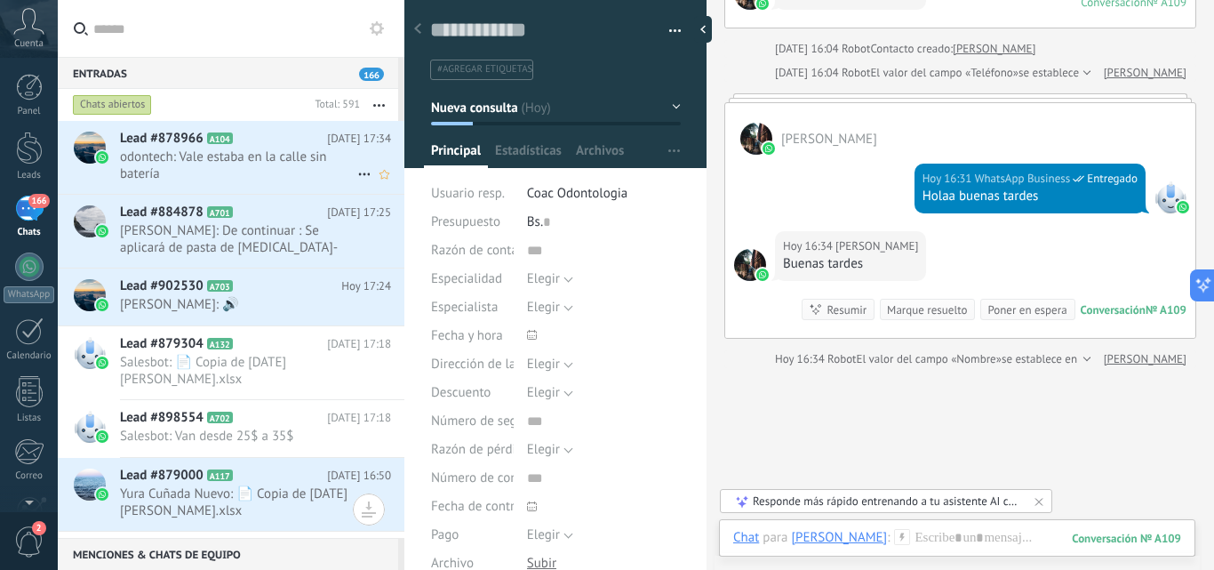
click at [166, 148] on div "Lead #878966 A104 [DATE] 17:34 odontech: Vale estaba en la calle sin batería" at bounding box center [262, 157] width 284 height 73
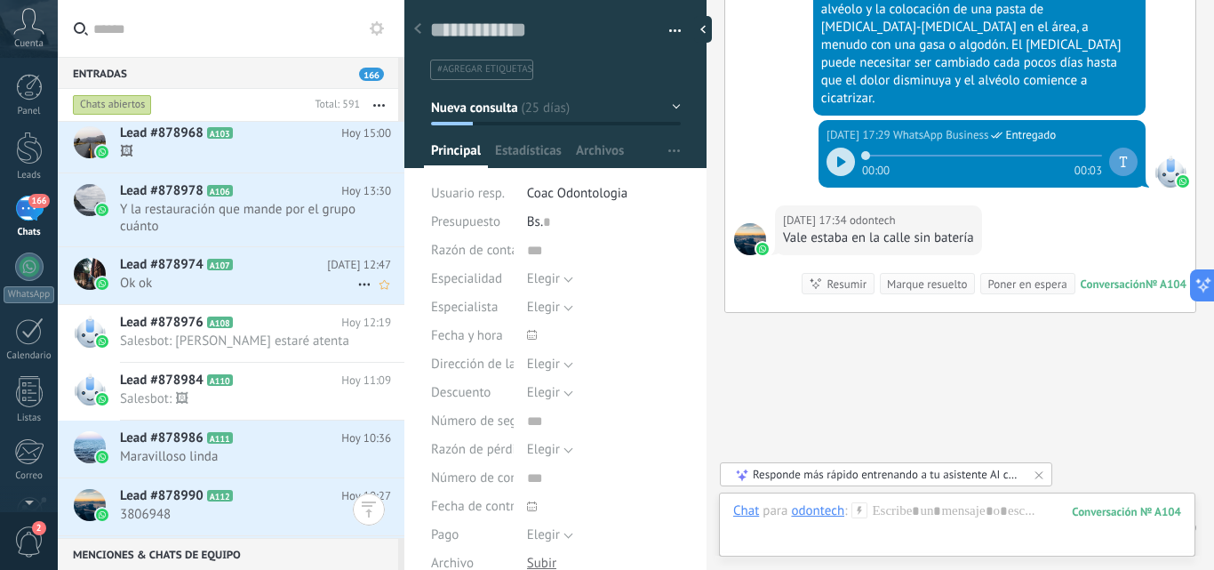
scroll to position [1068, 0]
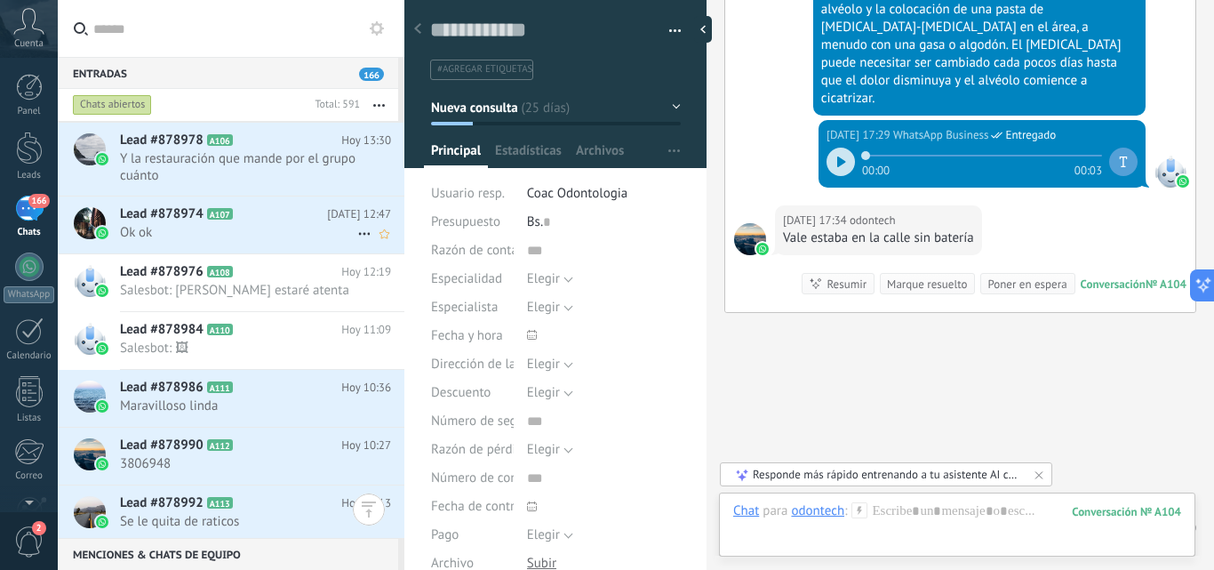
click at [193, 220] on span "Lead #878974" at bounding box center [162, 214] width 84 height 18
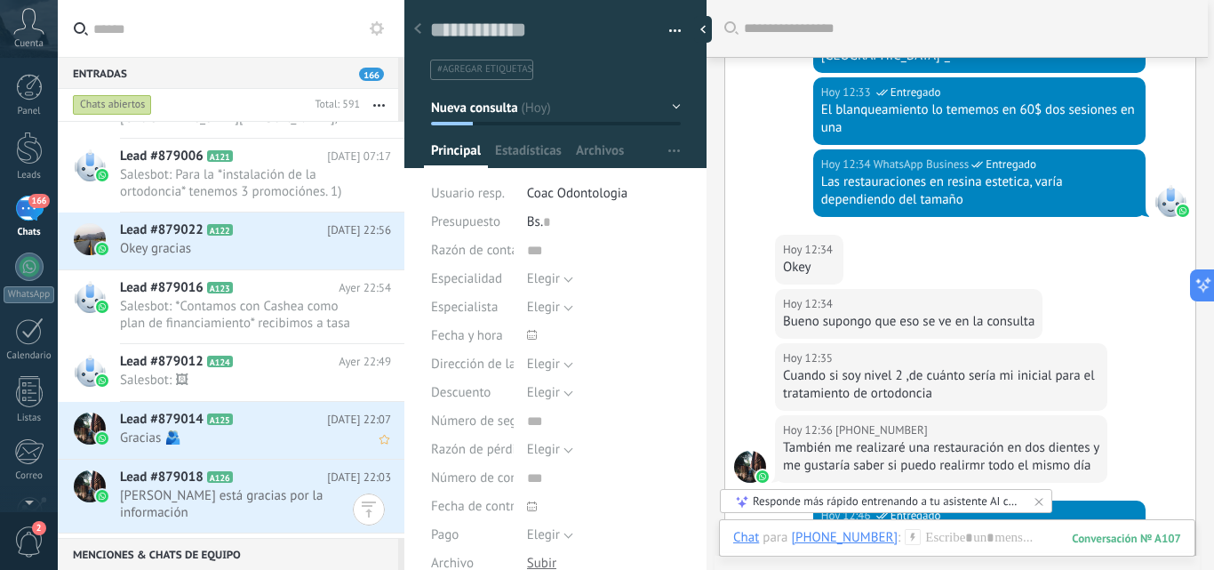
scroll to position [1957, 0]
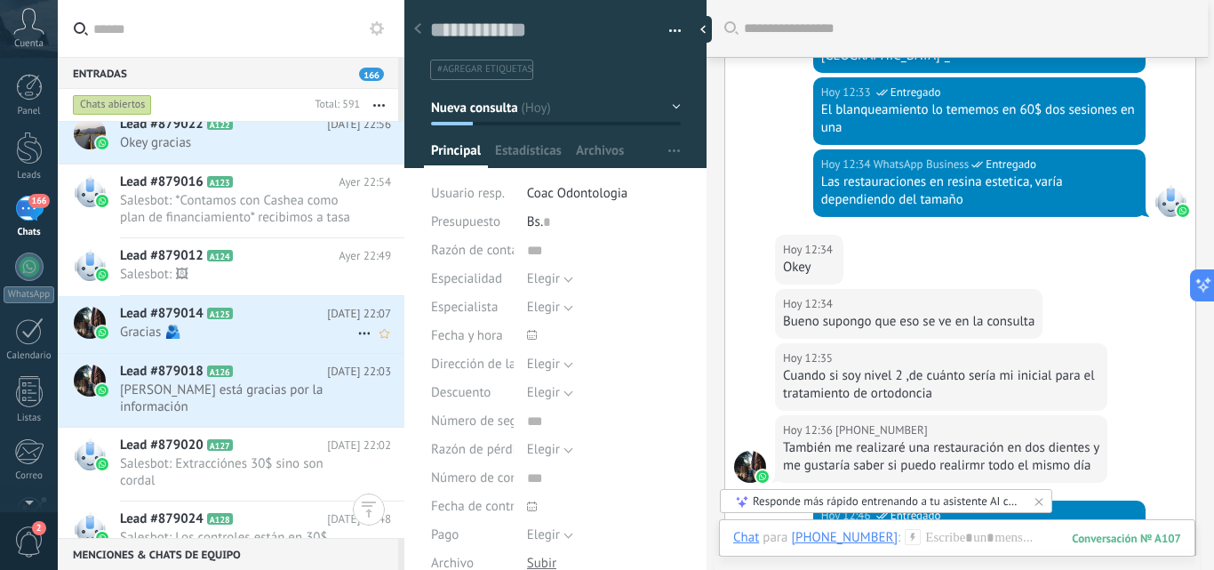
click at [144, 311] on span "Lead #879014" at bounding box center [162, 314] width 84 height 18
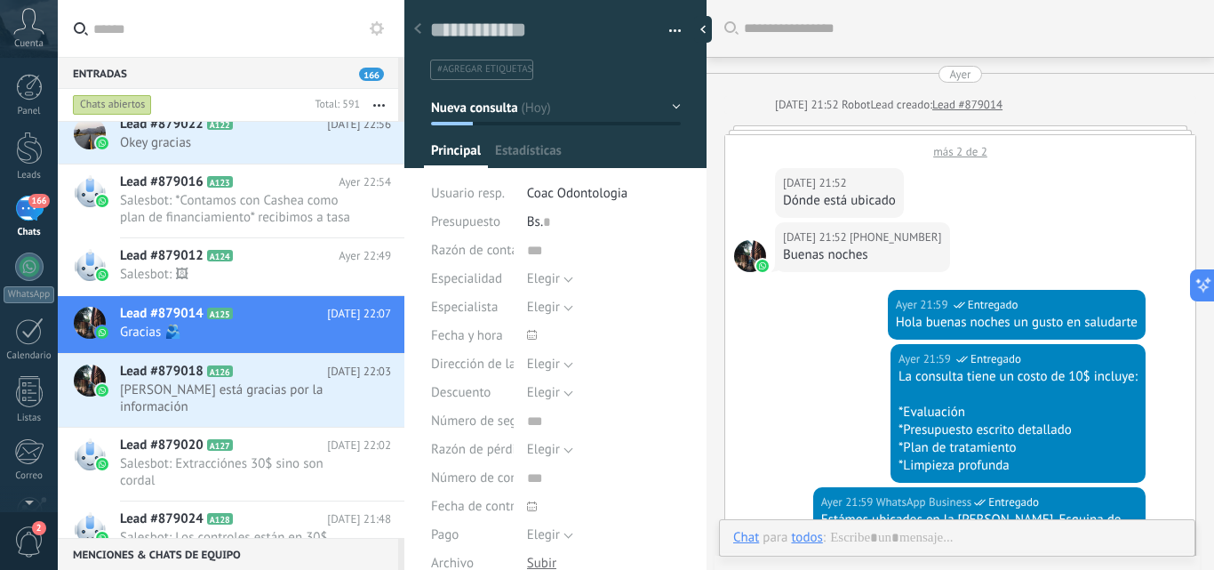
scroll to position [585, 0]
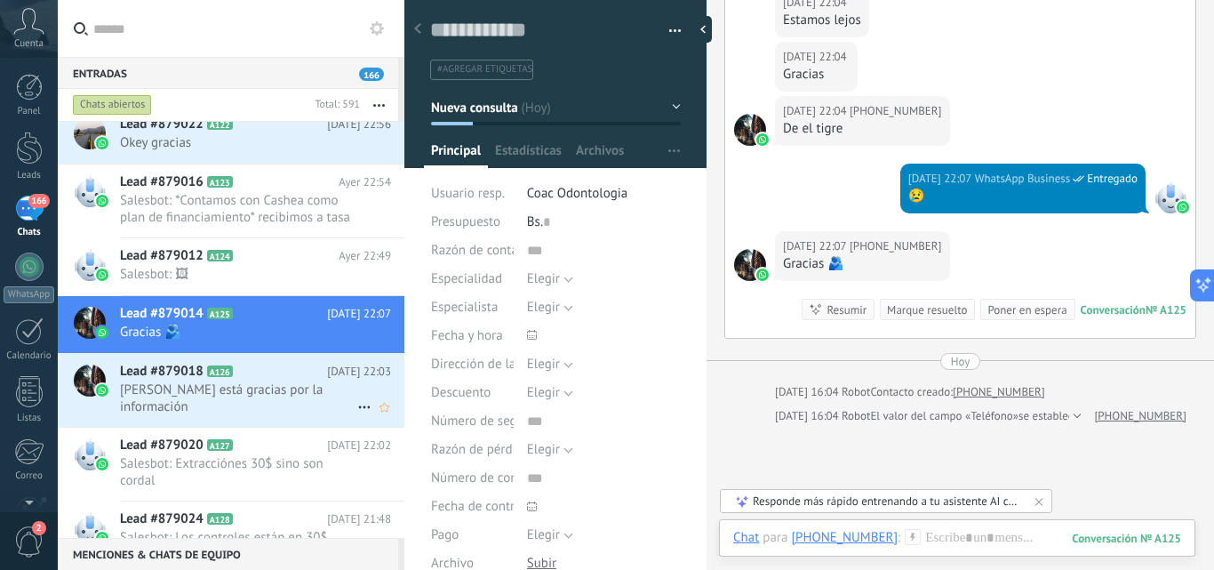
click at [177, 379] on span "Lead #879018" at bounding box center [162, 372] width 84 height 18
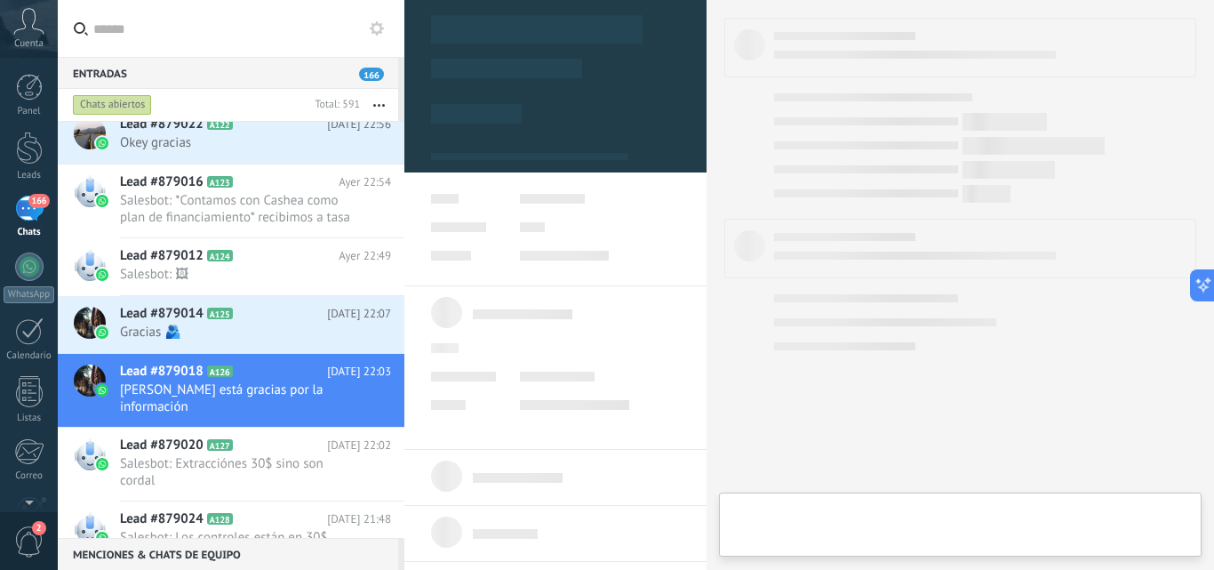
type textarea "**********"
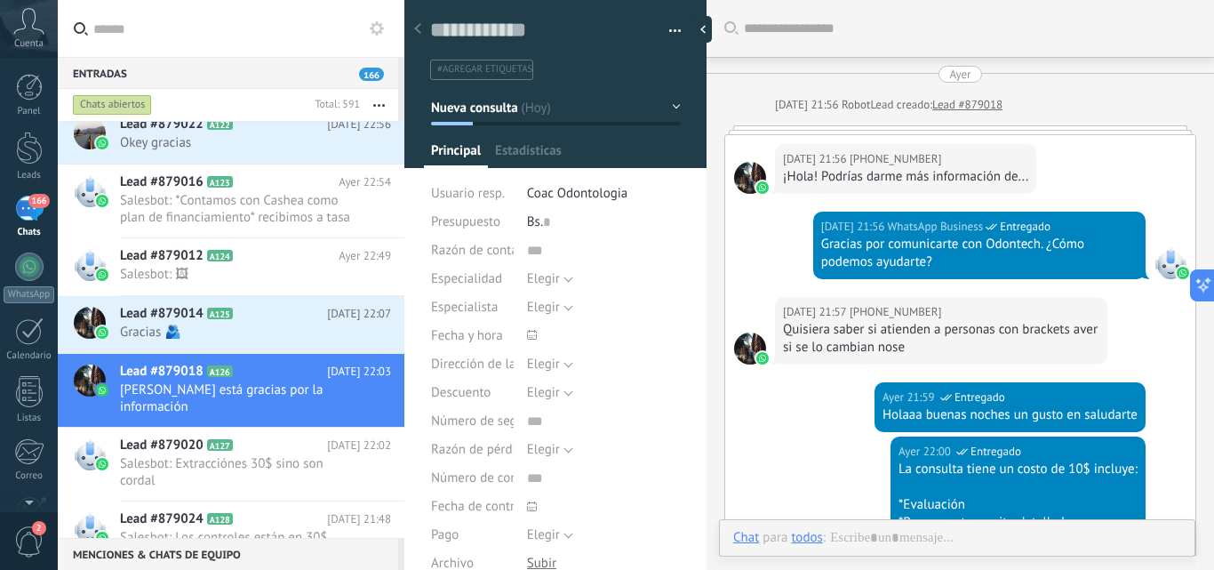
scroll to position [687, 0]
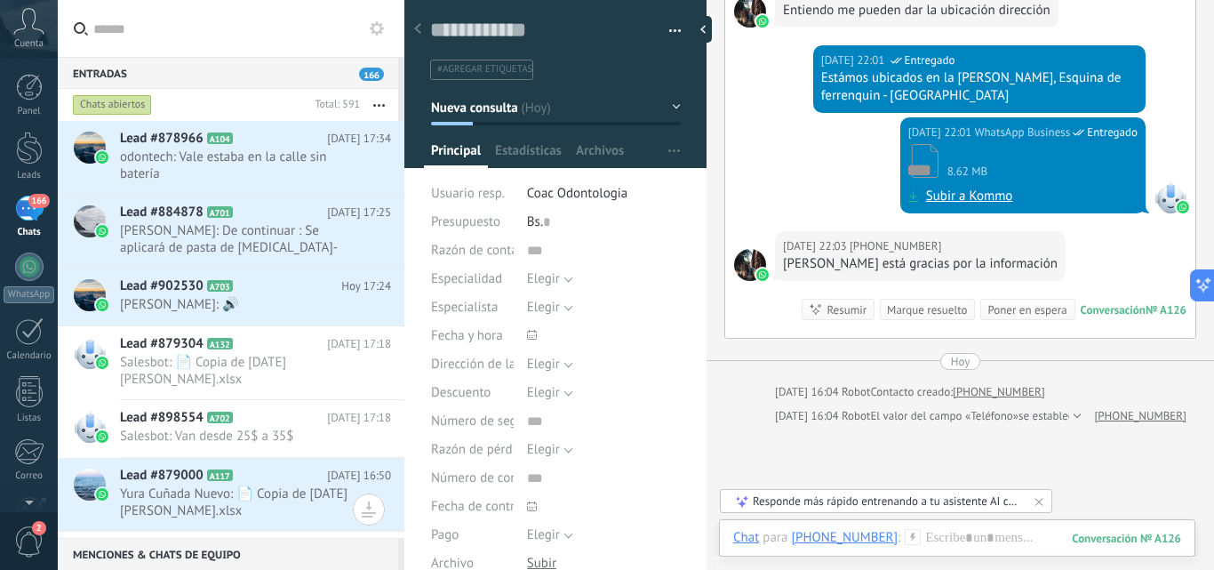
click at [149, 32] on input "text" at bounding box center [241, 28] width 297 height 57
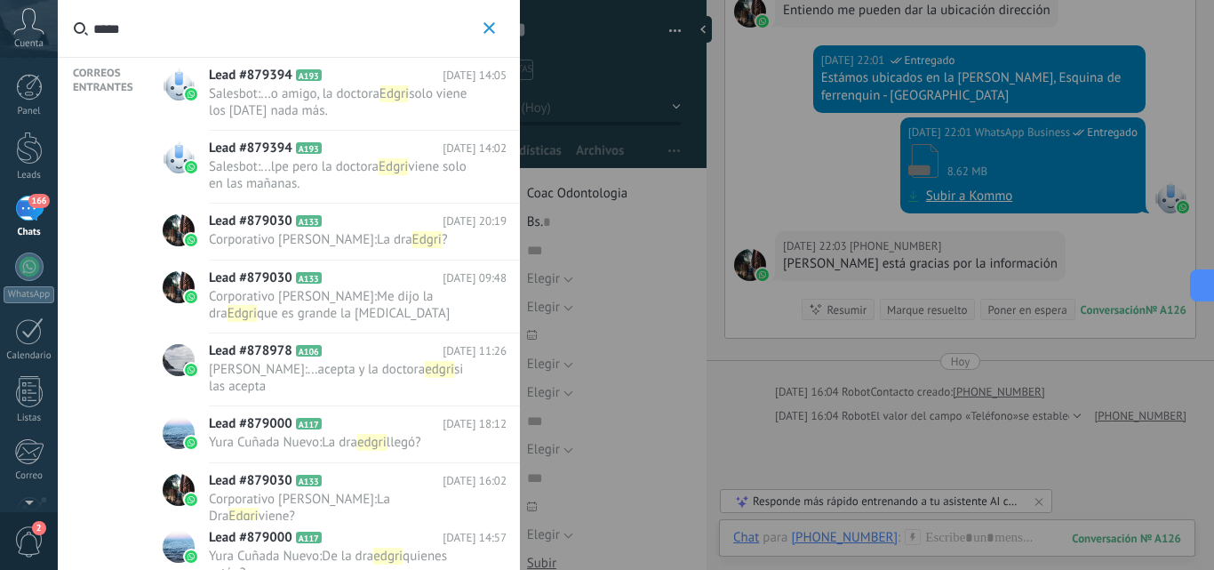
type input "*****"
click at [772, 135] on div at bounding box center [607, 285] width 1214 height 570
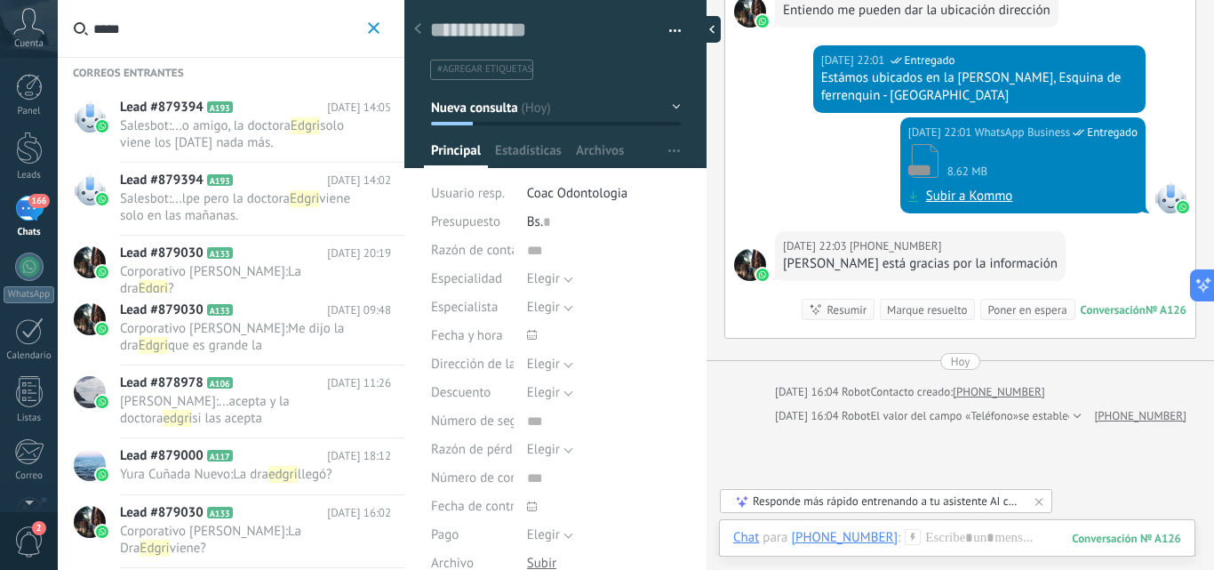
click at [708, 29] on div at bounding box center [707, 29] width 27 height 27
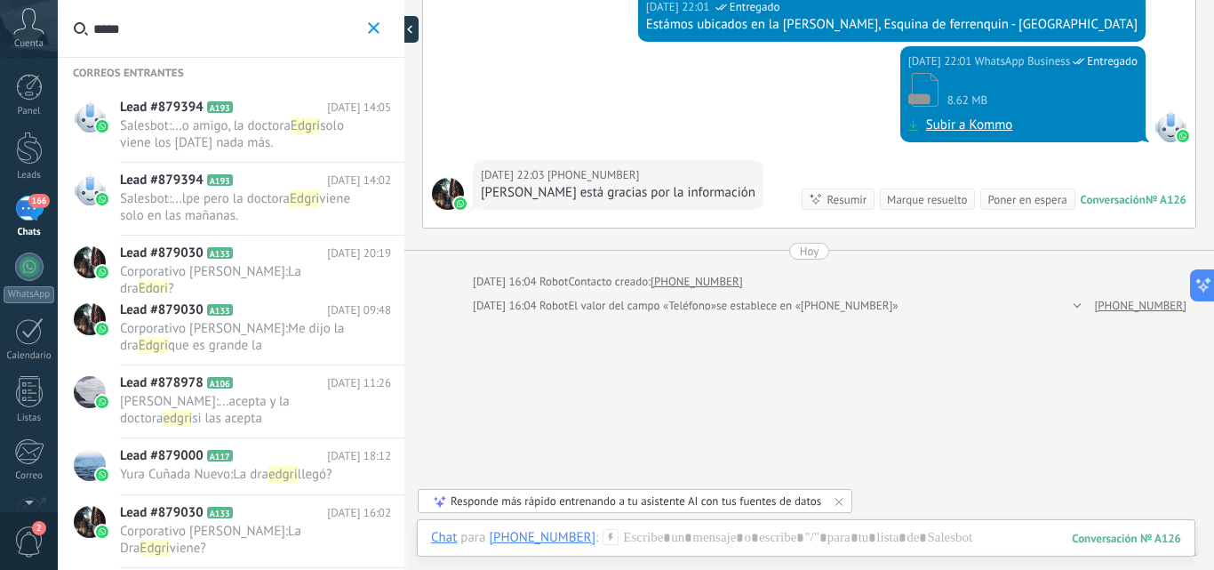
type textarea "**********"
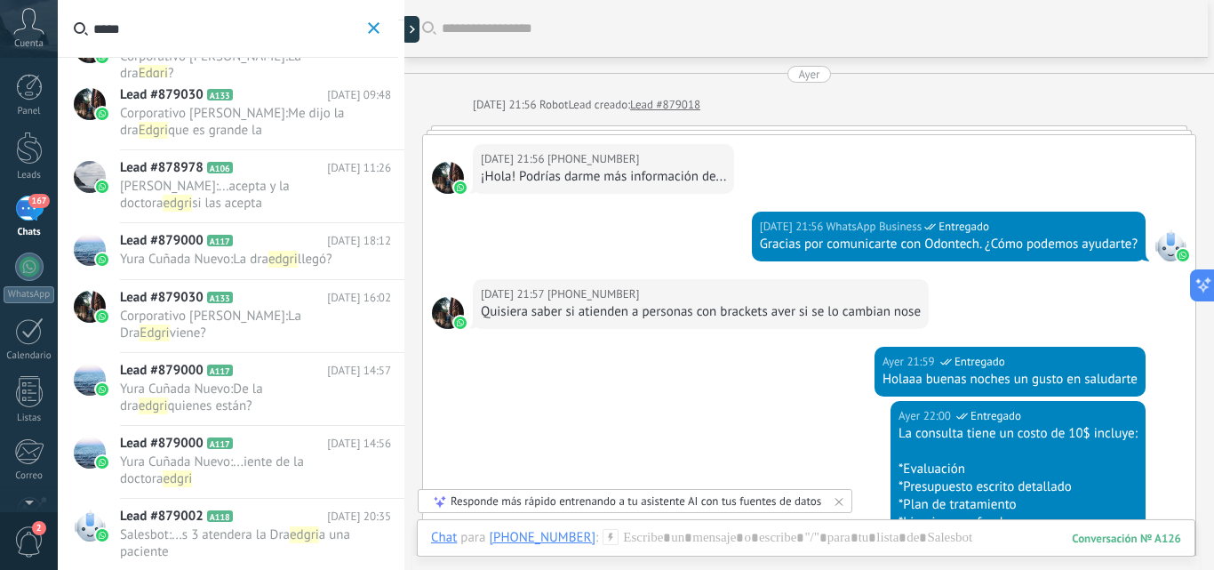
scroll to position [218, 0]
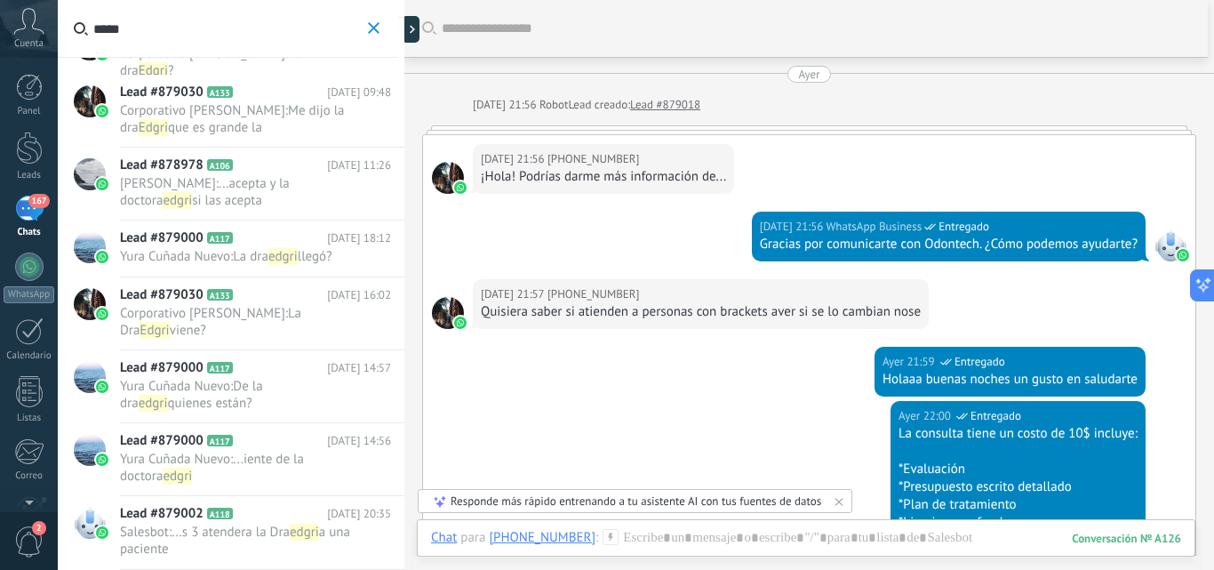
click at [374, 36] on button "*****" at bounding box center [374, 29] width 20 height 22
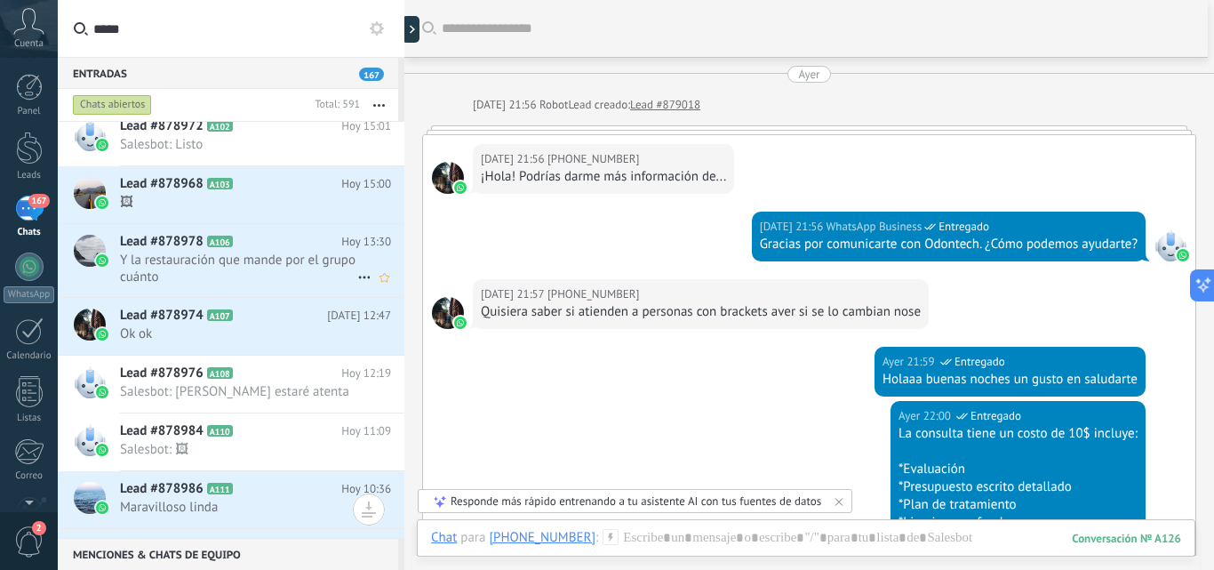
scroll to position [1039, 0]
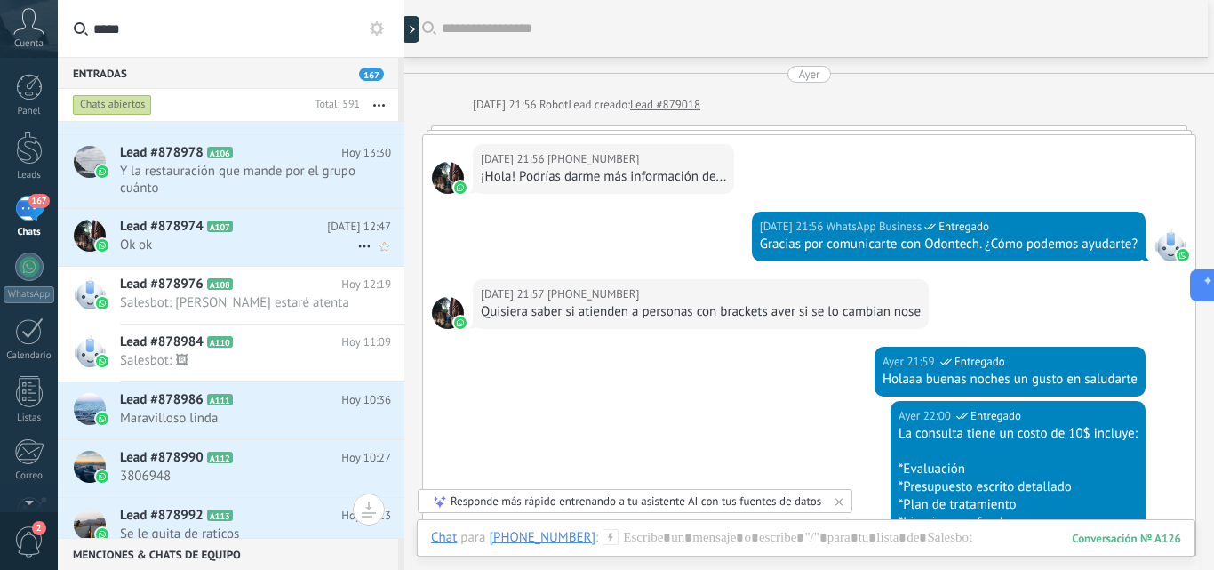
click at [250, 233] on icon at bounding box center [247, 227] width 18 height 18
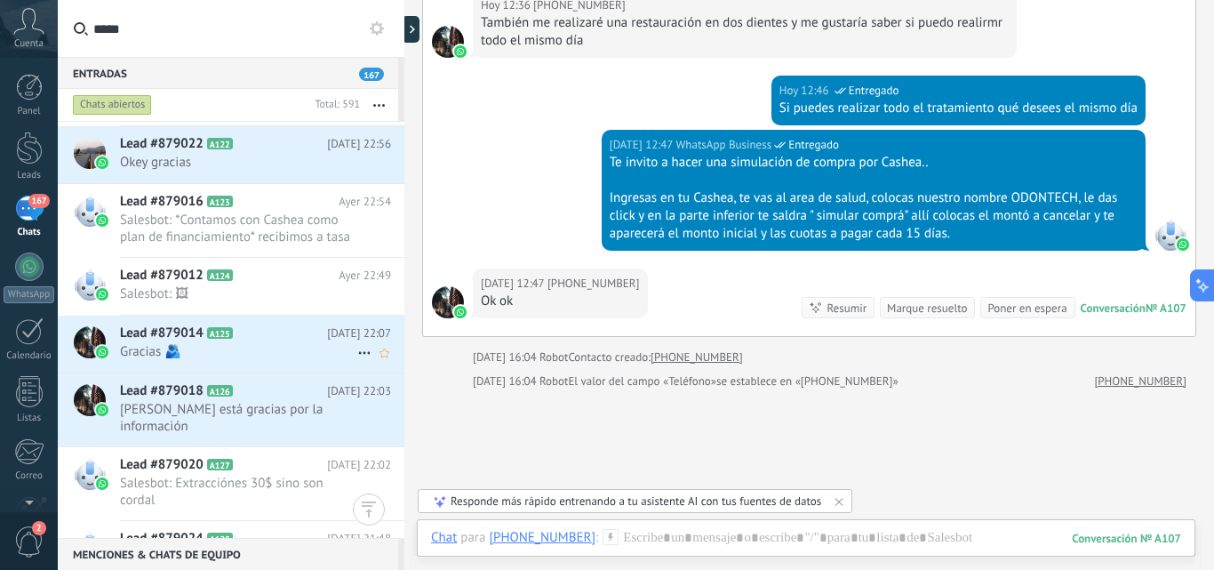
scroll to position [2017, 0]
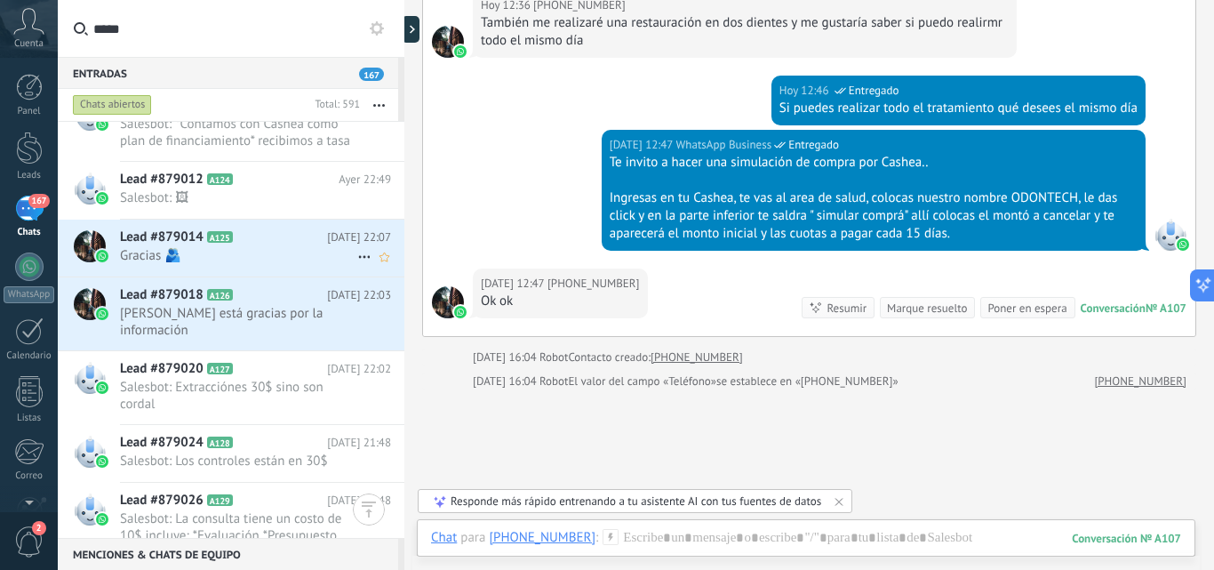
click at [252, 244] on icon at bounding box center [247, 237] width 18 height 18
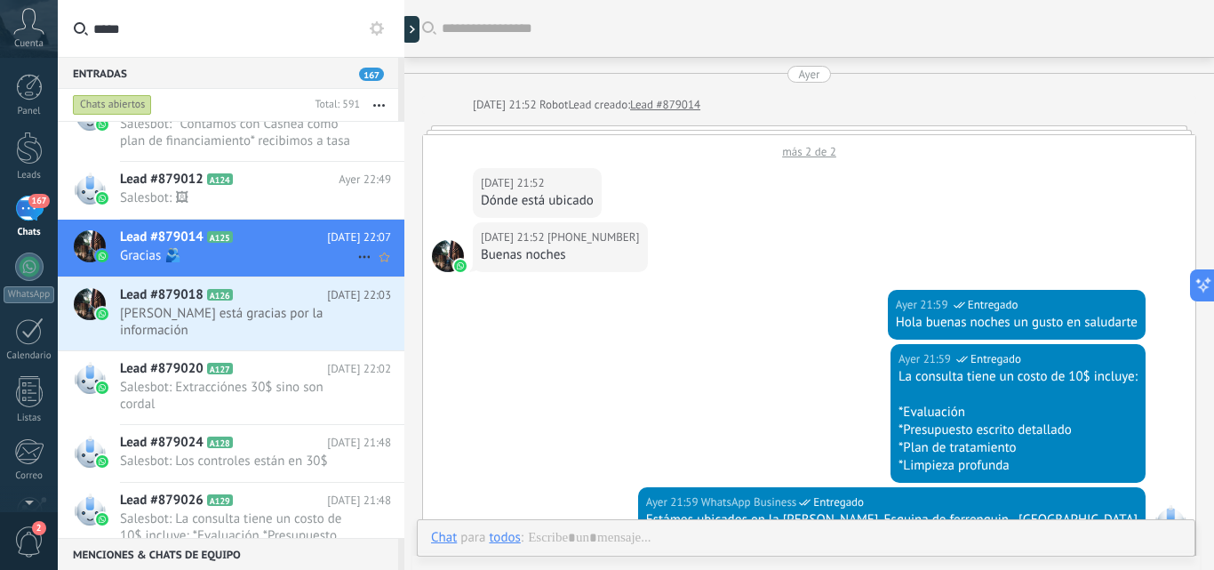
scroll to position [548, 0]
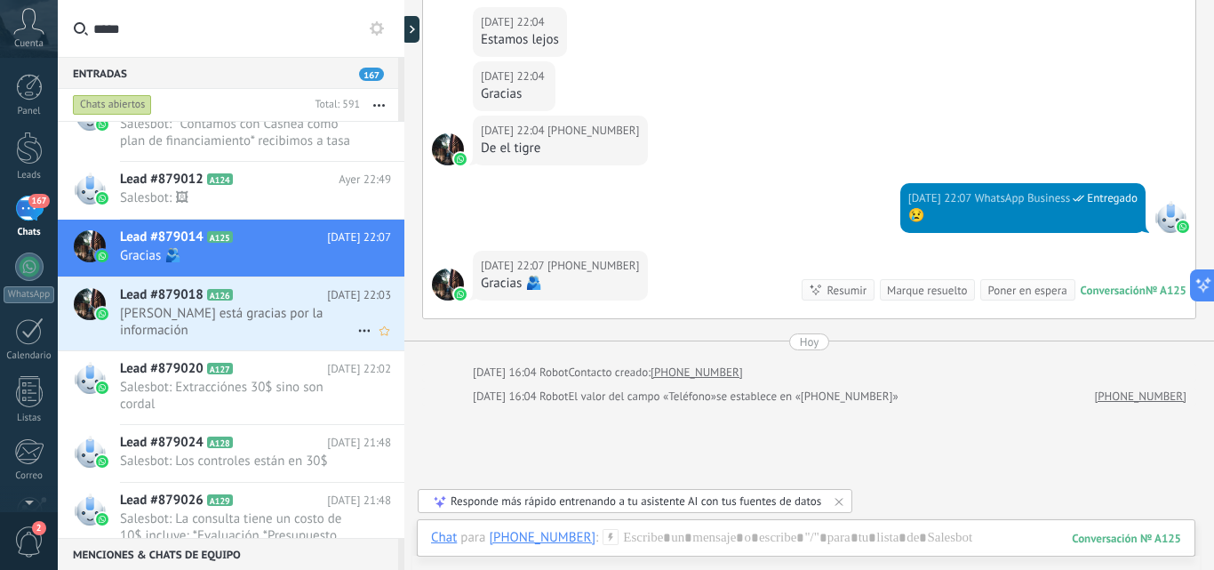
click at [244, 292] on icon at bounding box center [247, 295] width 18 height 18
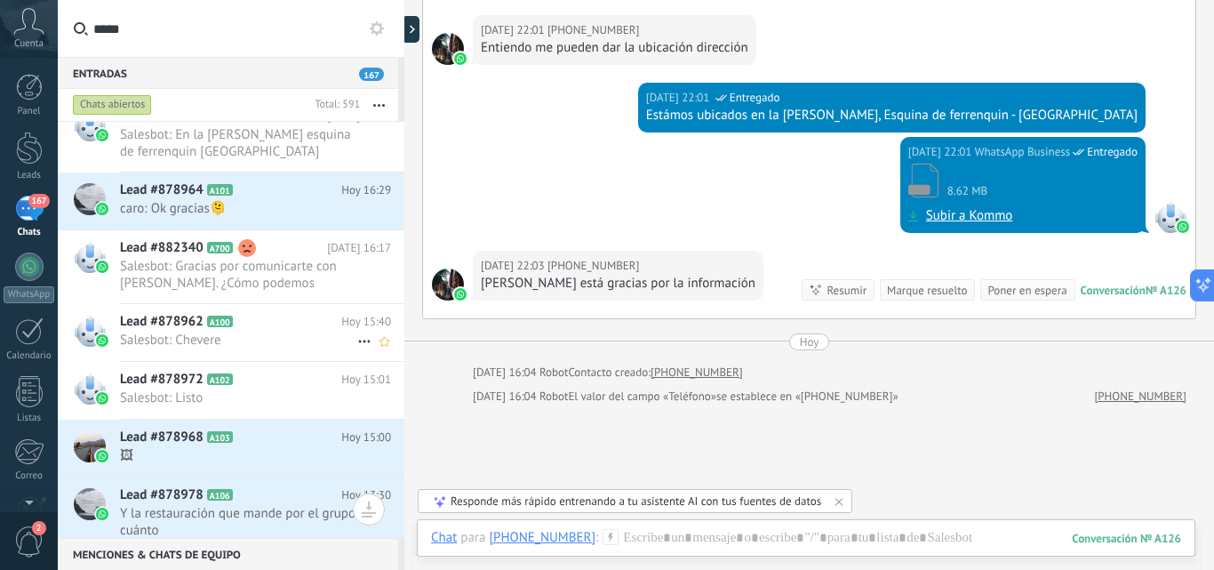
scroll to position [712, 0]
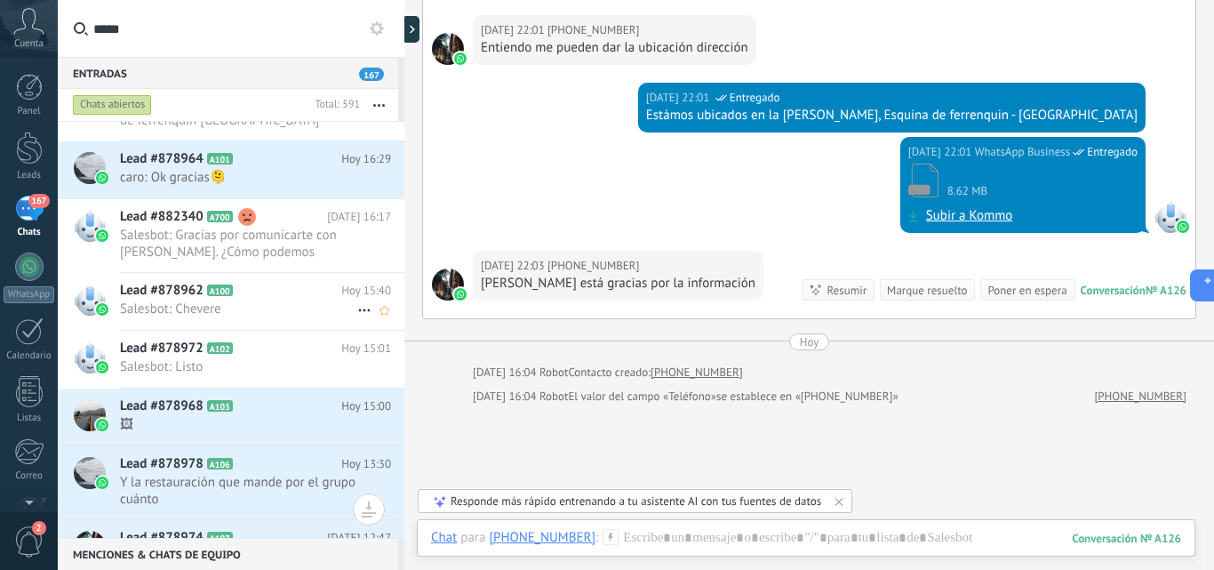
click at [294, 315] on span "Salesbot: Chevere" at bounding box center [238, 309] width 237 height 17
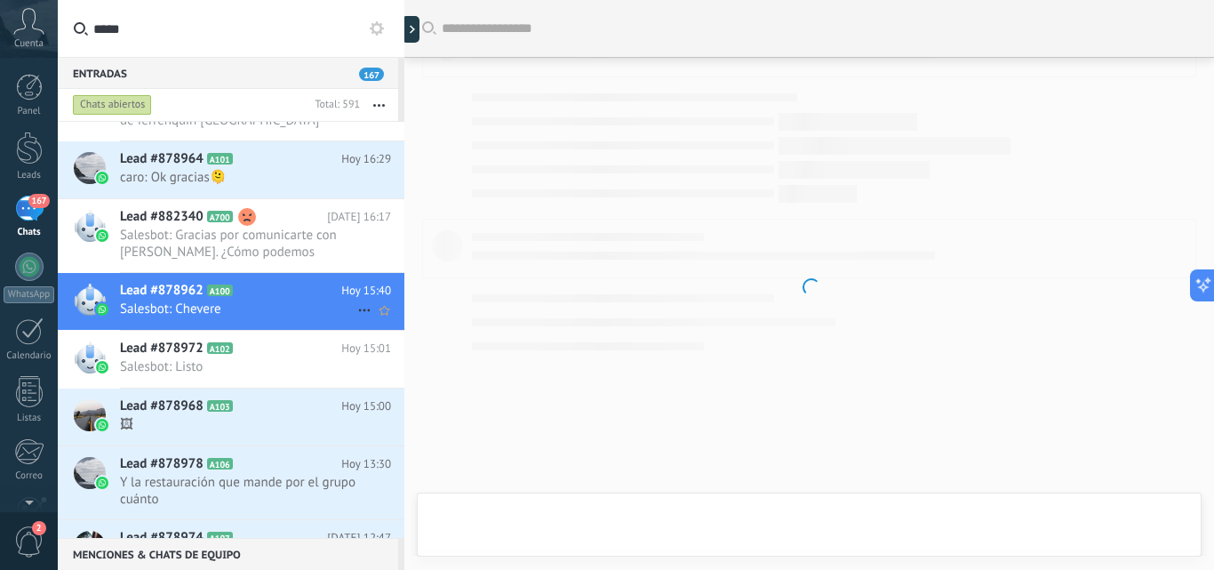
scroll to position [767, 0]
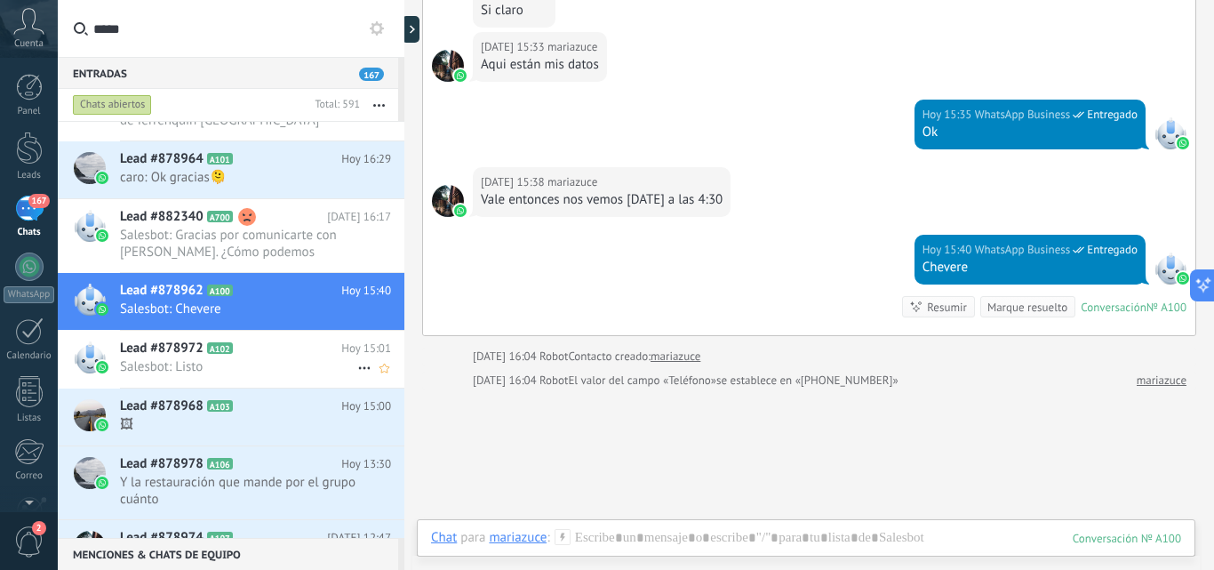
click at [286, 359] on span "Salesbot: Listo" at bounding box center [238, 366] width 237 height 17
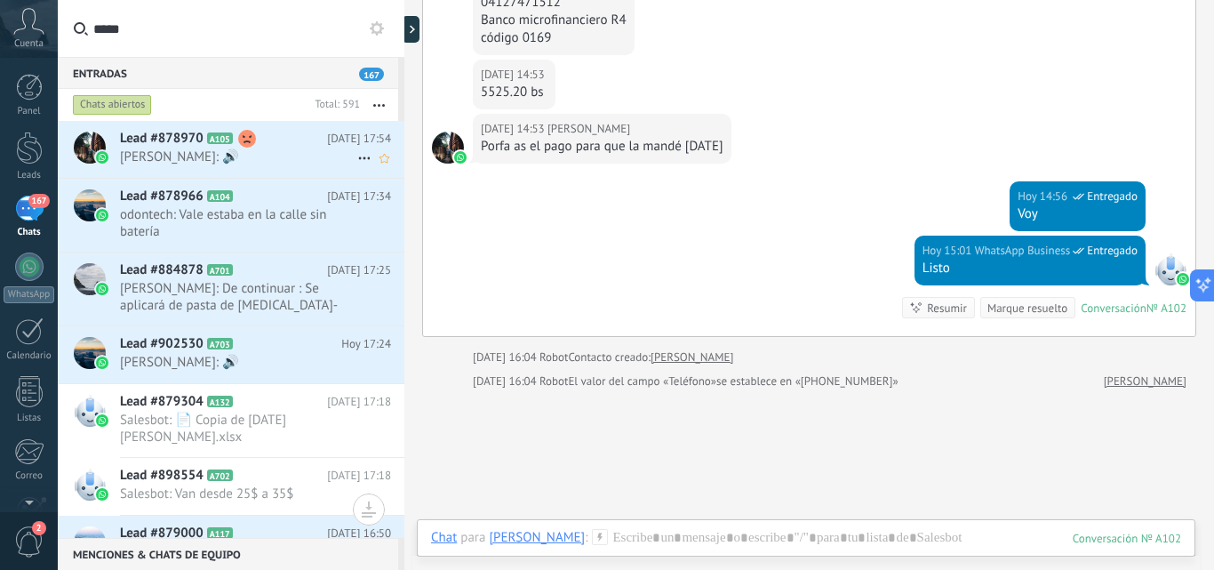
click at [245, 156] on span "[PERSON_NAME]: 🔊" at bounding box center [238, 156] width 237 height 17
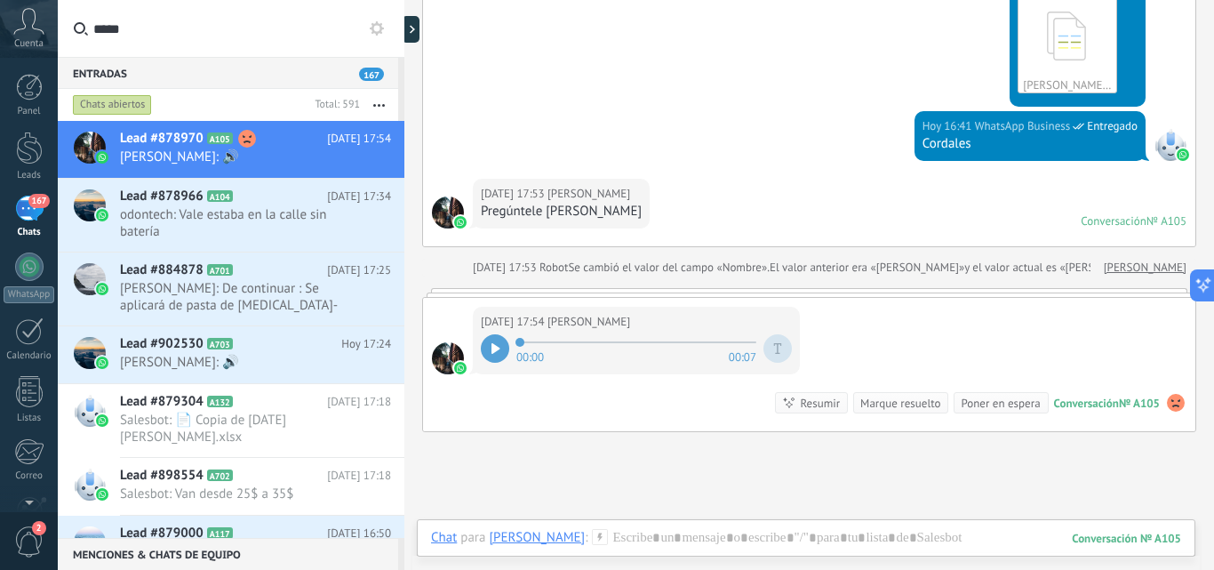
scroll to position [2714, 0]
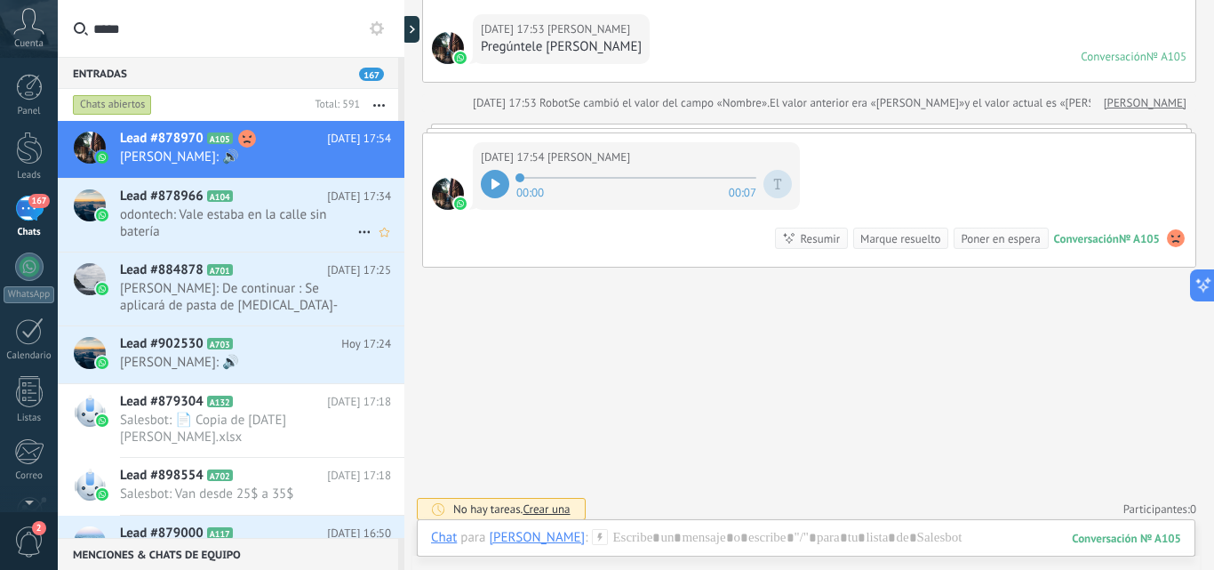
click at [189, 211] on span "odontech: Vale estaba en la calle sin batería" at bounding box center [238, 223] width 237 height 34
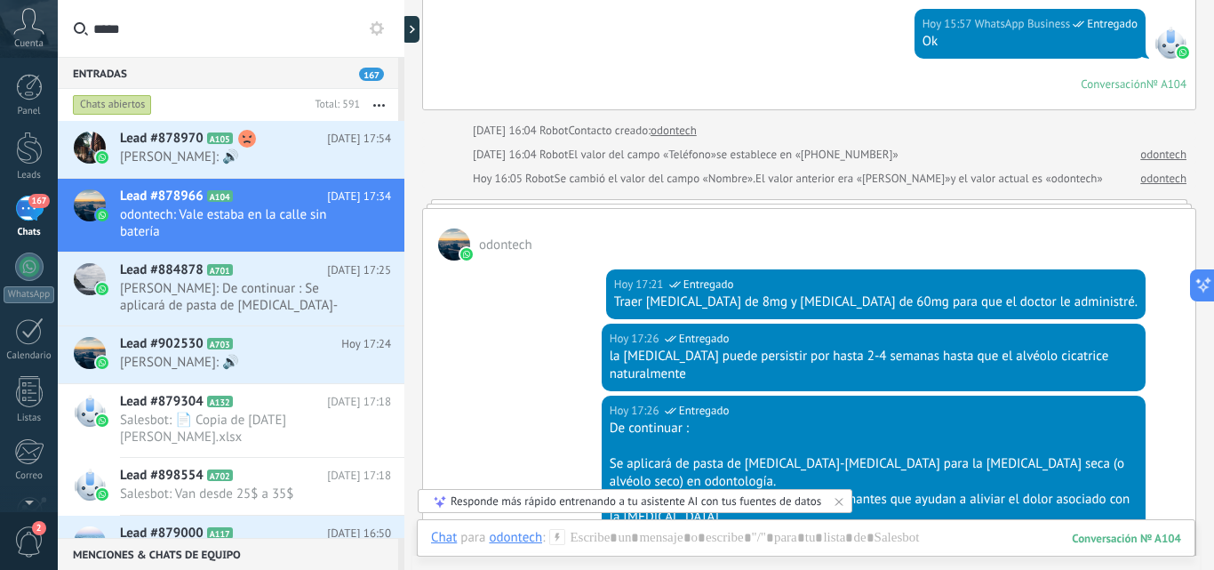
scroll to position [1203, 0]
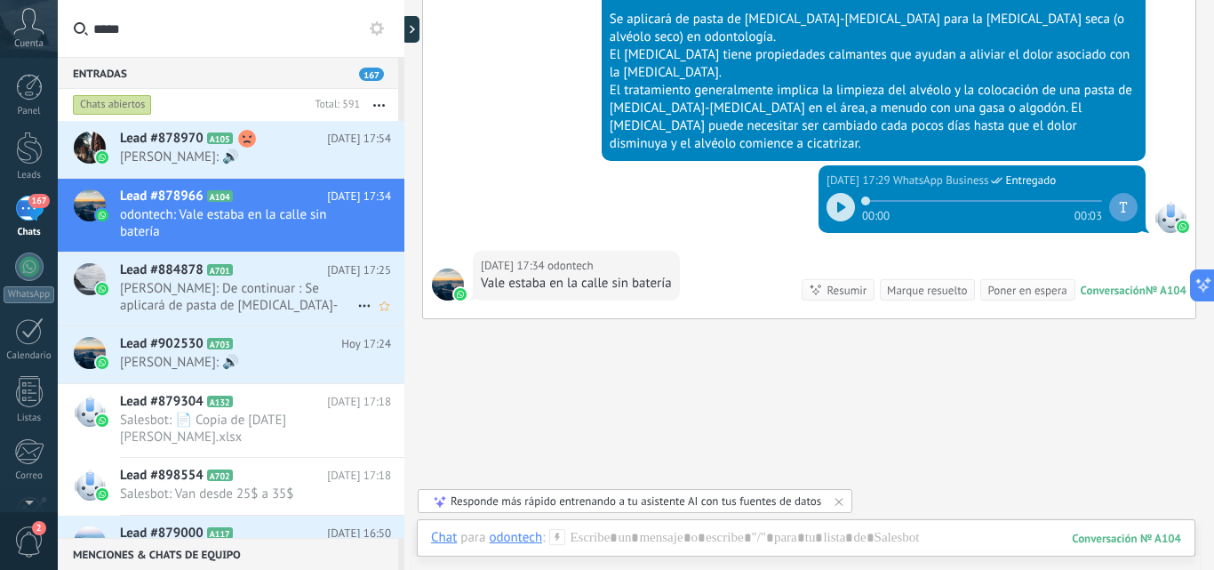
click at [228, 304] on span "[PERSON_NAME]: De continuar : Se aplicará de pasta de [MEDICAL_DATA]-[MEDICAL_D…" at bounding box center [238, 297] width 237 height 34
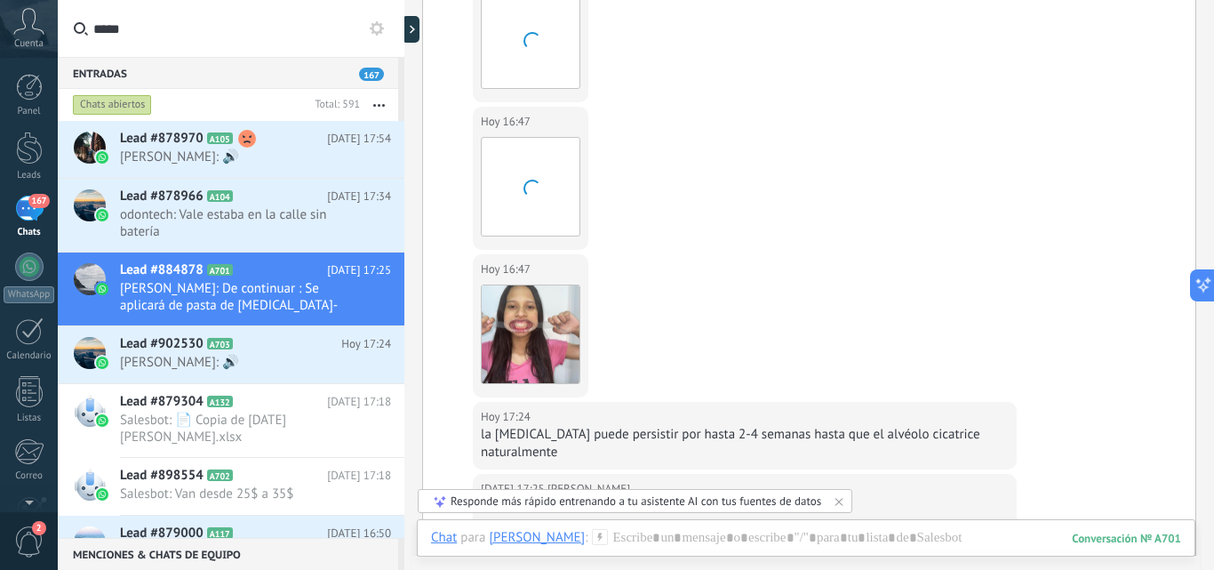
scroll to position [643, 0]
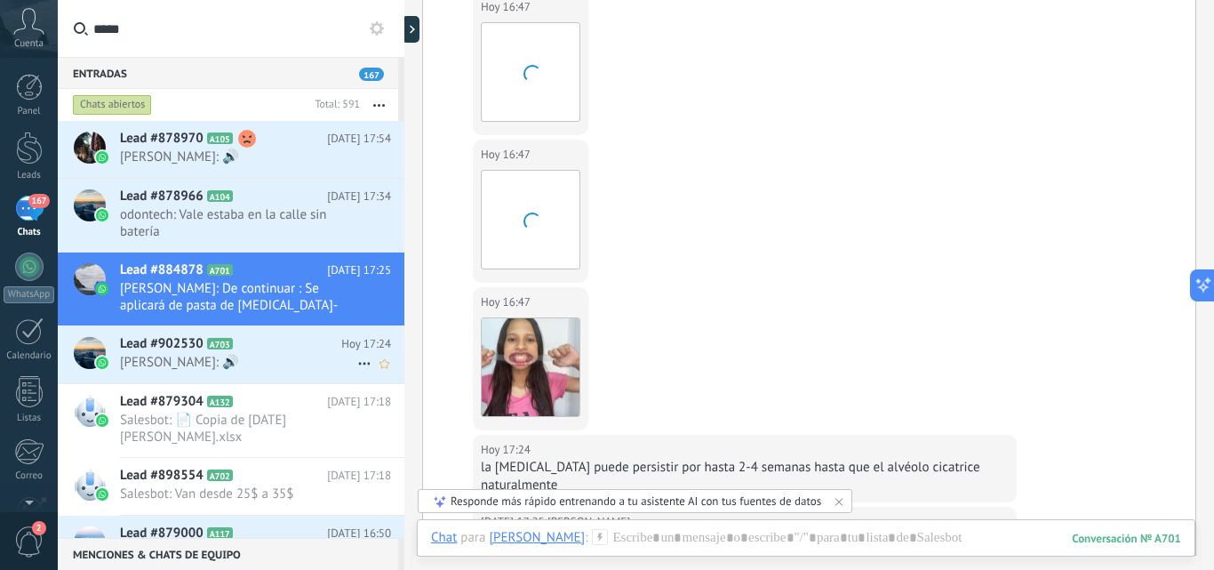
click at [197, 361] on span "[PERSON_NAME]: 🔊" at bounding box center [238, 362] width 237 height 17
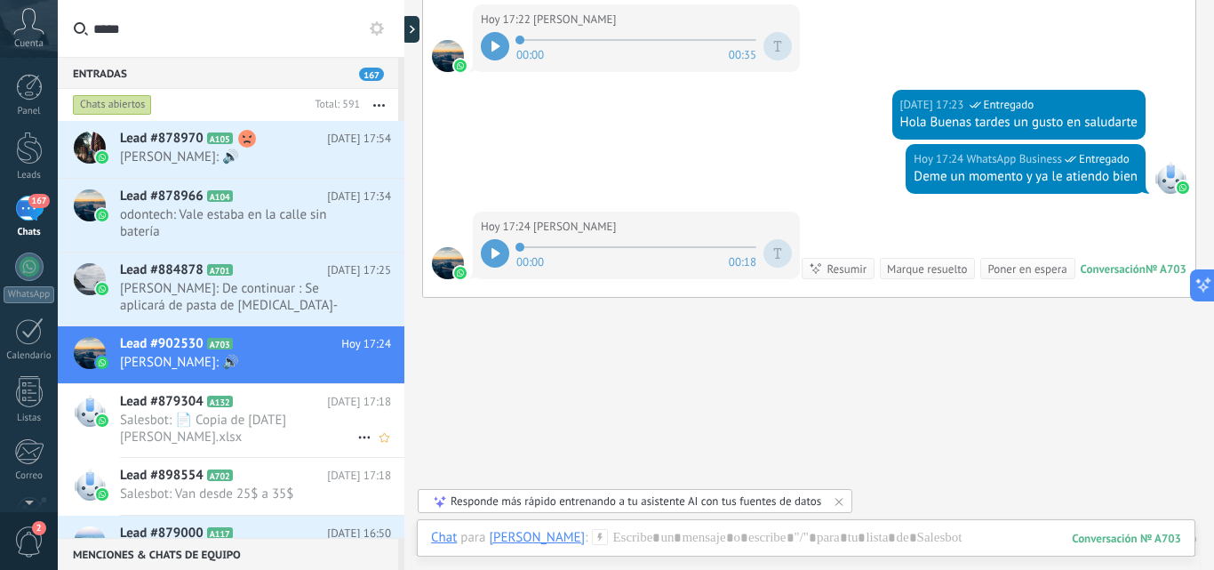
scroll to position [535, 0]
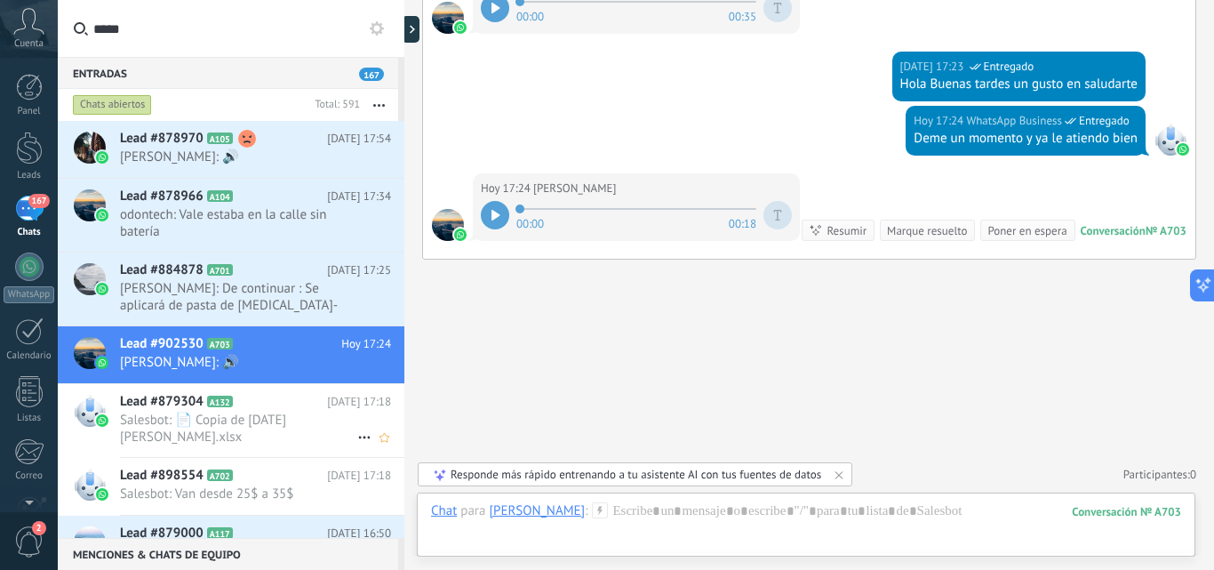
click at [139, 402] on span "Lead #879304" at bounding box center [162, 402] width 84 height 18
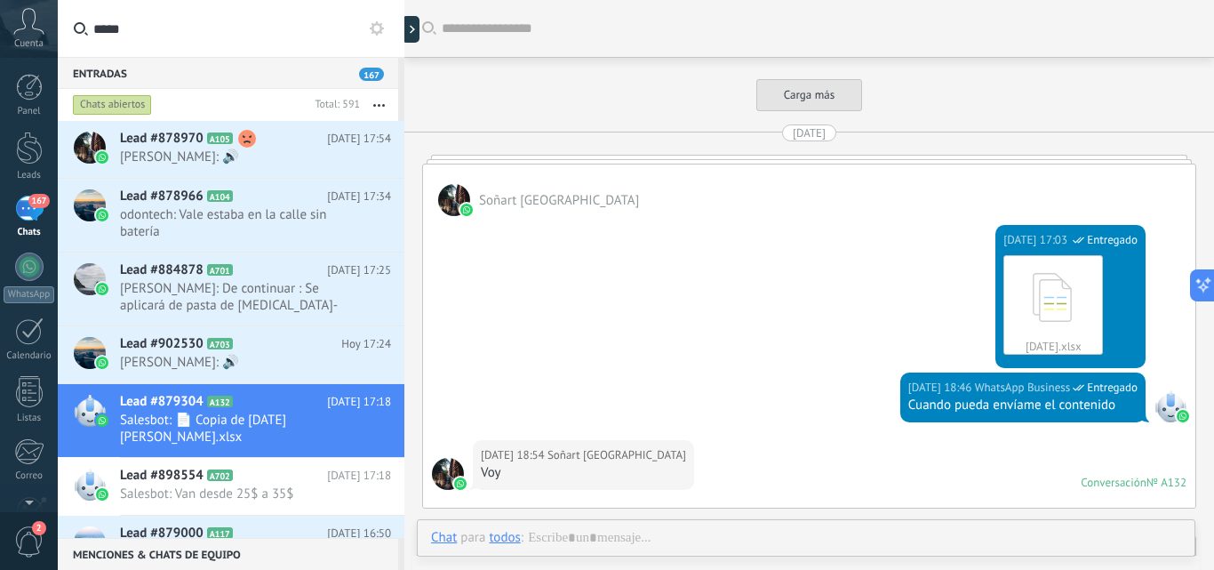
scroll to position [2346, 0]
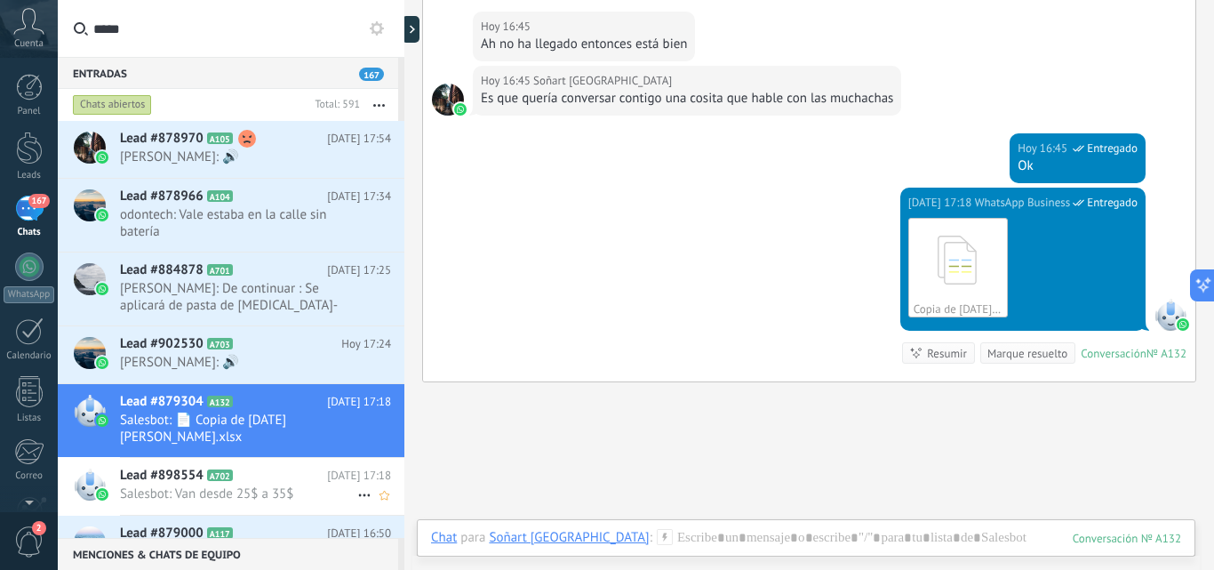
click at [187, 485] on span "Salesbot: Van desde 25$ a 35$" at bounding box center [238, 493] width 237 height 17
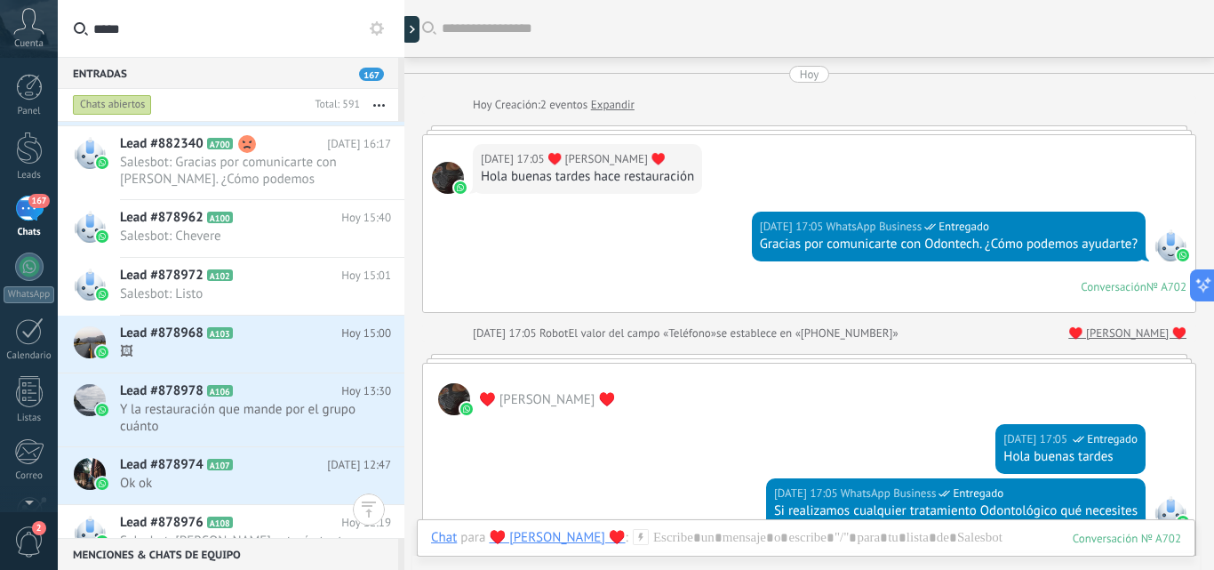
click at [34, 211] on div "167" at bounding box center [29, 209] width 28 height 26
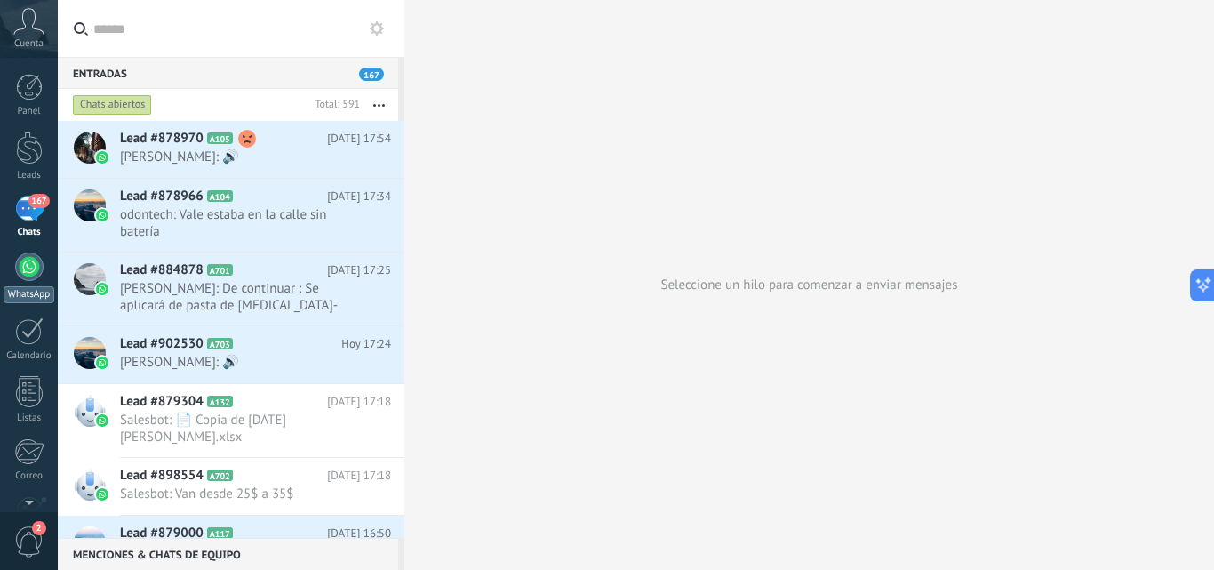
click at [16, 270] on div at bounding box center [29, 266] width 28 height 28
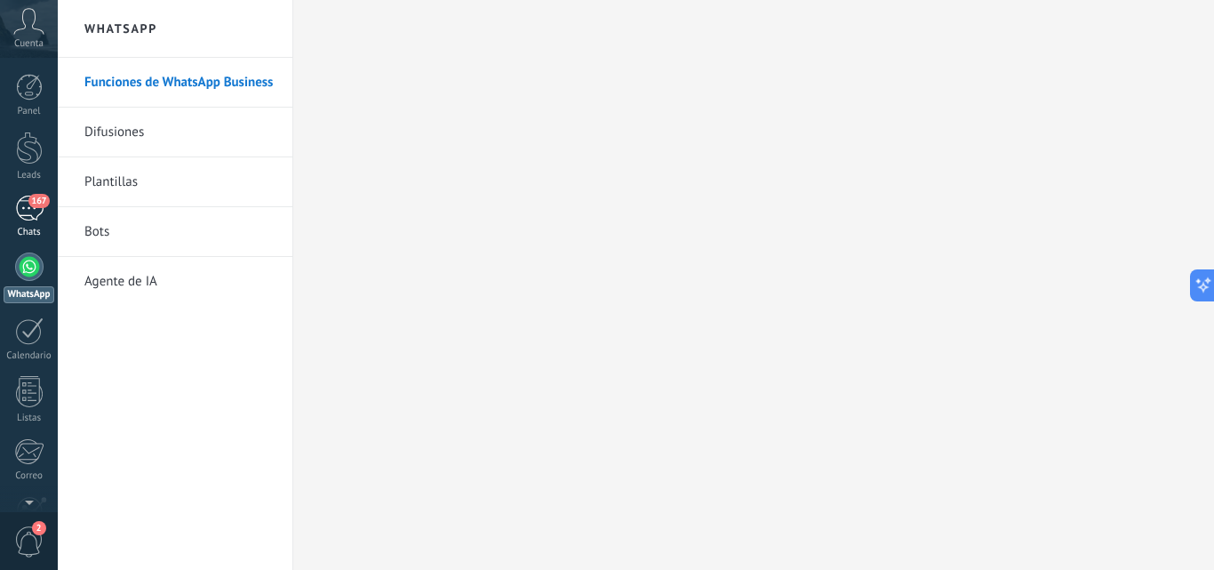
click at [28, 220] on div "167" at bounding box center [29, 209] width 28 height 26
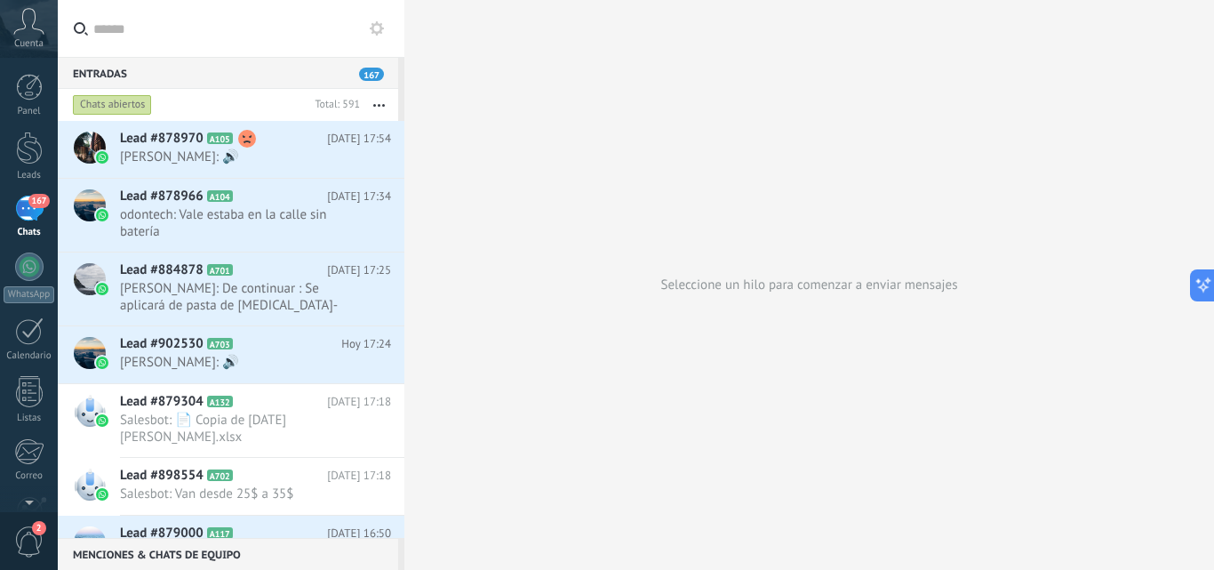
click at [180, 36] on input "text" at bounding box center [241, 28] width 297 height 57
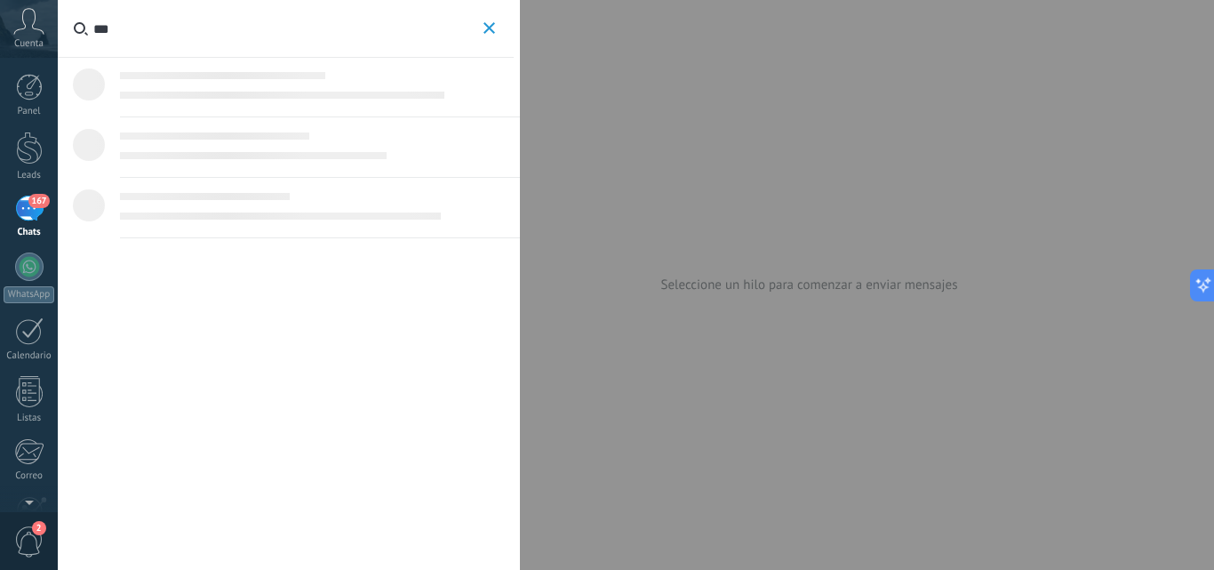
type input "****"
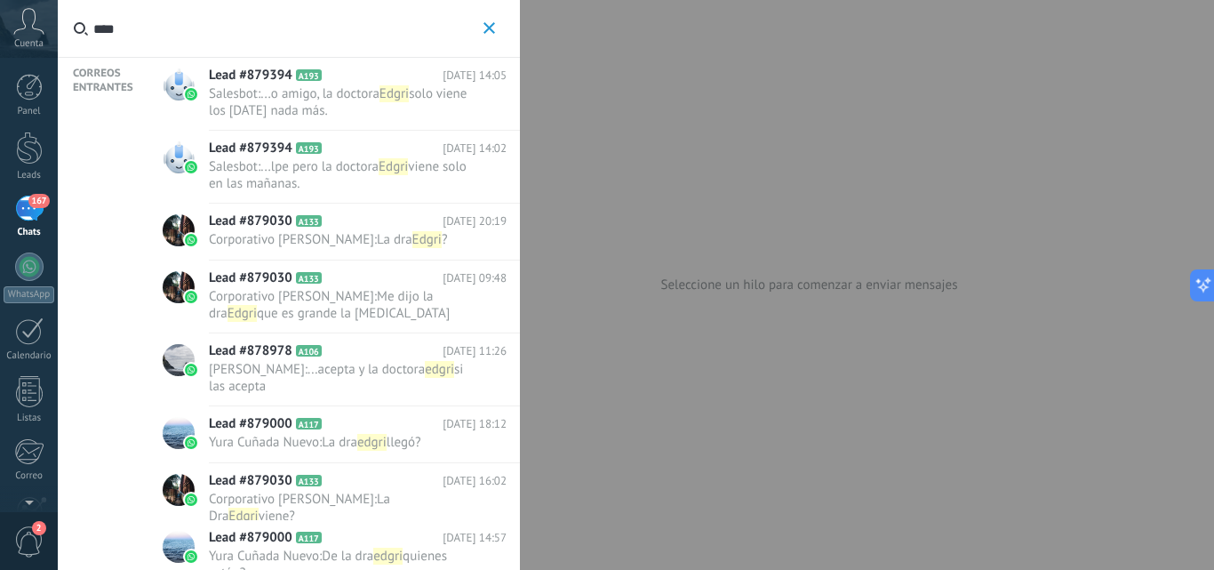
drag, startPoint x: 103, startPoint y: 35, endPoint x: 48, endPoint y: 40, distance: 55.4
click at [48, 40] on body ".abccls-1,.abccls-2{fill-rule:evenodd}.abccls-2{fill:#fff} .abfcls-1{fill:none}…" at bounding box center [607, 285] width 1214 height 570
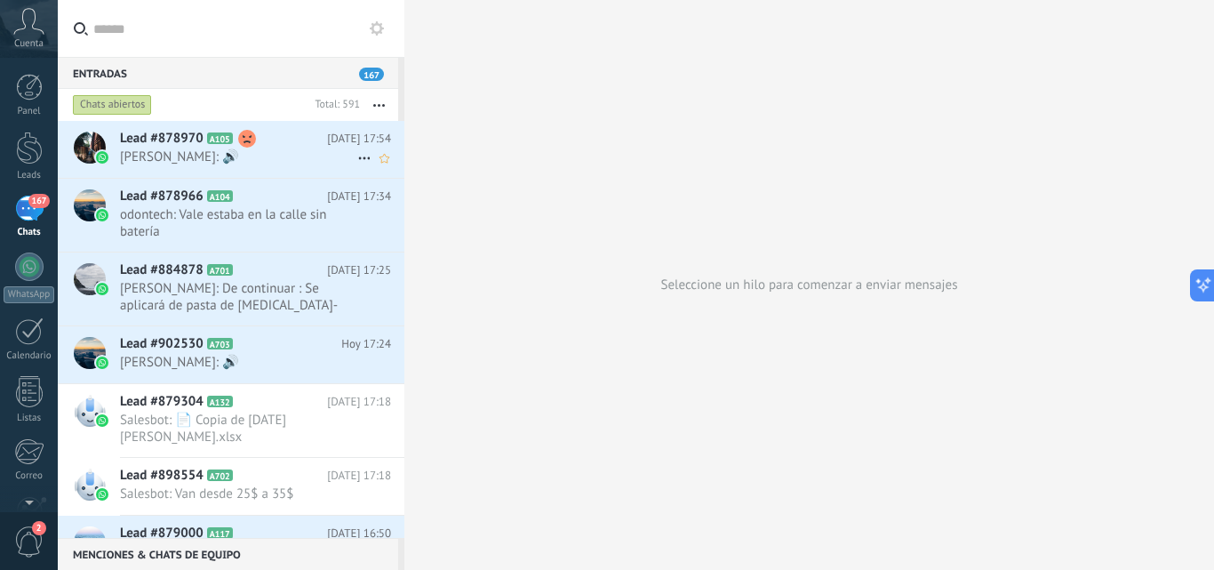
click at [106, 128] on div at bounding box center [89, 149] width 62 height 57
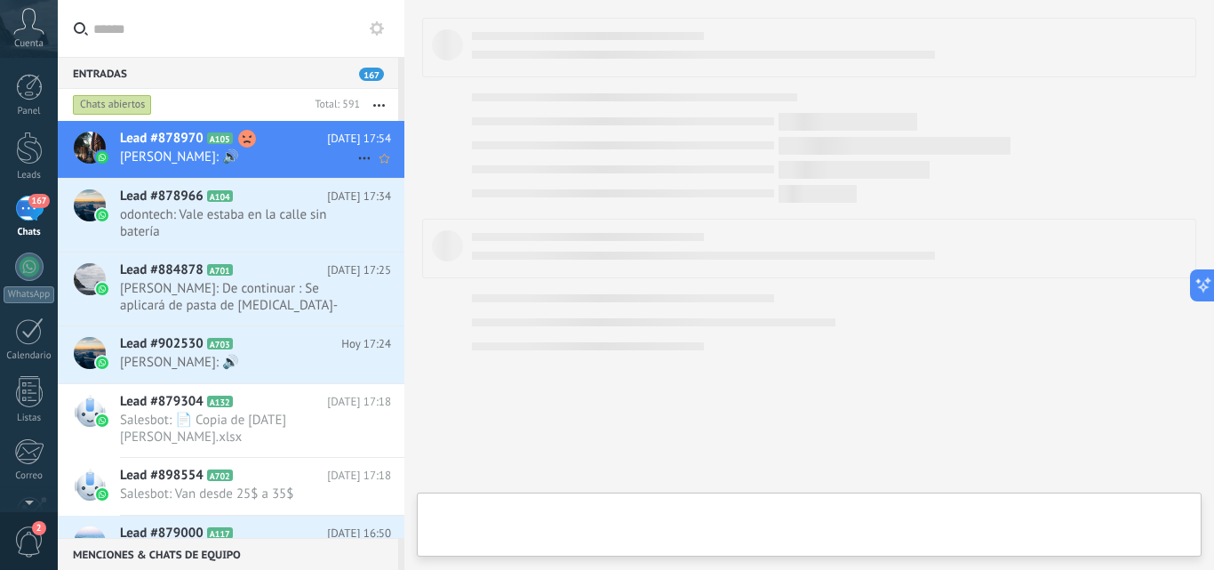
click at [195, 165] on div "Lead #878970 A105 [DATE] 17:54 [PERSON_NAME]: 🔊" at bounding box center [262, 149] width 284 height 56
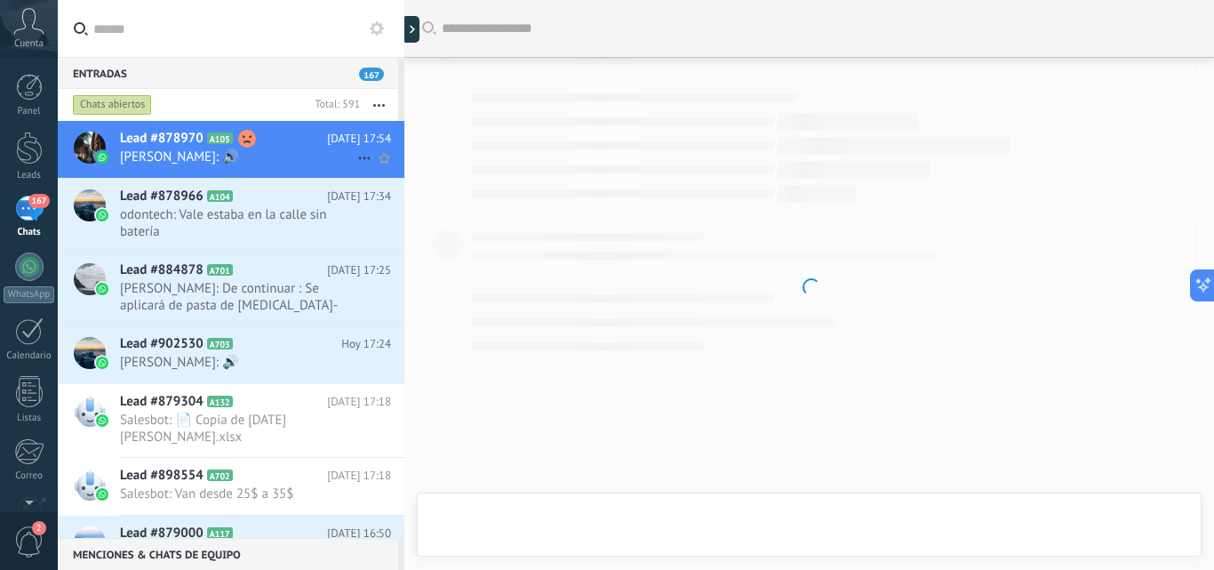
click at [228, 160] on span "[PERSON_NAME]: 🔊" at bounding box center [238, 156] width 237 height 17
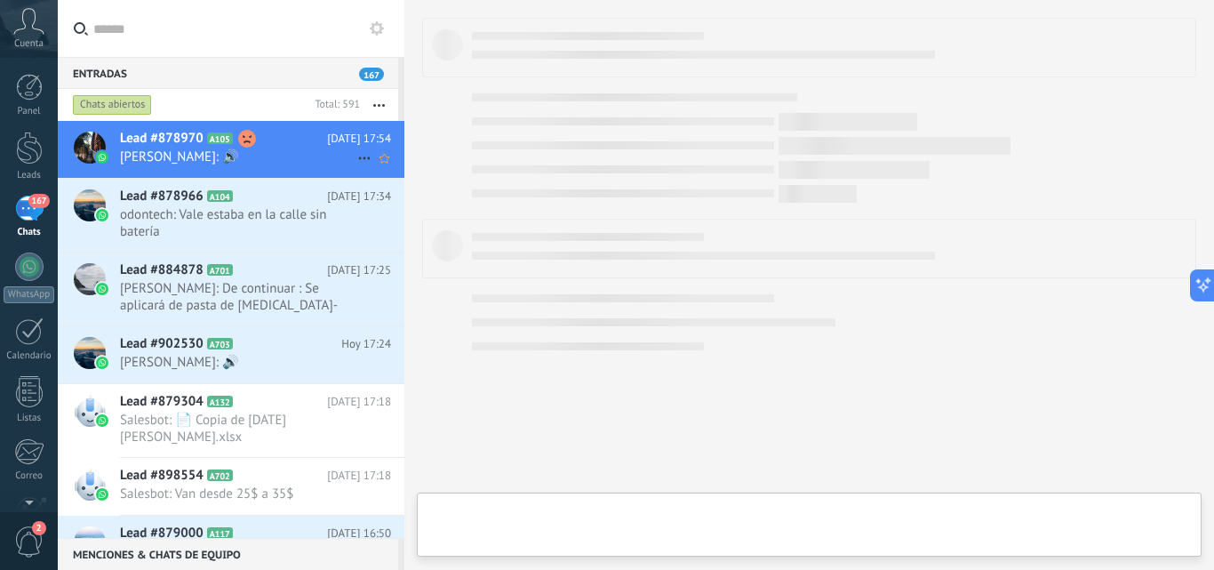
click at [233, 160] on span "[PERSON_NAME]: 🔊" at bounding box center [238, 156] width 237 height 17
click at [252, 204] on icon at bounding box center [247, 197] width 18 height 18
